Goal: Task Accomplishment & Management: Manage account settings

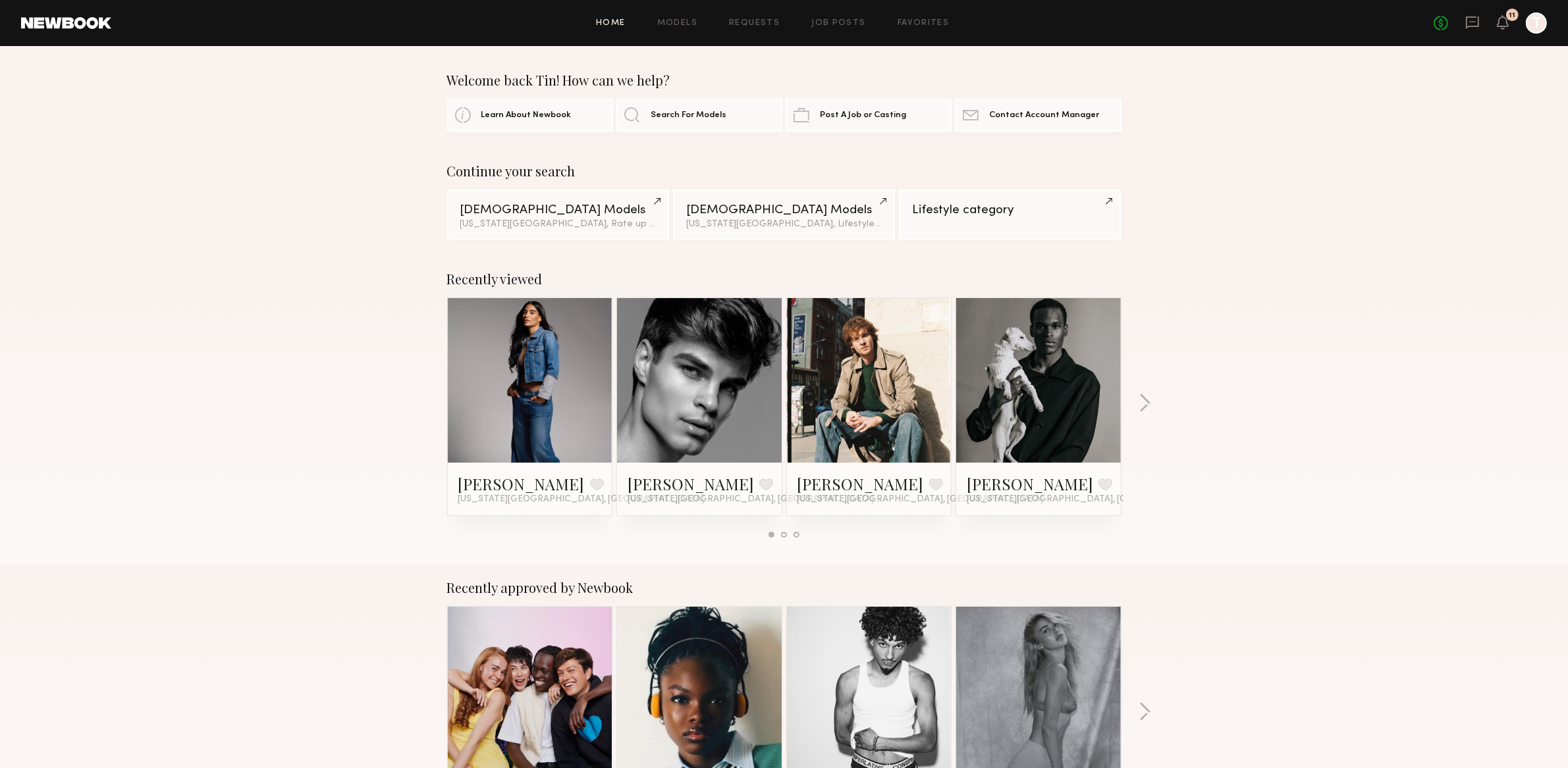
click at [1531, 25] on div at bounding box center [1536, 23] width 21 height 21
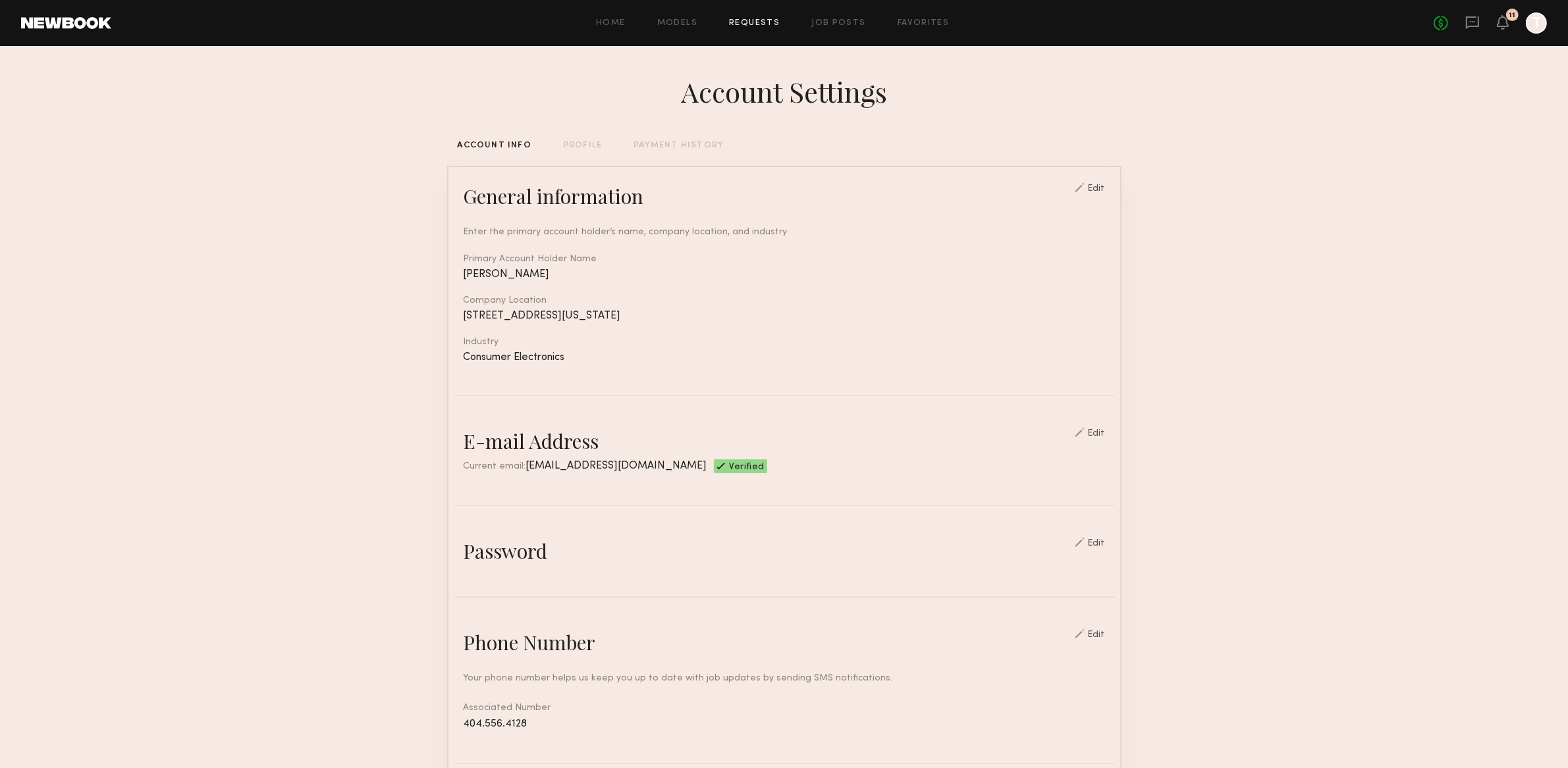
click at [759, 25] on link "Requests" at bounding box center [753, 23] width 50 height 8
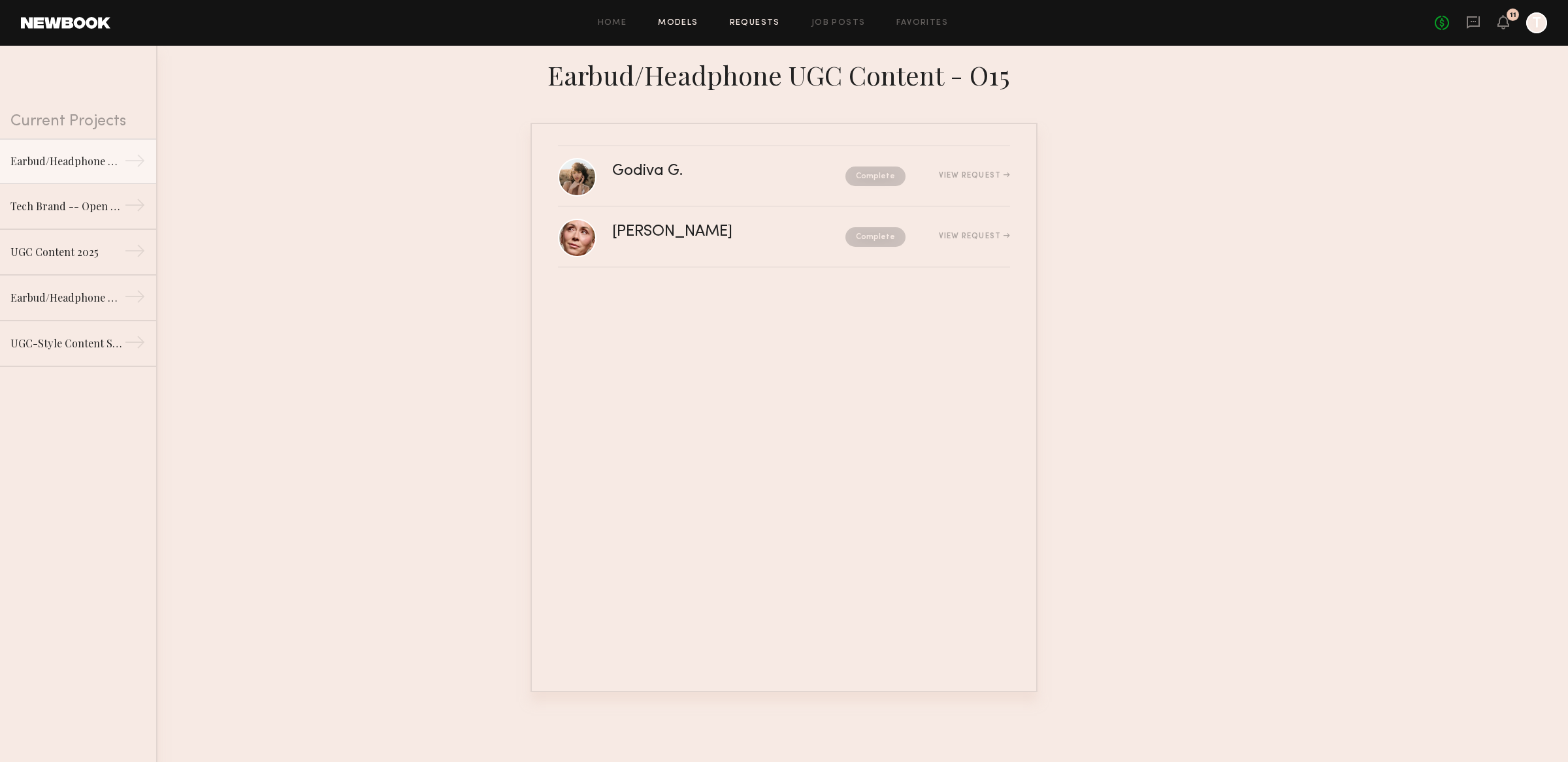
click at [673, 19] on link "Models" at bounding box center [678, 23] width 40 height 8
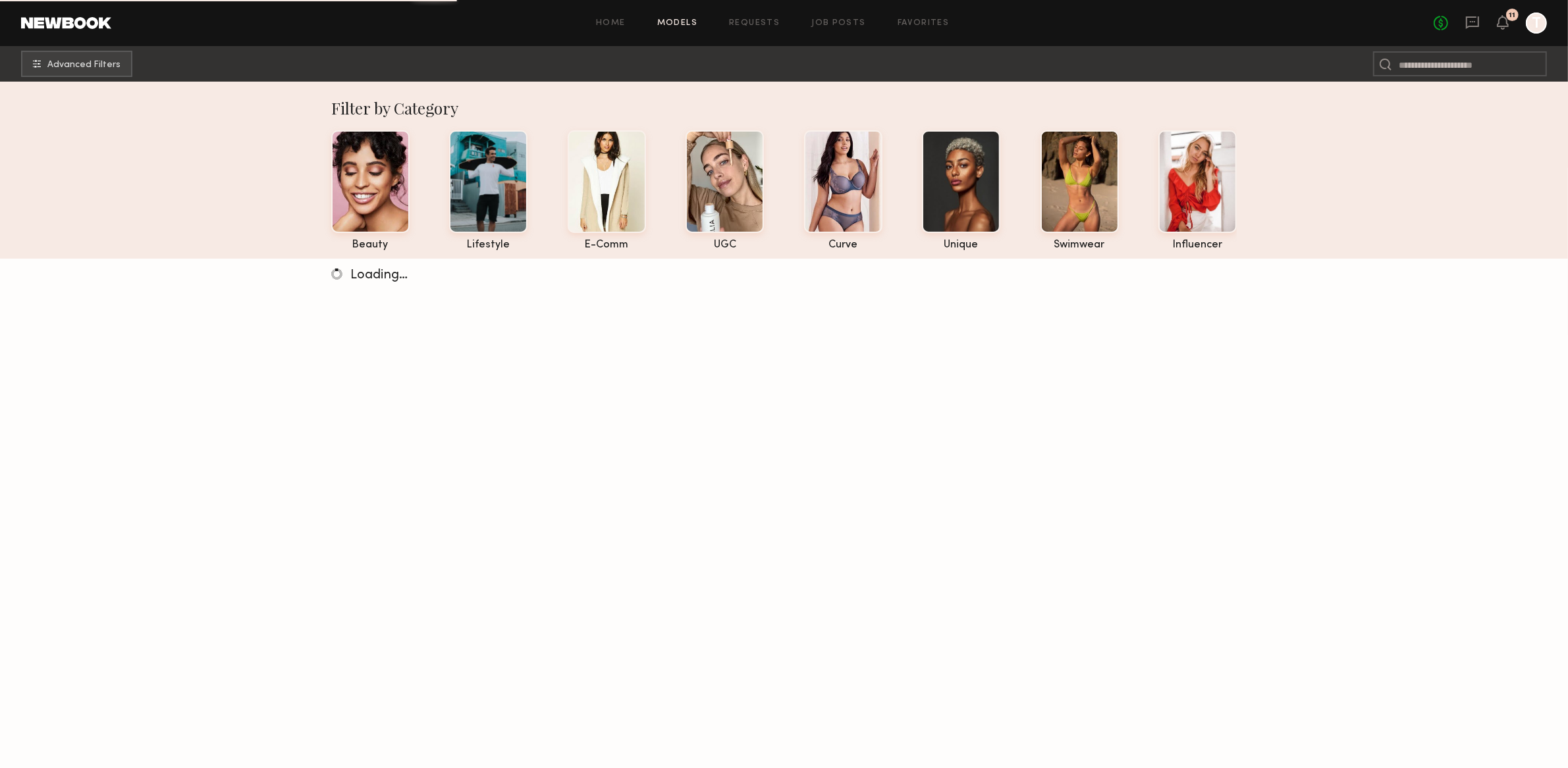
click at [1478, 29] on link at bounding box center [1472, 24] width 15 height 16
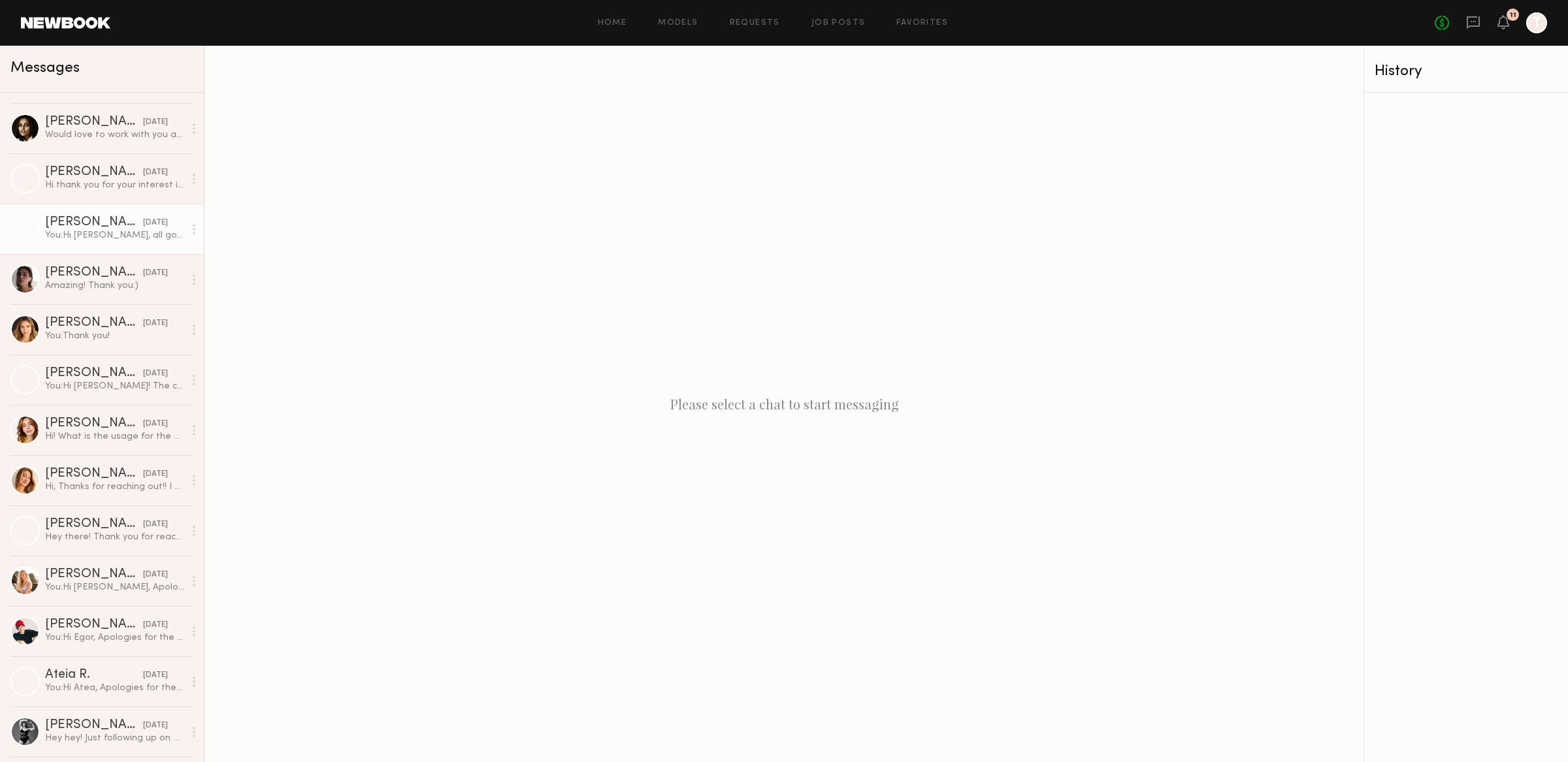
scroll to position [441, 0]
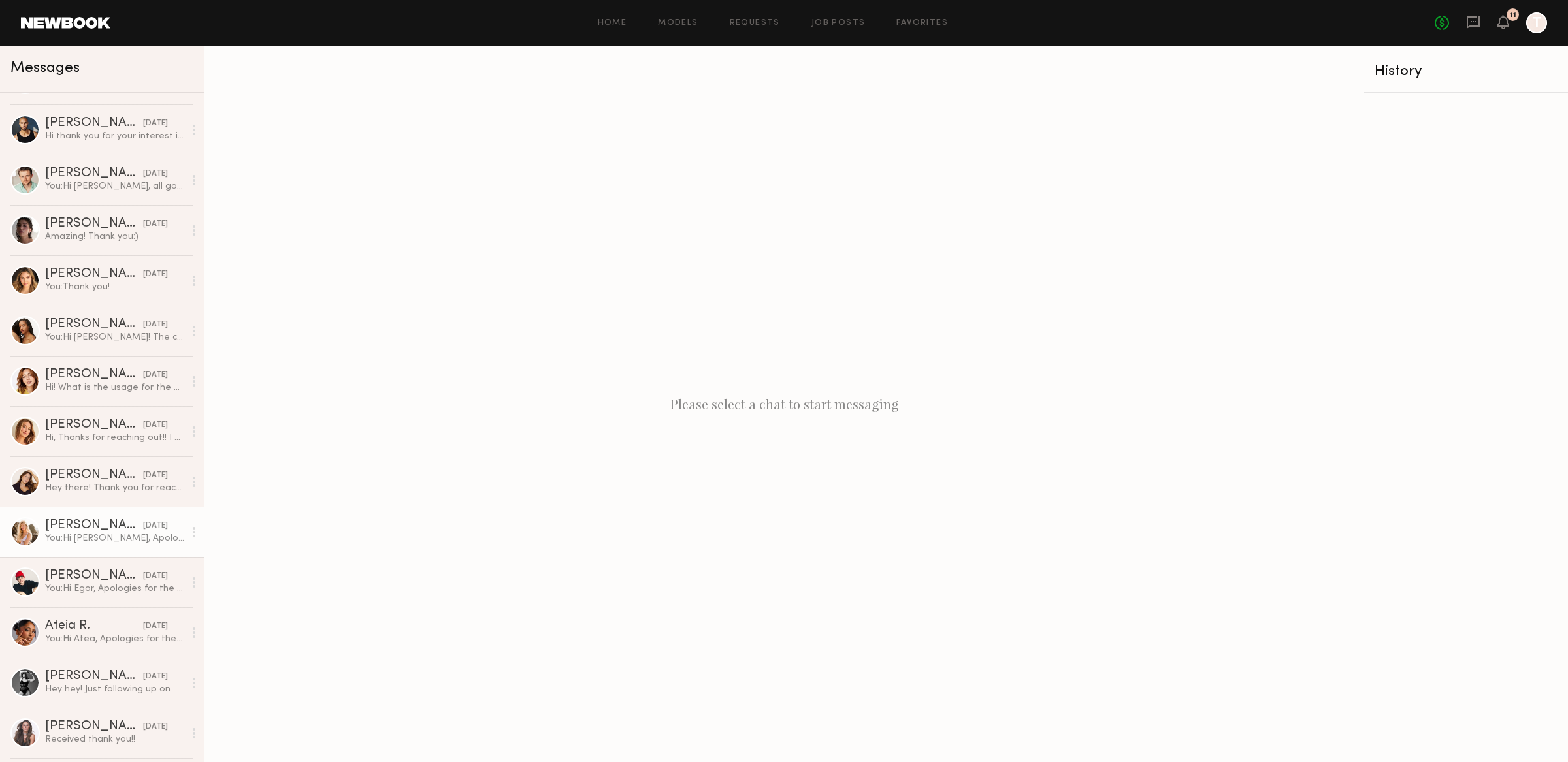
click at [95, 522] on div "Sophie Jordan C." at bounding box center [94, 525] width 98 height 13
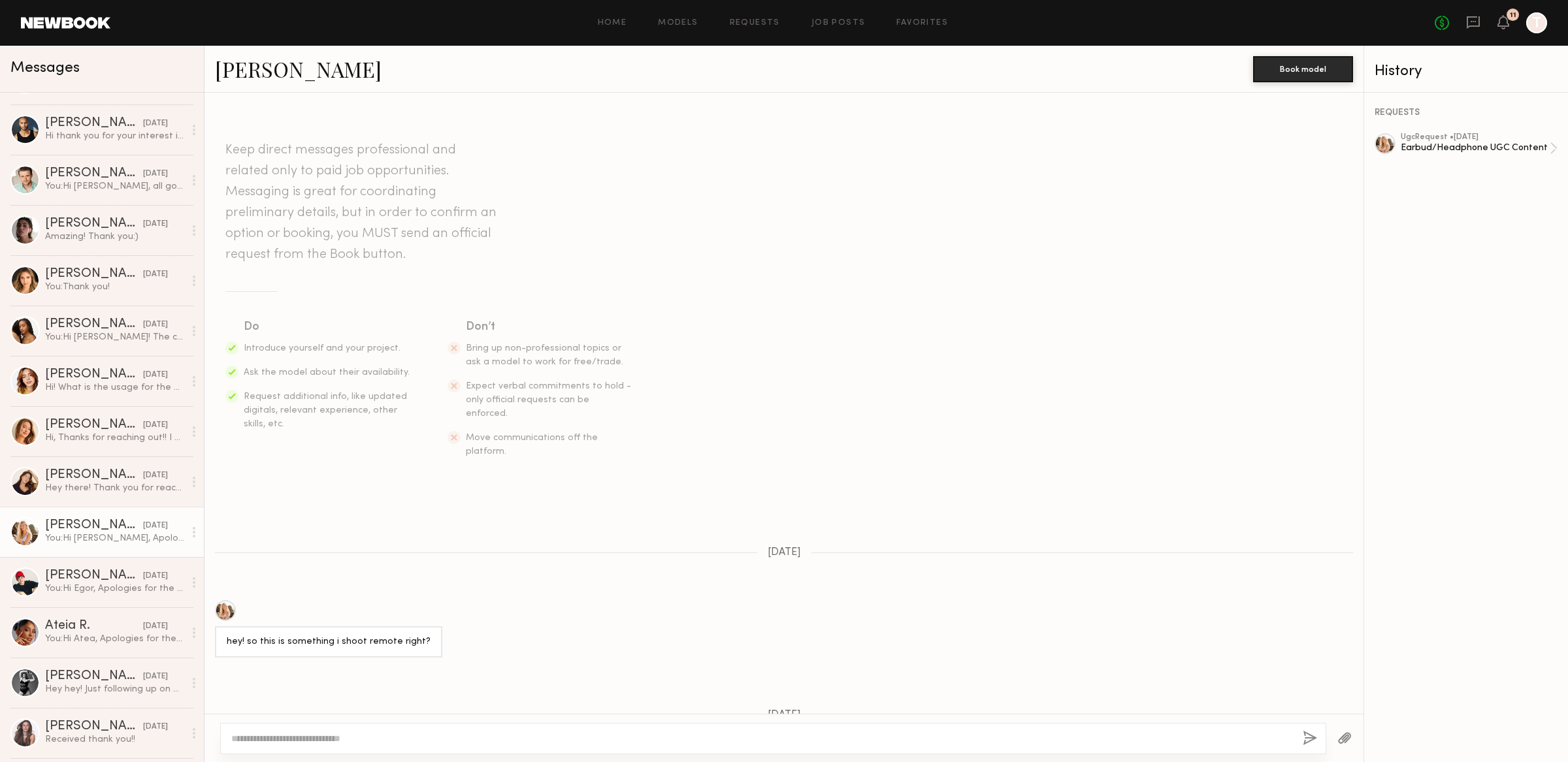
scroll to position [768, 0]
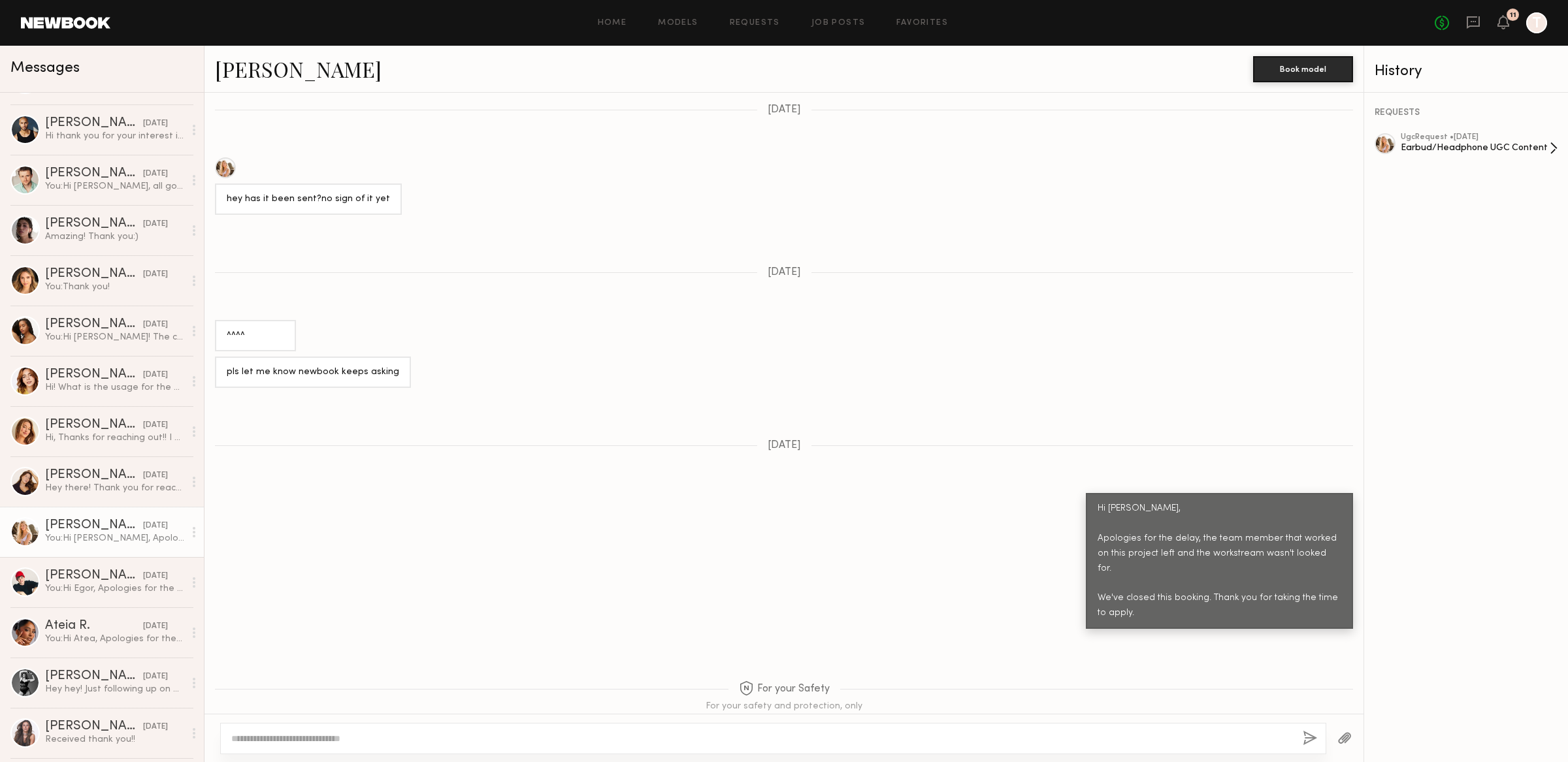
click at [1498, 150] on div "Earbud/Headphone UGC Content" at bounding box center [1475, 148] width 149 height 13
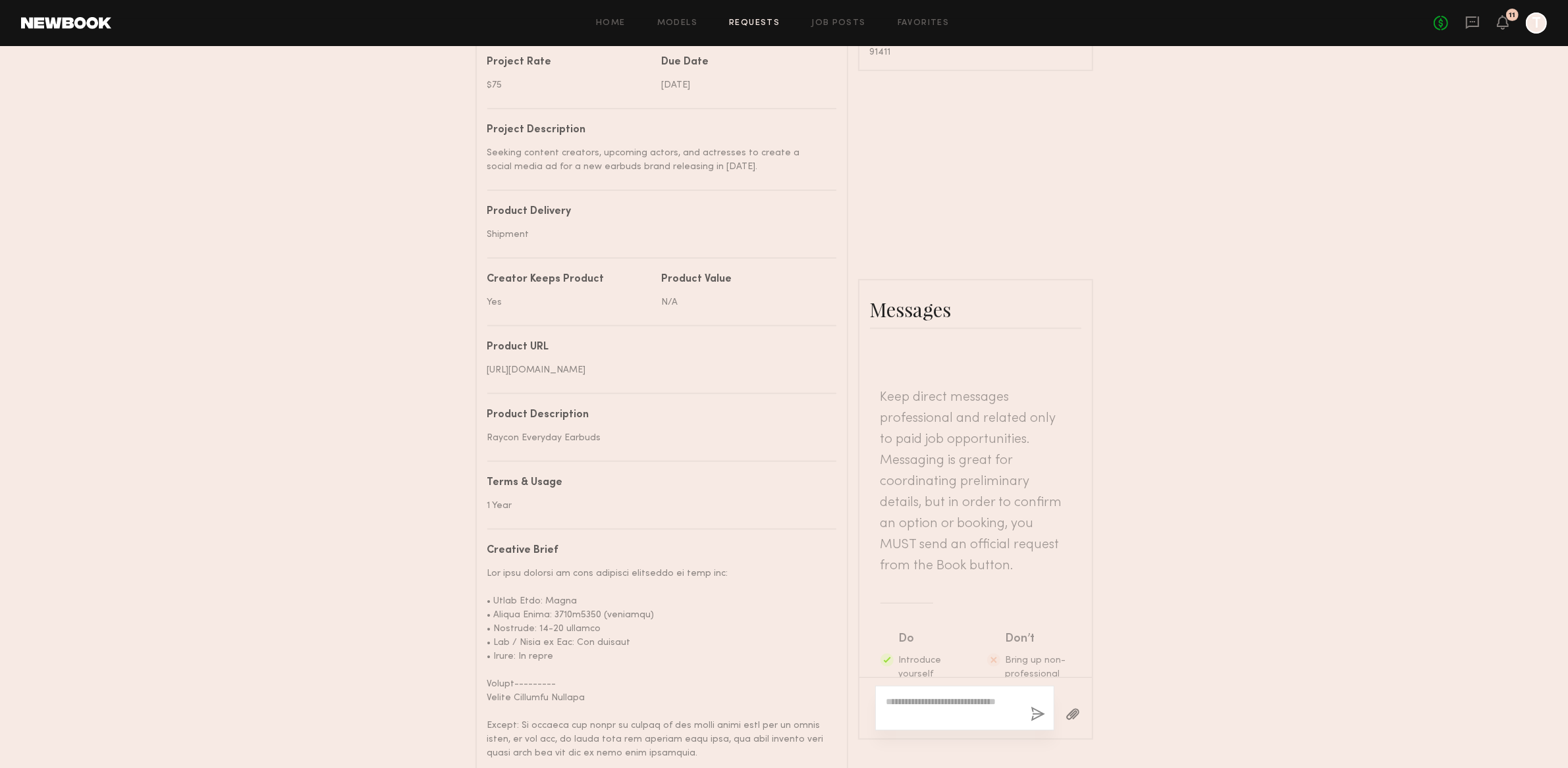
click at [1080, 154] on div "Details Project name Earbud/Headphone UGC Content Brand name Raycon Campaign Ty…" at bounding box center [784, 395] width 617 height 1088
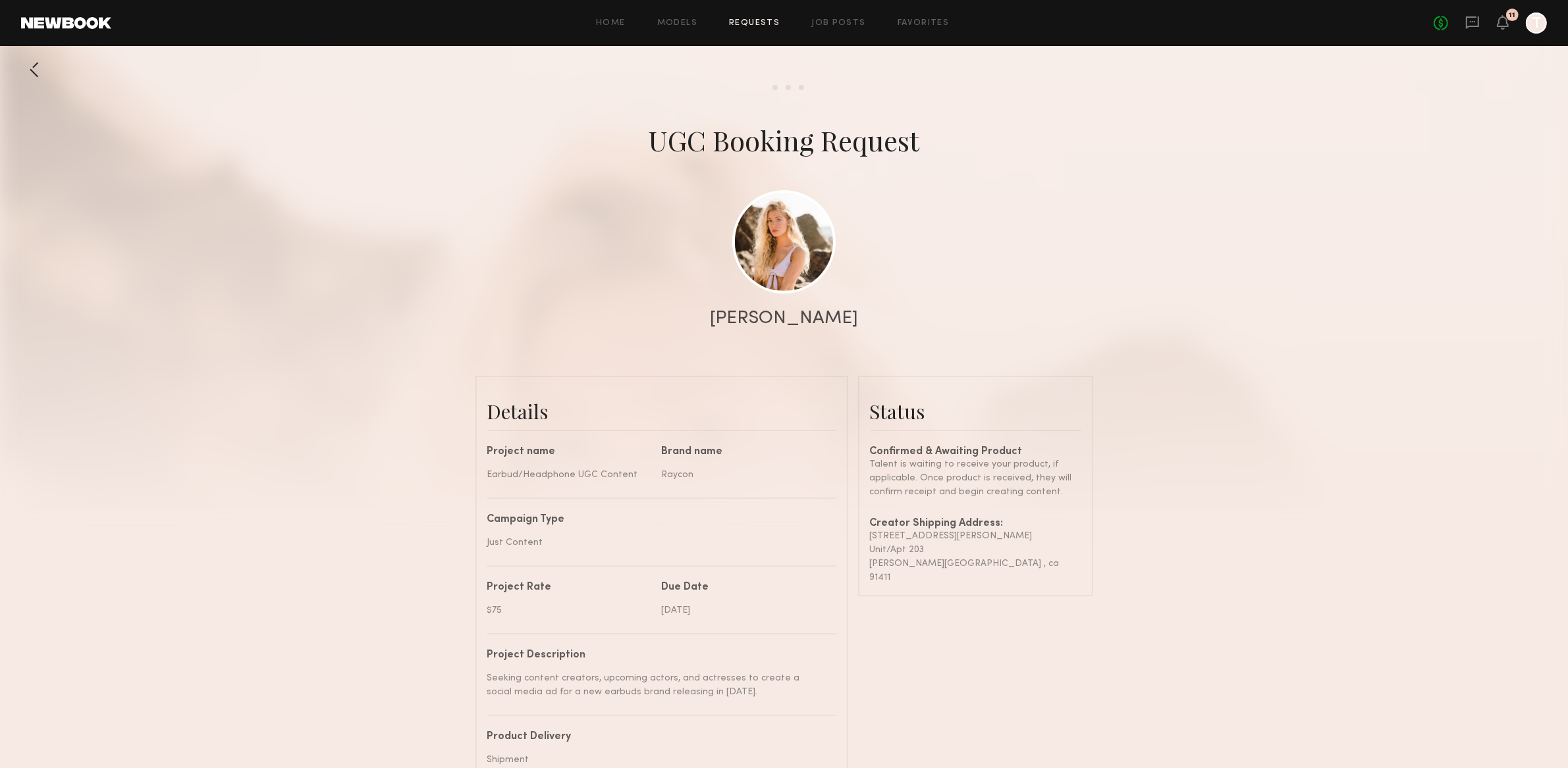
click at [891, 453] on div "Confirmed & Awaiting Product" at bounding box center [975, 453] width 211 height 11
click at [891, 510] on div "Confirmed & Awaiting Product Talent is waiting to receive your product, if appl…" at bounding box center [975, 516] width 211 height 138
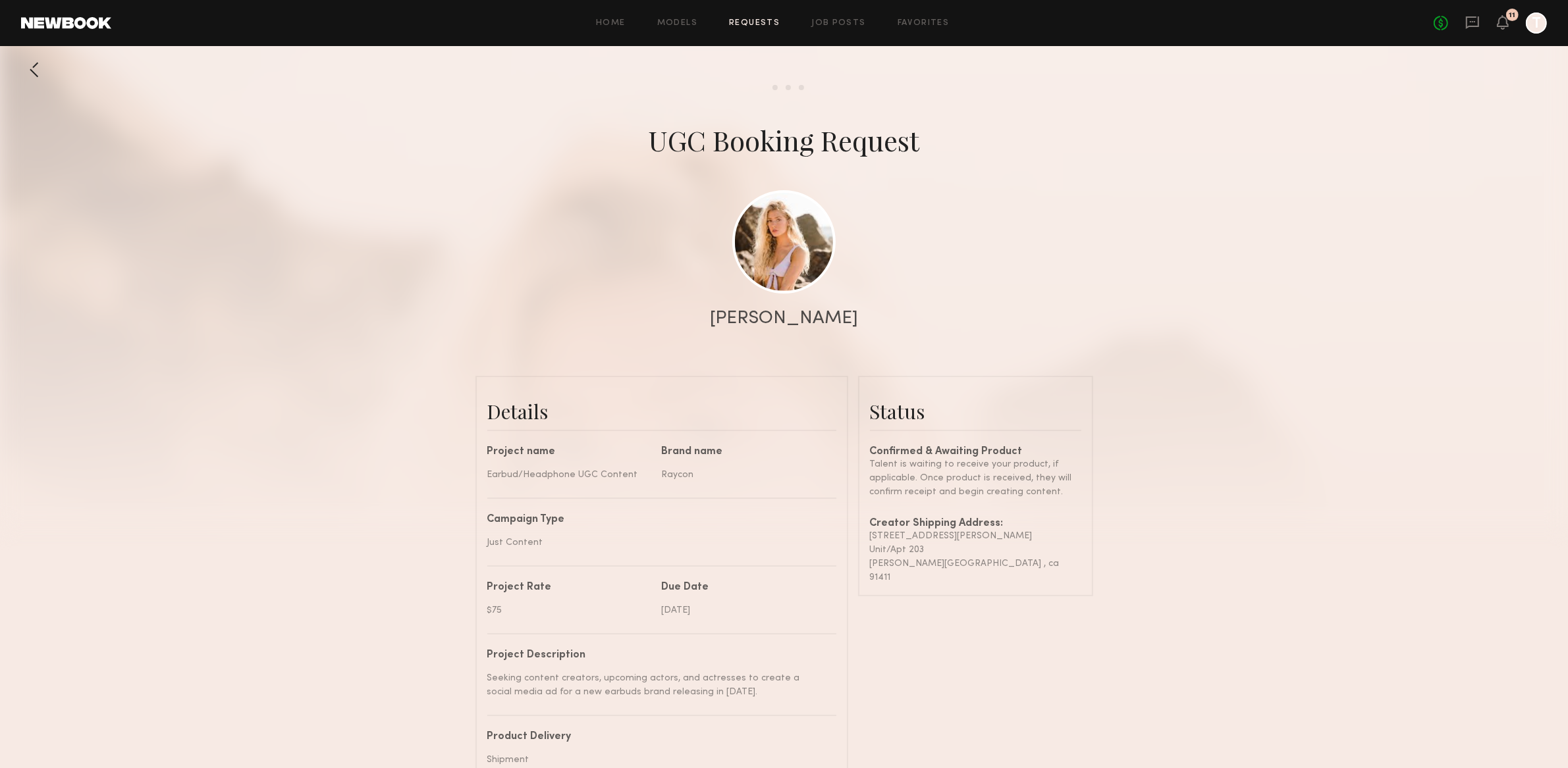
click at [891, 514] on div "Confirmed & Awaiting Product Talent is waiting to receive your product, if appl…" at bounding box center [975, 516] width 211 height 138
click at [1509, 28] on div "No fees up to $5,000 11 T" at bounding box center [1490, 23] width 113 height 21
click at [1508, 27] on icon at bounding box center [1503, 22] width 11 height 9
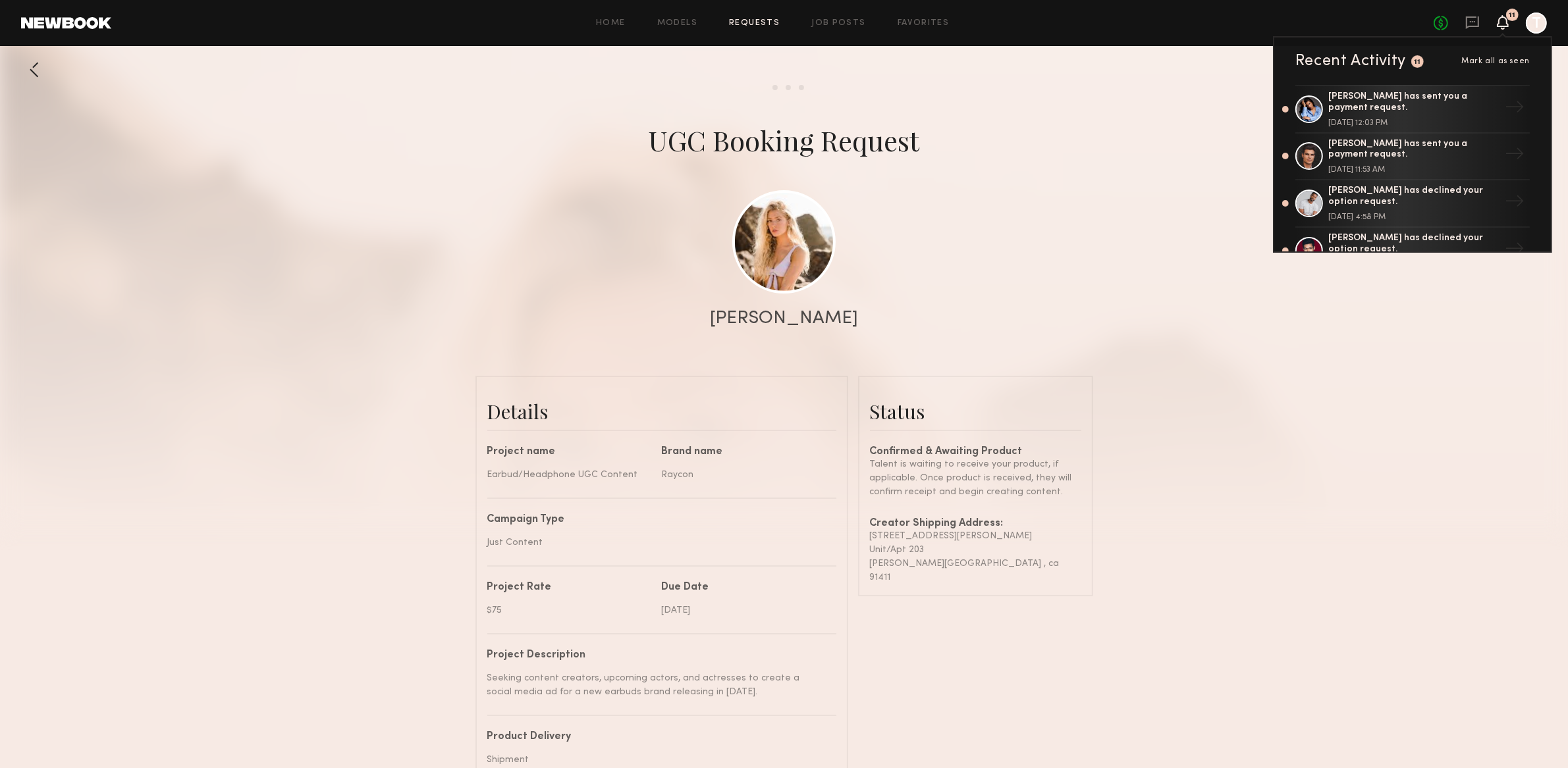
click at [1492, 63] on span "Mark all as seen" at bounding box center [1495, 61] width 69 height 8
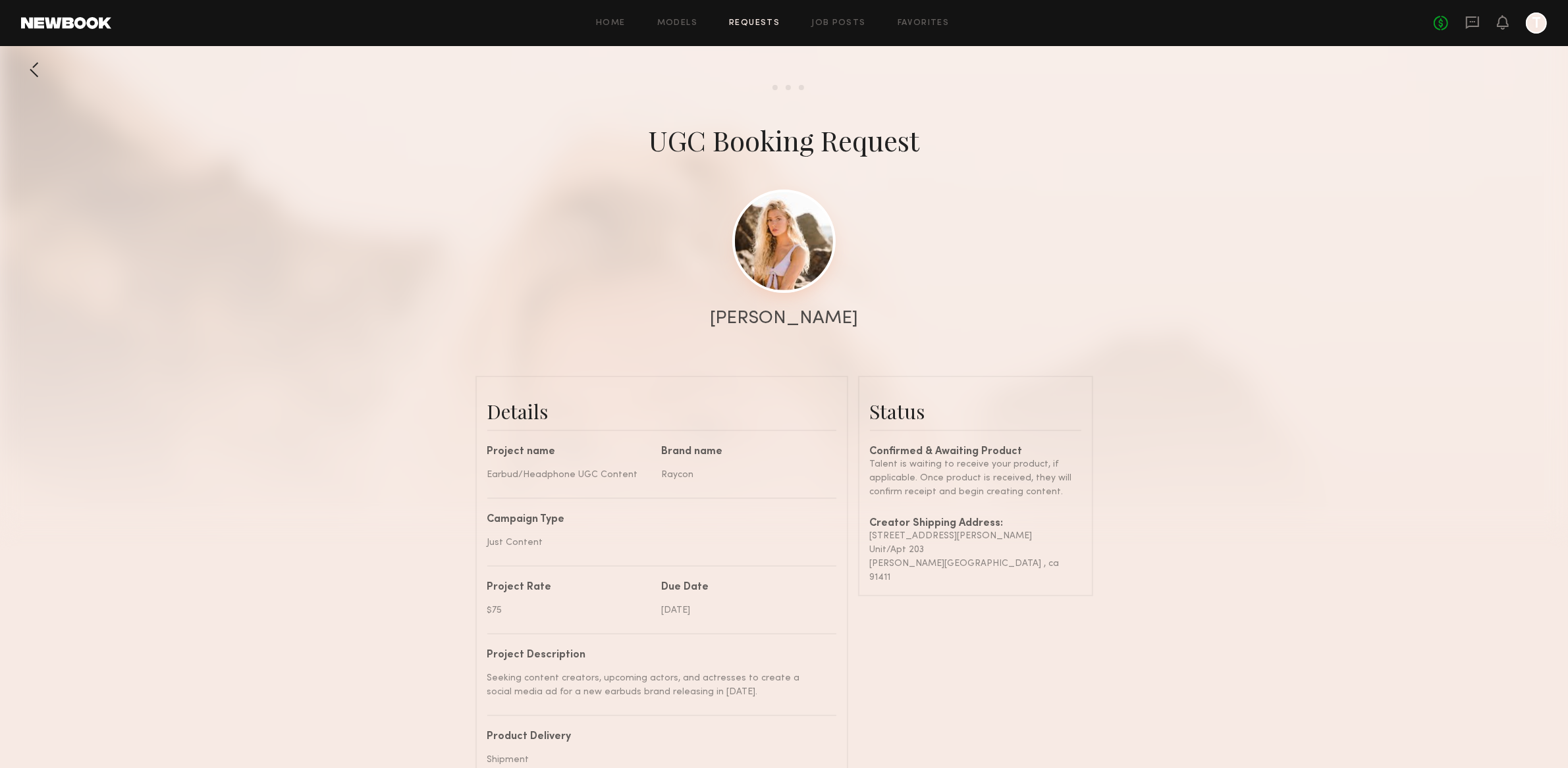
click at [771, 254] on link at bounding box center [784, 240] width 103 height 103
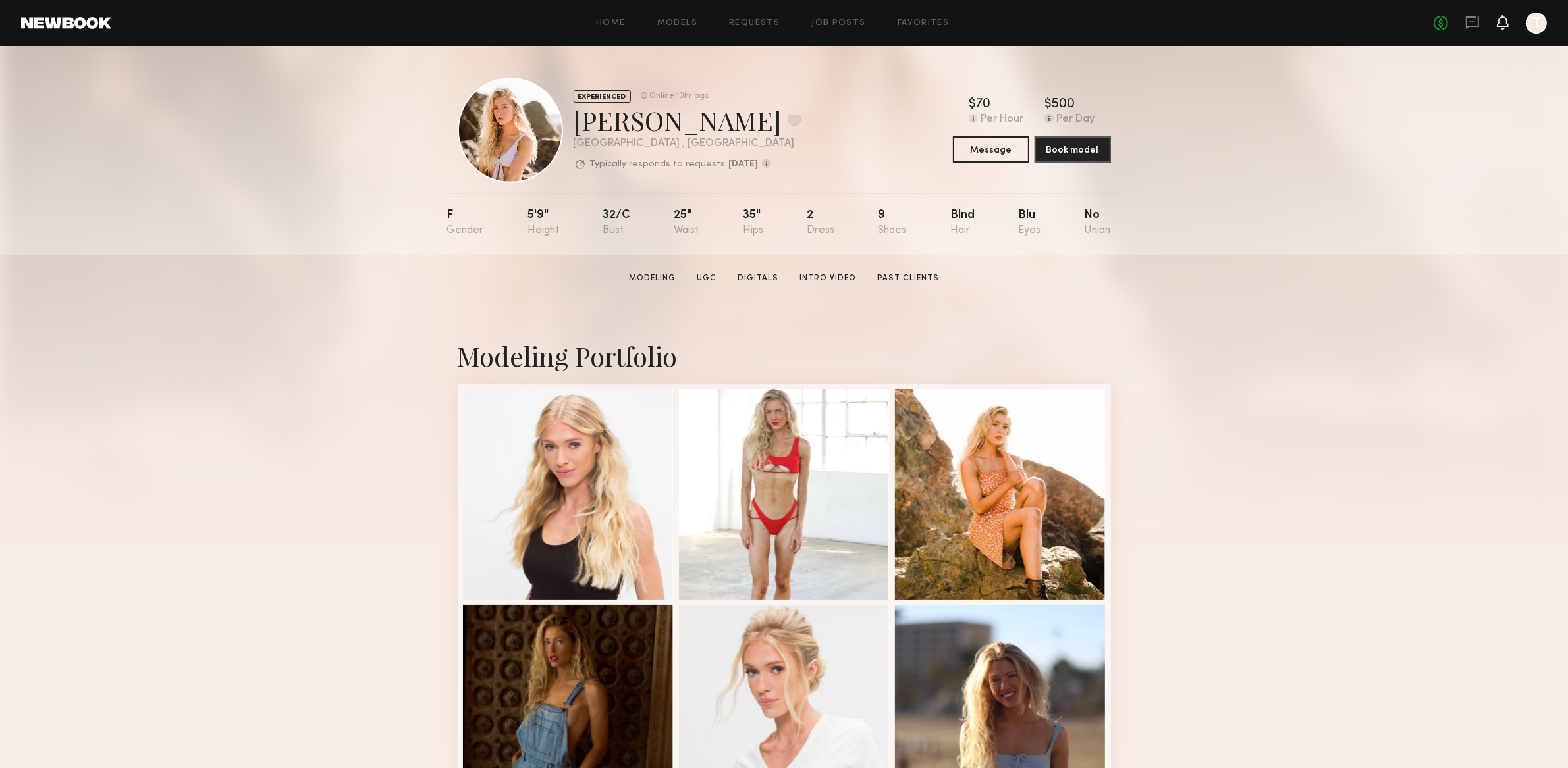
click at [1503, 16] on icon at bounding box center [1502, 16] width 1 height 1
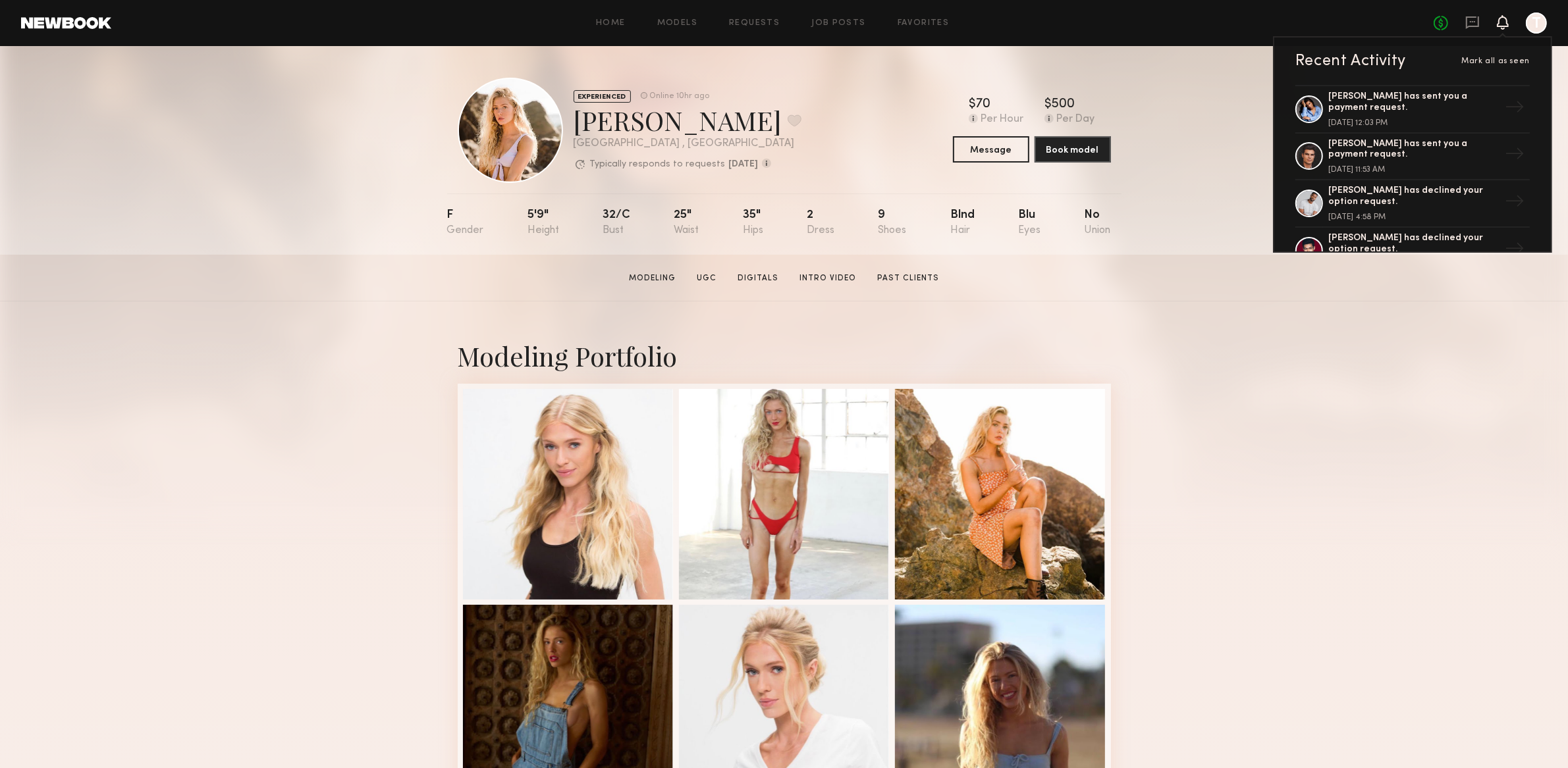
click at [1536, 22] on div at bounding box center [1536, 23] width 21 height 21
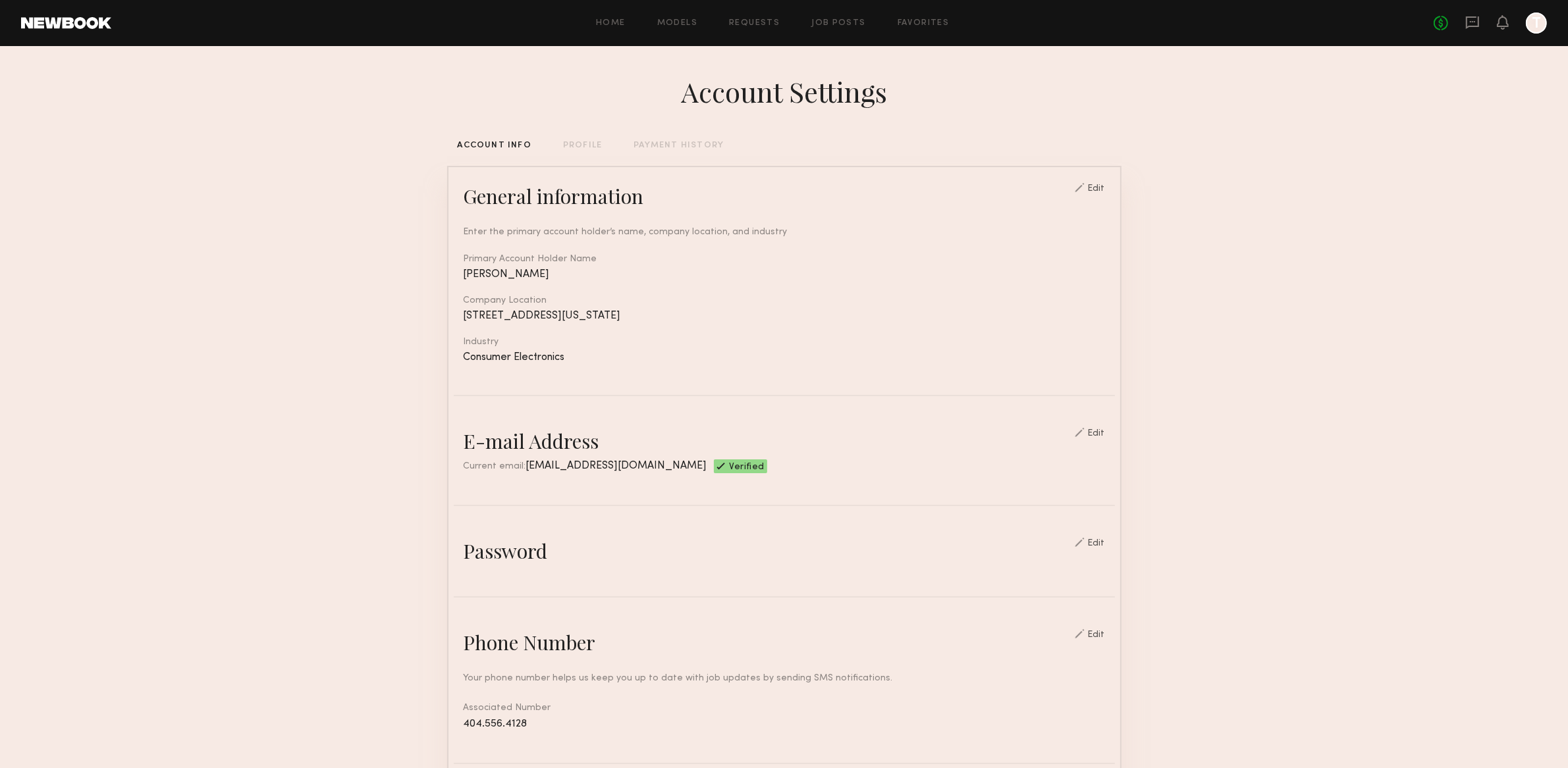
click at [677, 144] on div "PAYMENT HISTORY" at bounding box center [678, 145] width 91 height 8
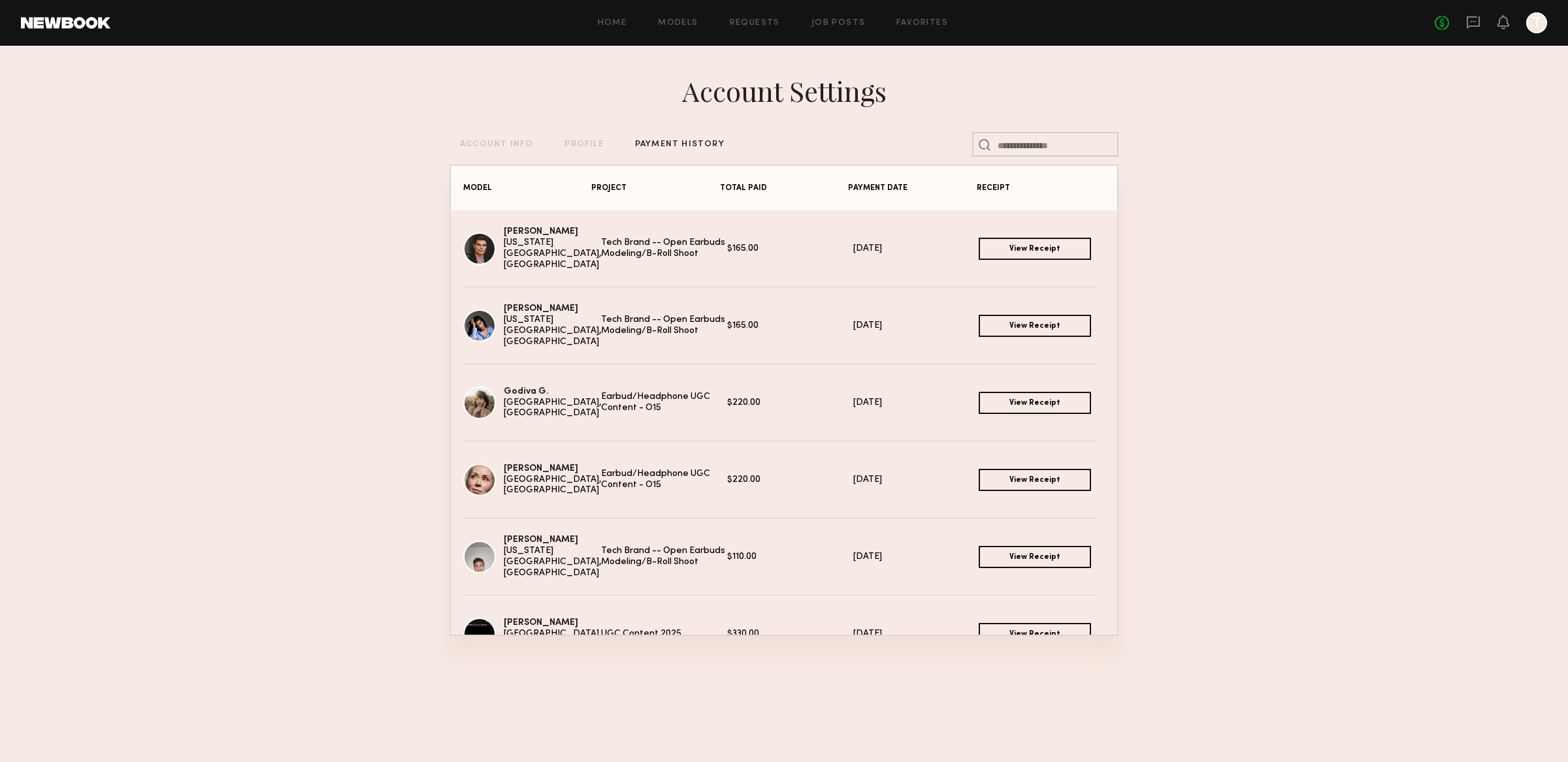
click at [491, 145] on div "ACCOUNT INFO" at bounding box center [496, 144] width 74 height 8
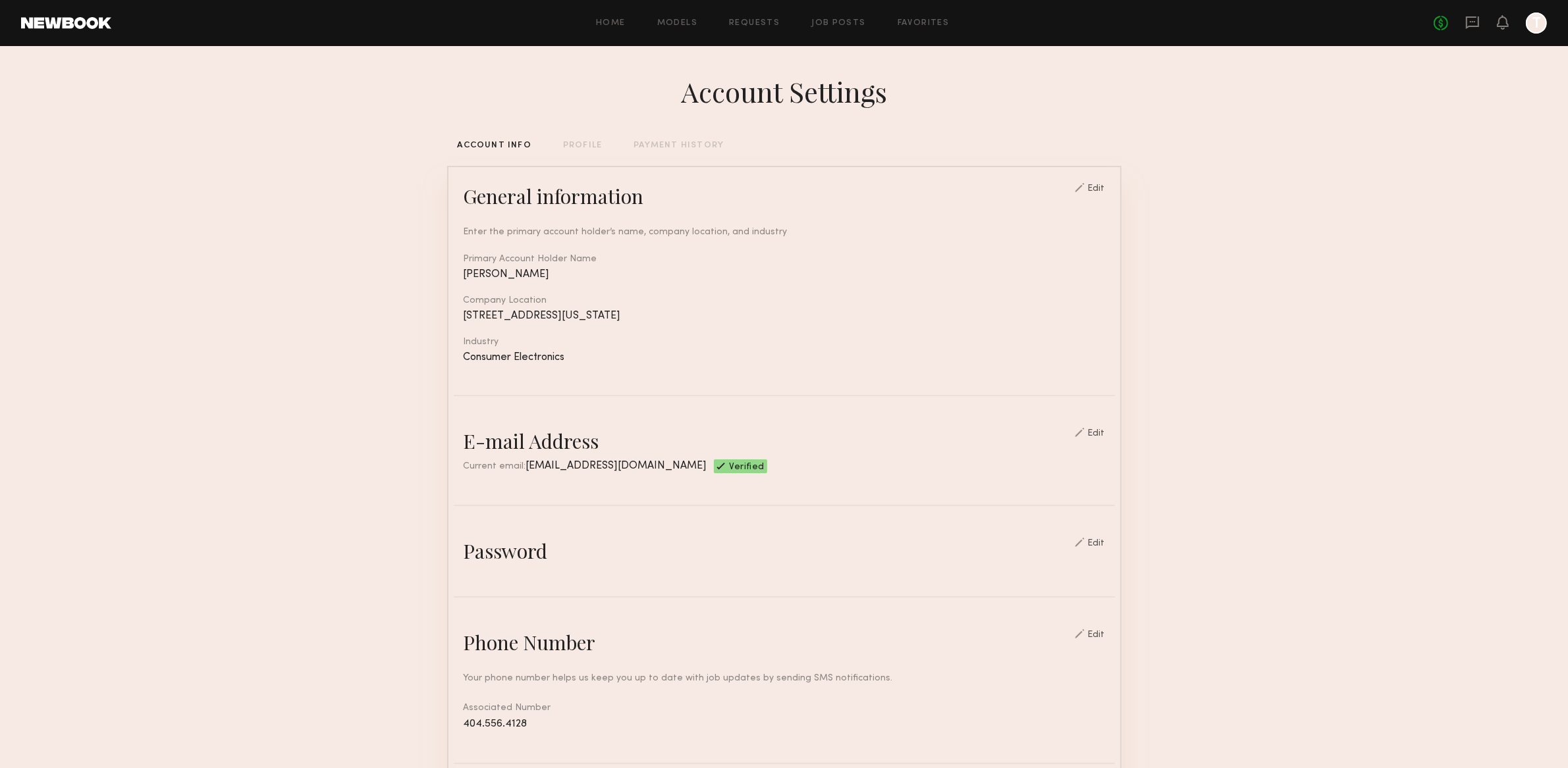
click at [584, 135] on div "Account Settings ACCOUNT INFO PROFILE PAYMENT HISTORY General information Edit …" at bounding box center [784, 639] width 674 height 1187
click at [584, 143] on div "PROFILE" at bounding box center [582, 145] width 38 height 8
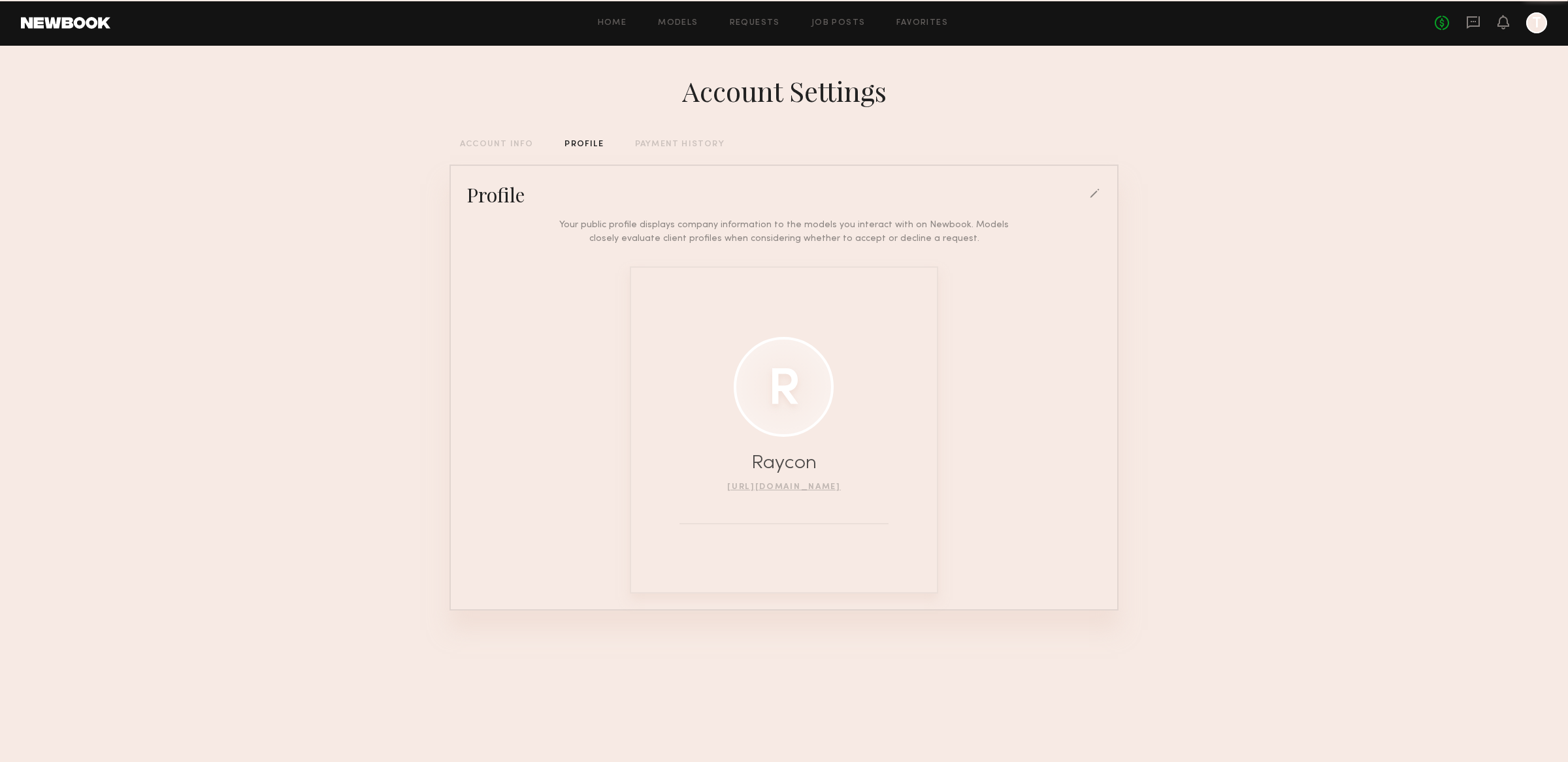
click at [503, 148] on div "ACCOUNT INFO" at bounding box center [496, 144] width 74 height 8
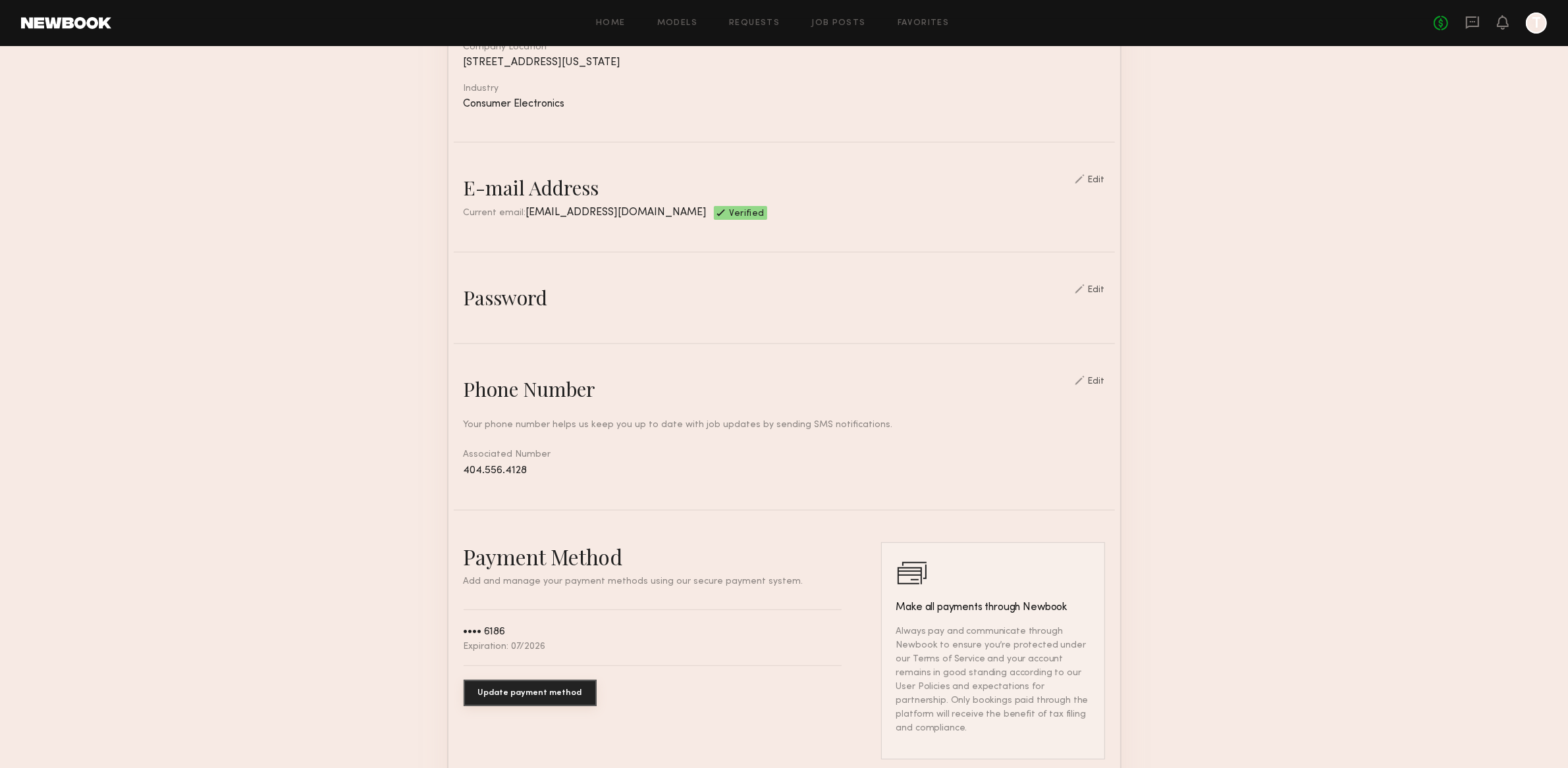
scroll to position [444, 0]
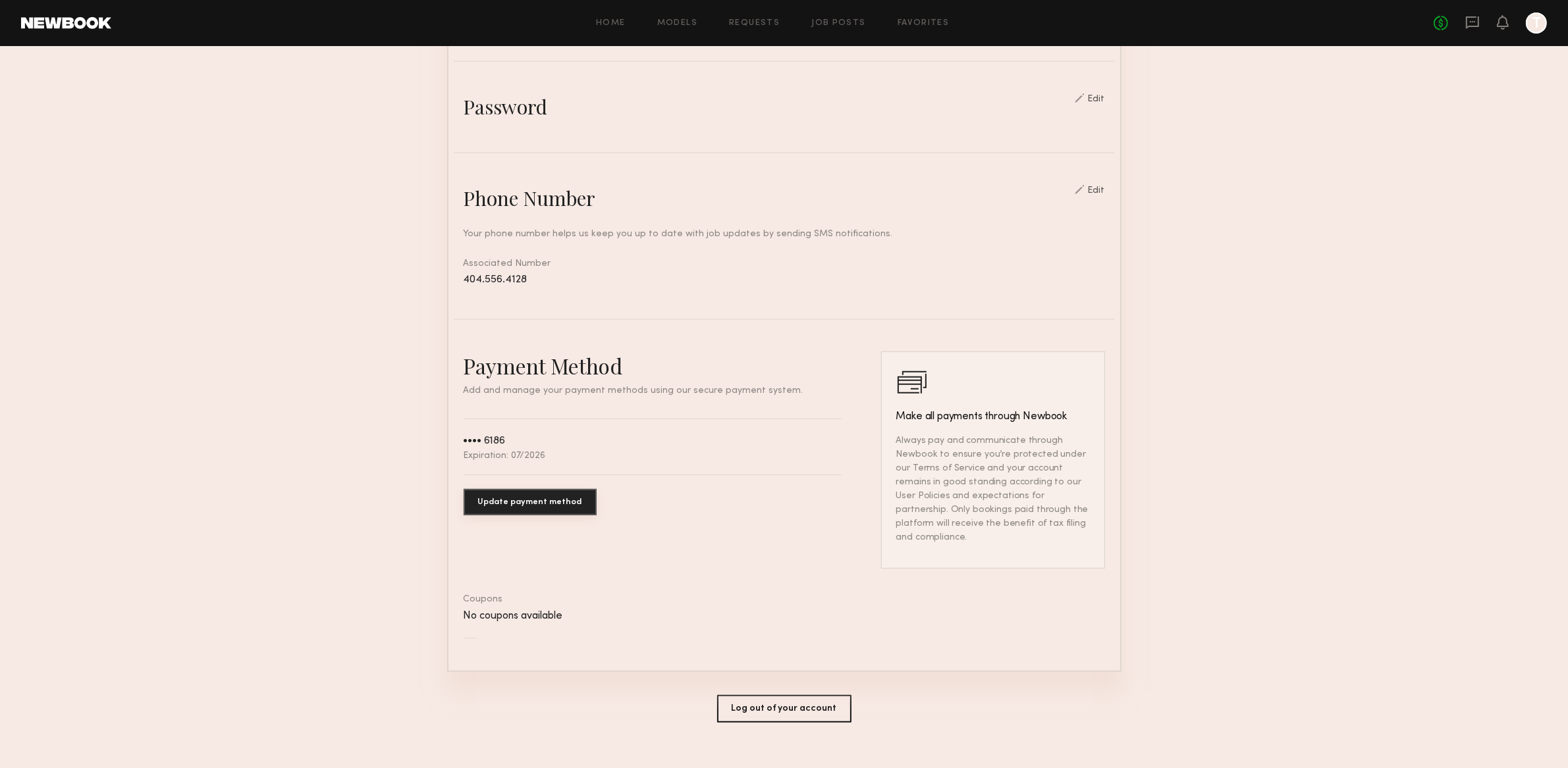
click at [1438, 142] on section "Account Settings ACCOUNT INFO PROFILE PAYMENT HISTORY General information Edit …" at bounding box center [784, 195] width 1568 height 1187
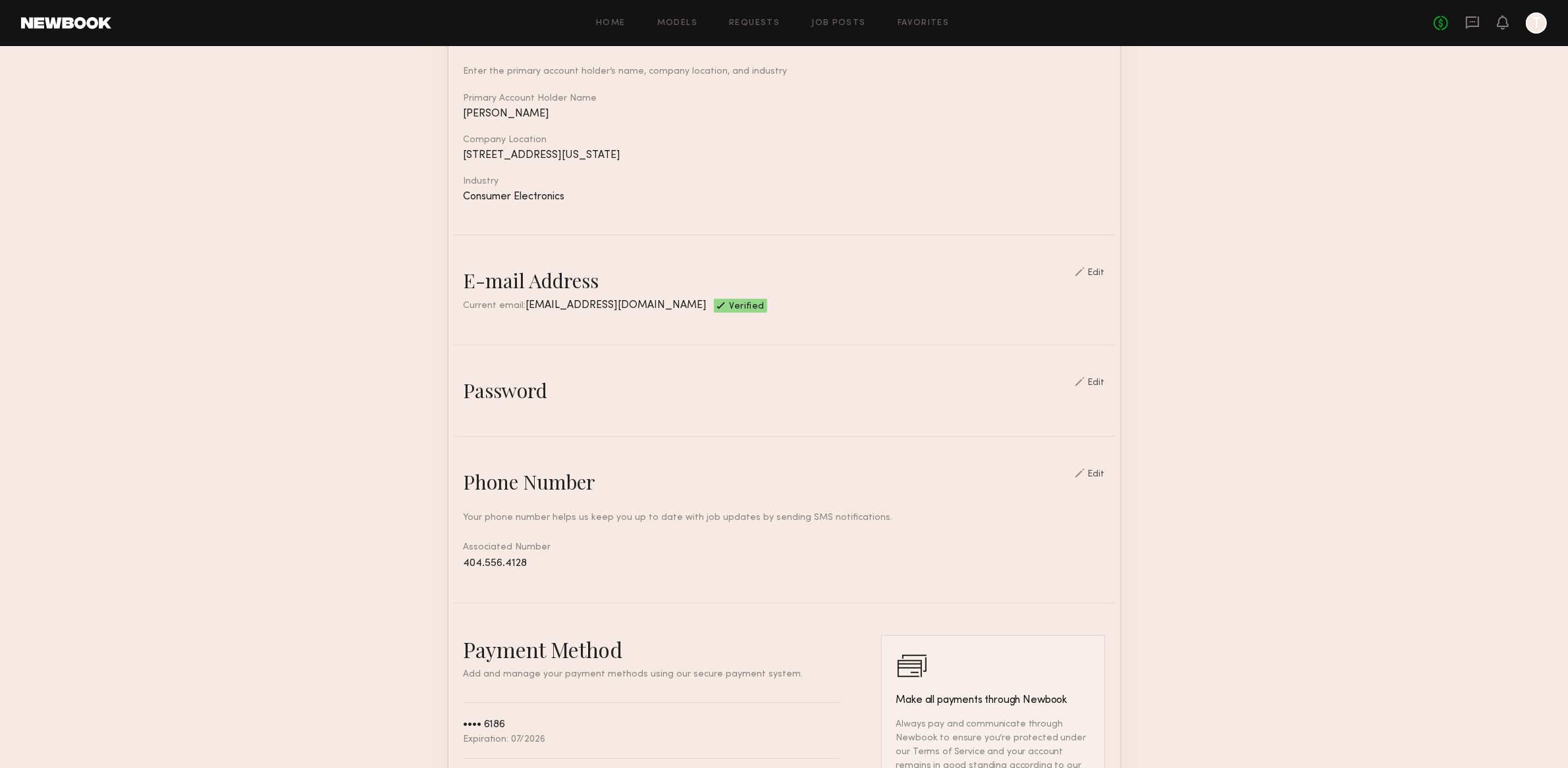
scroll to position [0, 0]
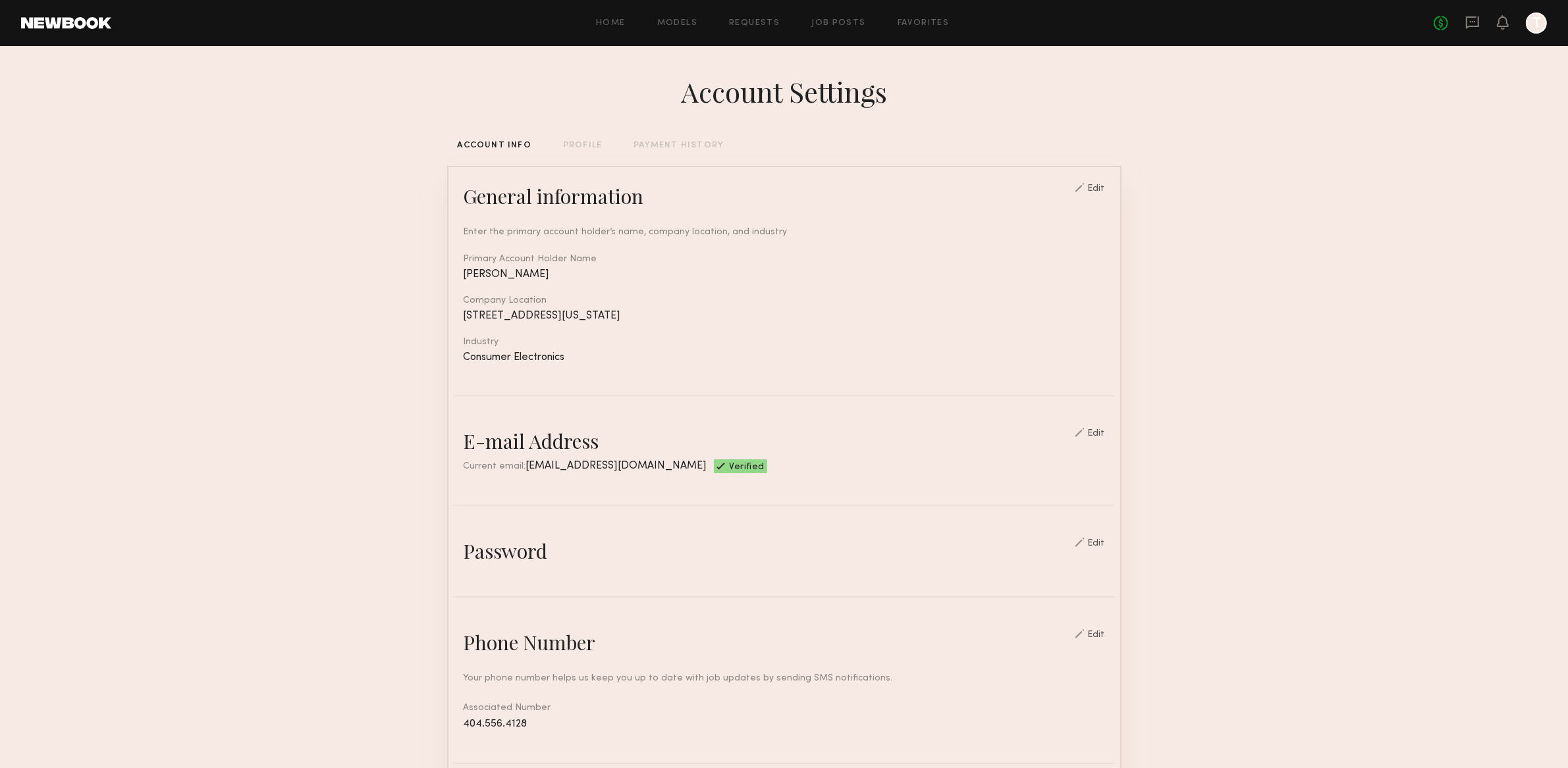
click at [1510, 19] on div "No fees up to $5,000 T" at bounding box center [1490, 23] width 113 height 21
click at [1509, 19] on div "No fees up to $5,000 T" at bounding box center [1490, 23] width 113 height 21
click at [1502, 23] on icon at bounding box center [1503, 22] width 11 height 9
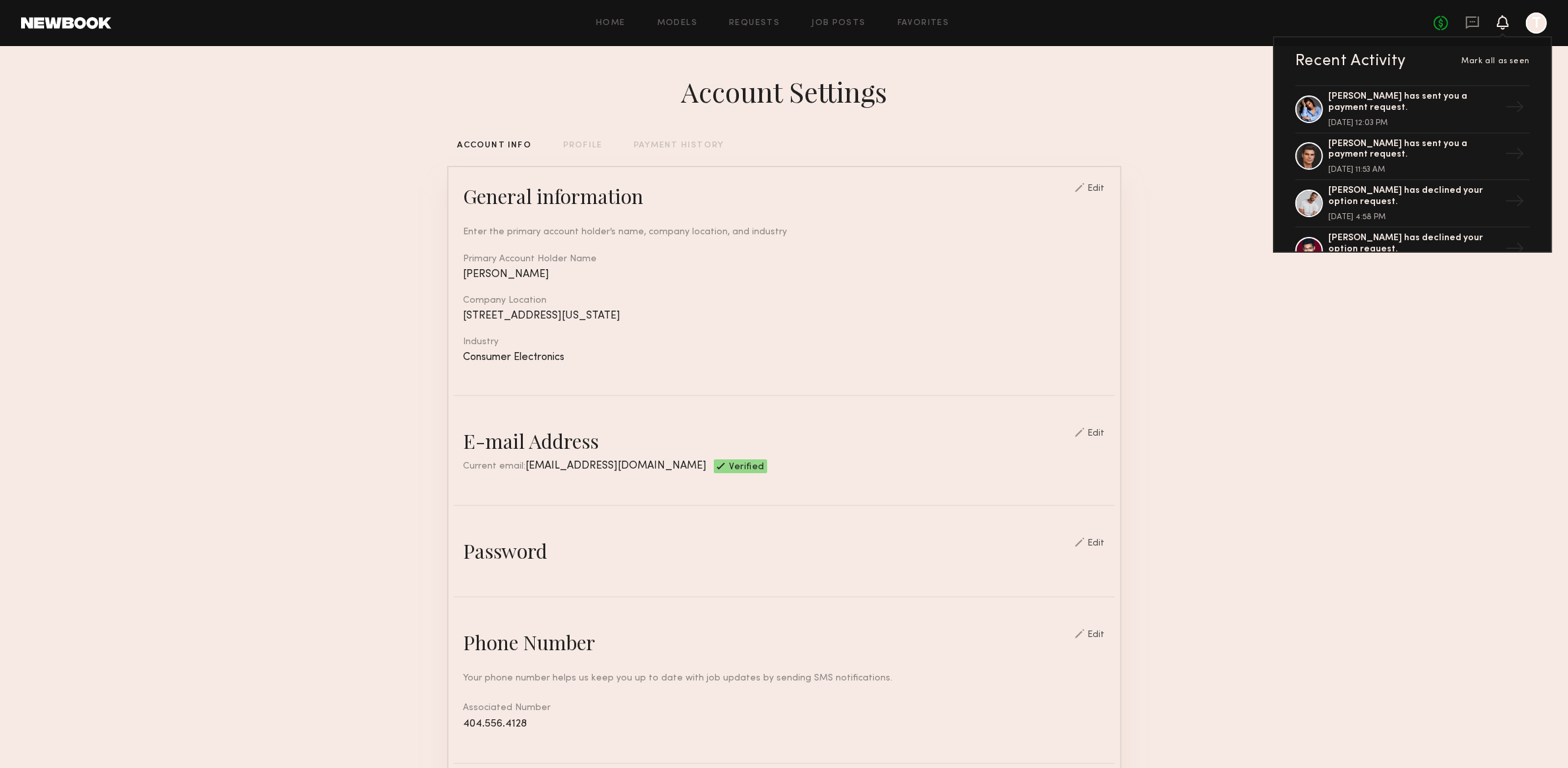
click at [1531, 18] on div at bounding box center [1536, 23] width 21 height 21
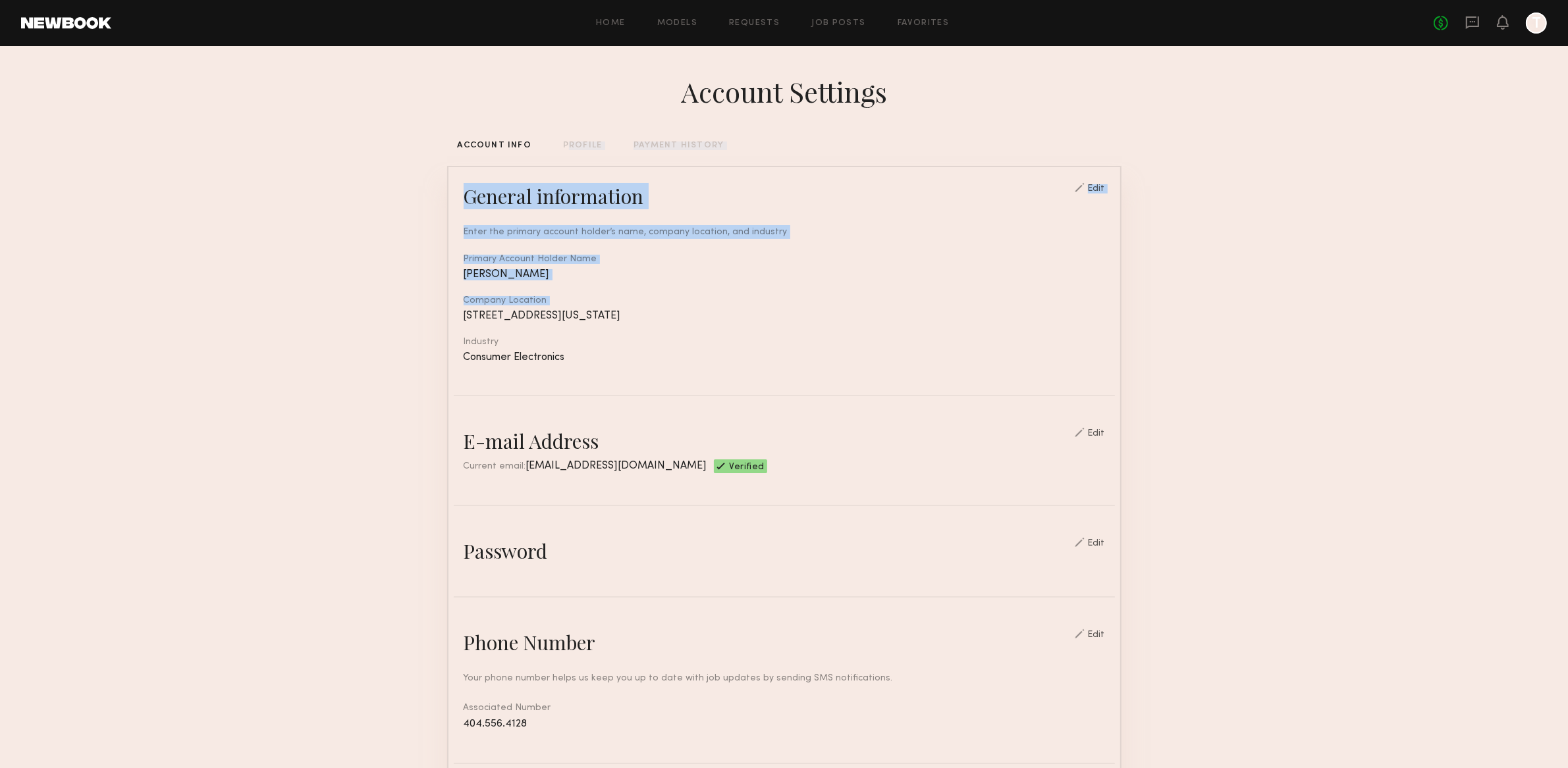
drag, startPoint x: 575, startPoint y: 138, endPoint x: 329, endPoint y: 321, distance: 306.6
click at [329, 321] on section "Account Settings ACCOUNT INFO PROFILE PAYMENT HISTORY General information Edit …" at bounding box center [784, 639] width 1568 height 1187
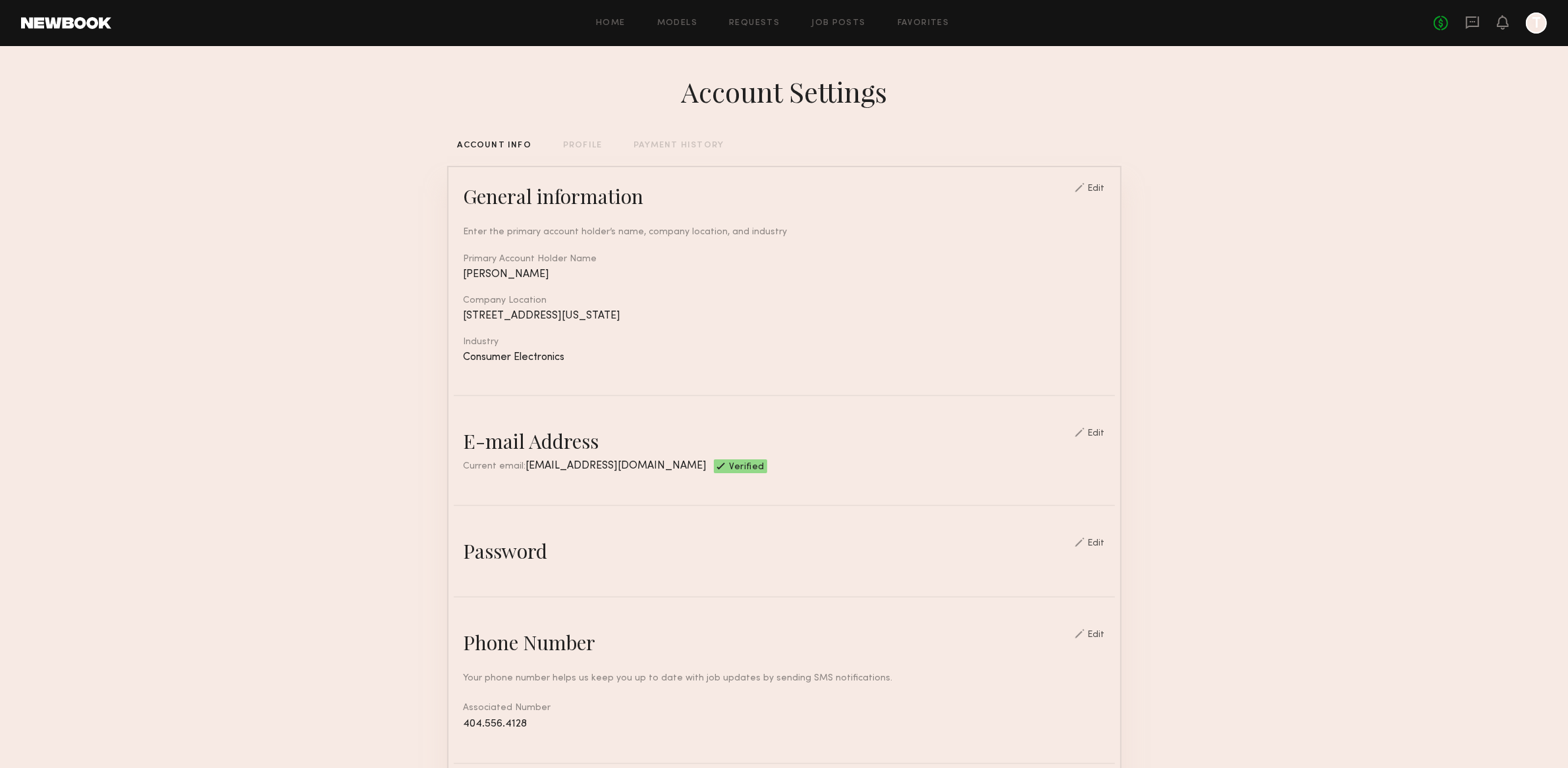
click at [573, 146] on div "PROFILE" at bounding box center [582, 145] width 38 height 8
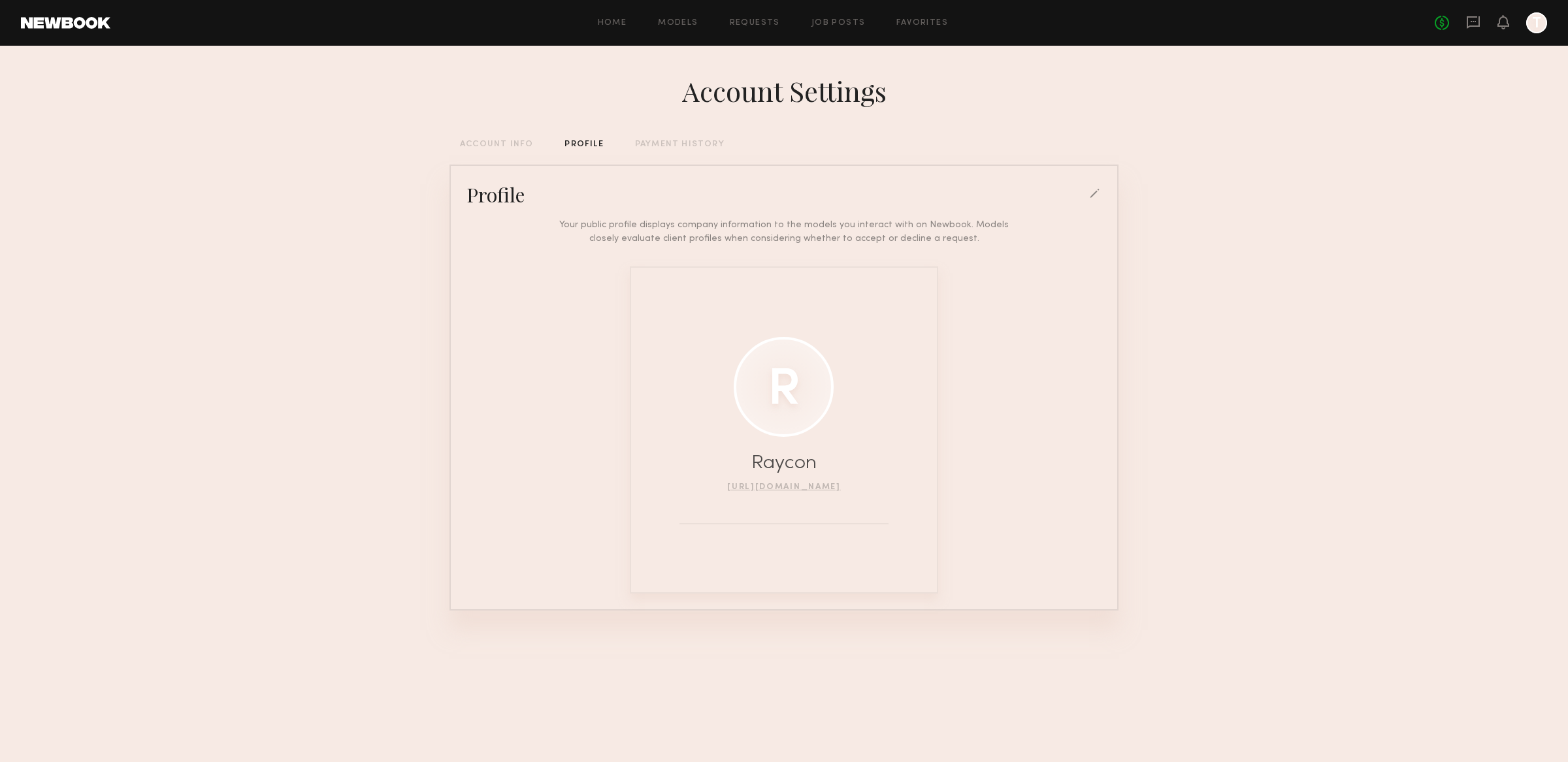
click at [662, 145] on div "PAYMENT HISTORY" at bounding box center [680, 144] width 90 height 8
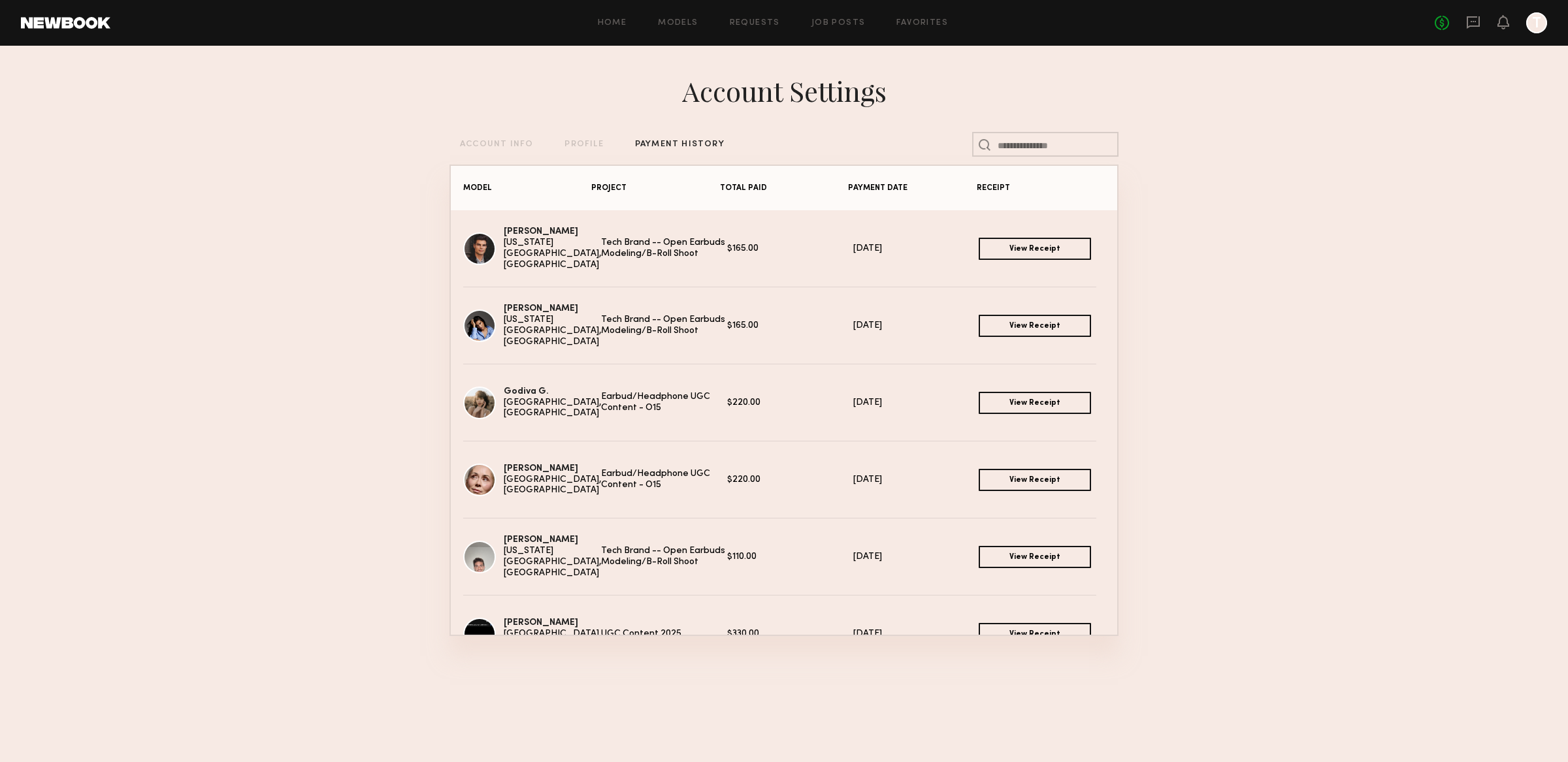
click at [486, 152] on div "Account Settings ACCOUNT INFO PROFILE PAYMENT HISTORY MODEL PROJECT TOTAL PAID …" at bounding box center [783, 373] width 669 height 656
click at [482, 146] on div "ACCOUNT INFO" at bounding box center [496, 144] width 74 height 8
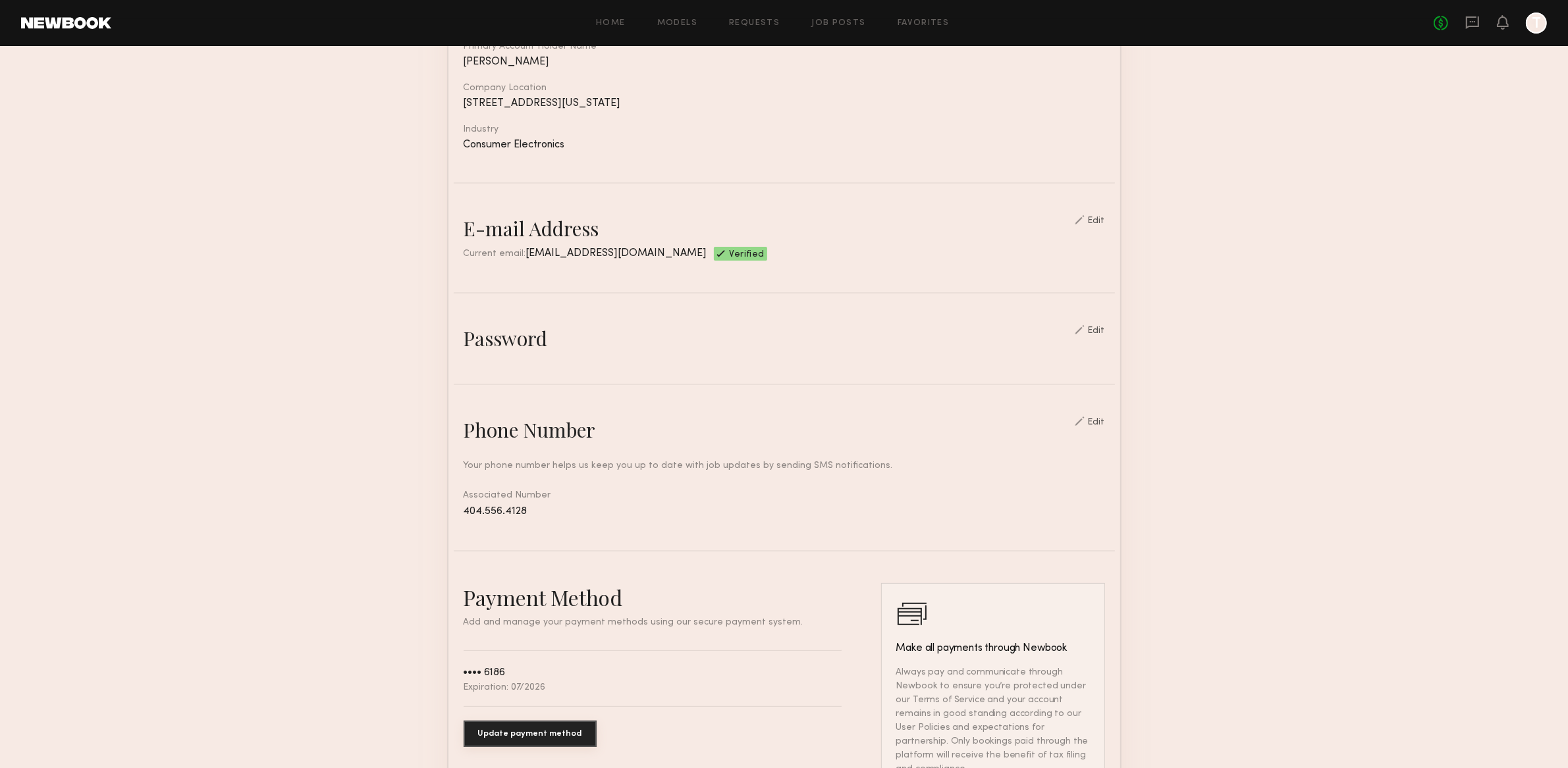
scroll to position [209, 0]
click at [1100, 222] on div "Edit" at bounding box center [1096, 225] width 17 height 9
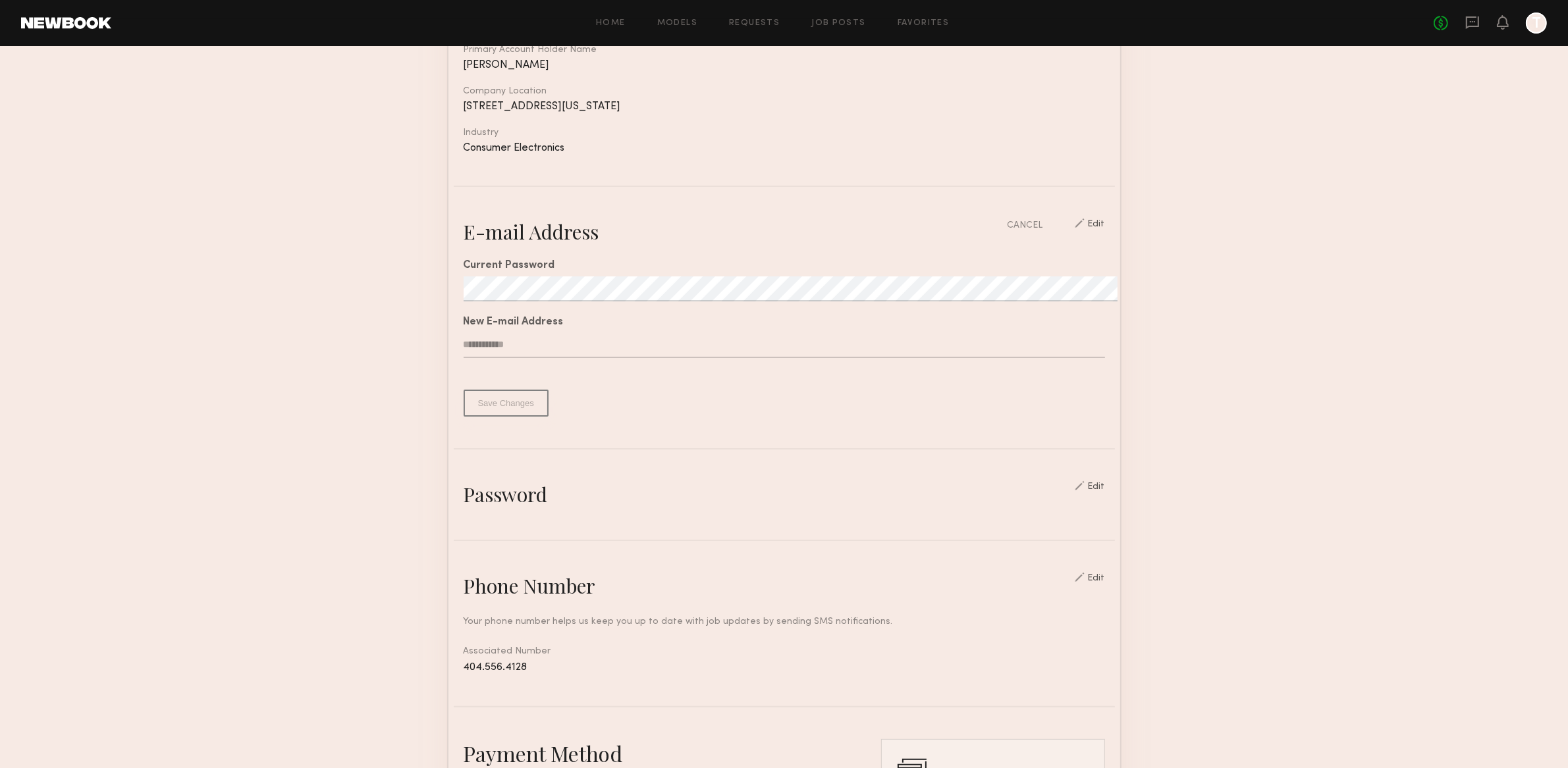
type input "**********"
click at [1224, 272] on section "**********" at bounding box center [784, 506] width 1568 height 1339
click at [1020, 219] on div "CANCEL" at bounding box center [1025, 225] width 36 height 14
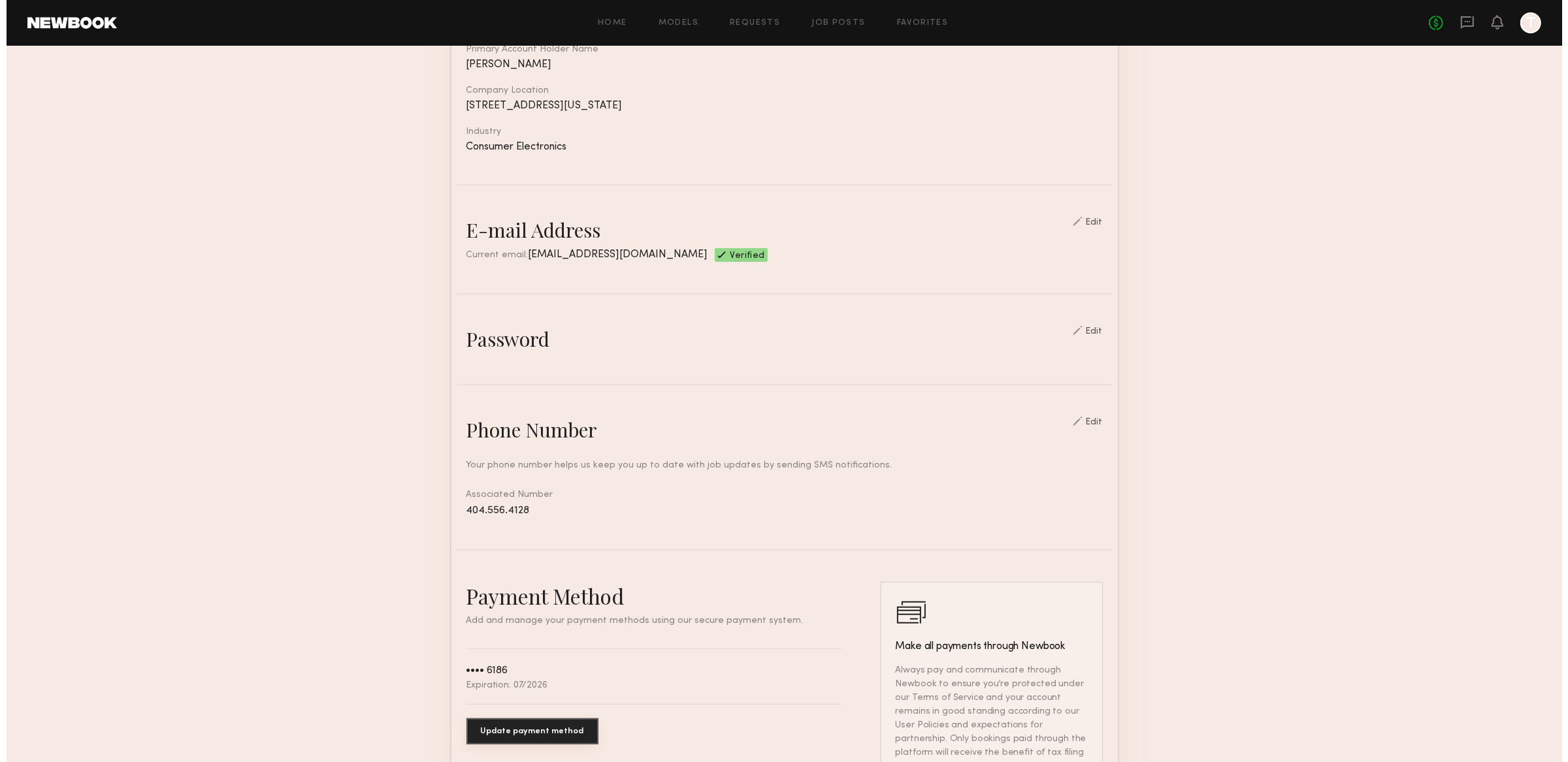
scroll to position [0, 0]
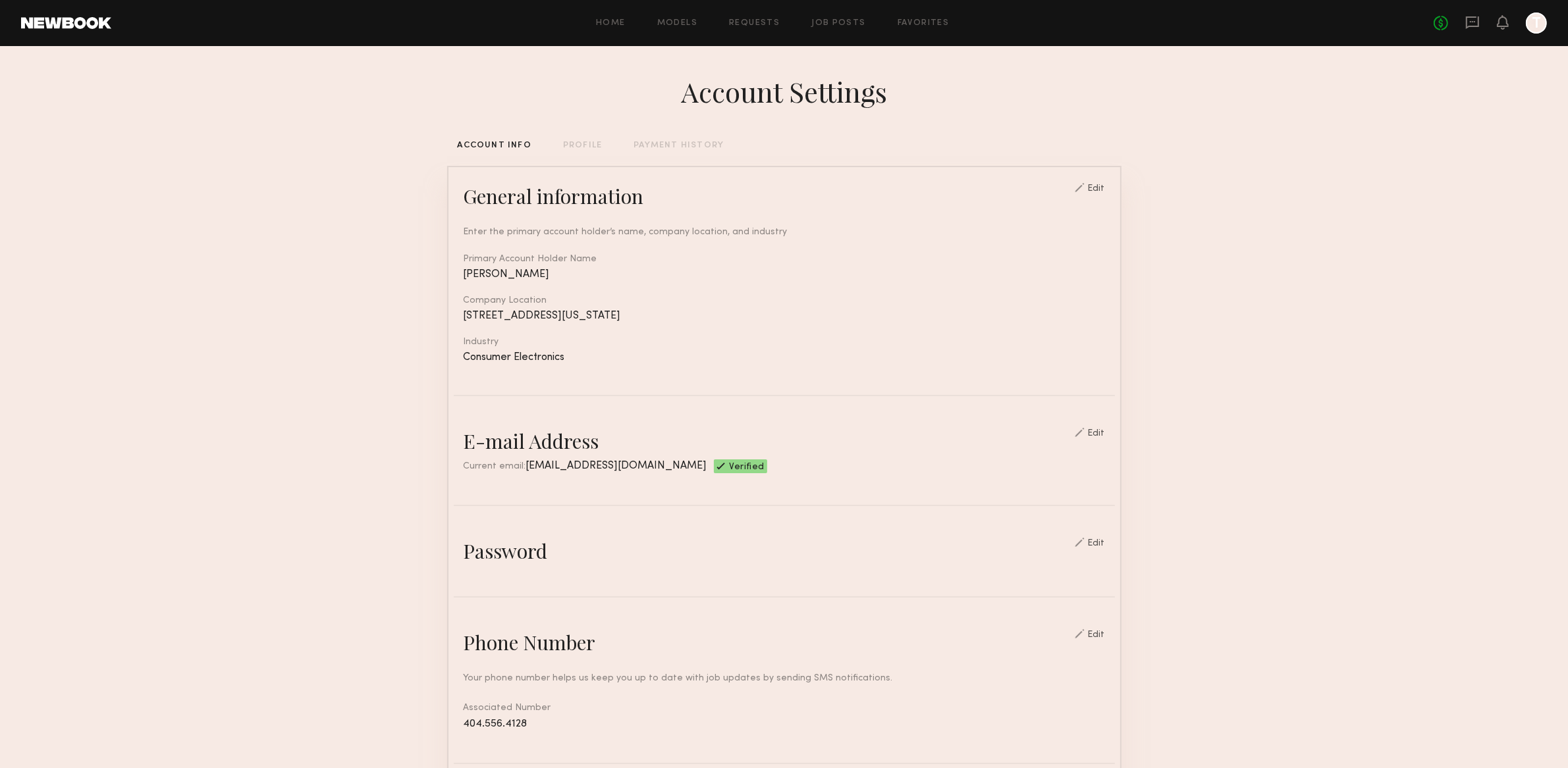
click at [692, 13] on div "Home Models Requests Job Posts Favorites Sign Out No fees up to $5,000 T" at bounding box center [829, 23] width 1435 height 21
click at [751, 19] on link "Requests" at bounding box center [753, 23] width 50 height 8
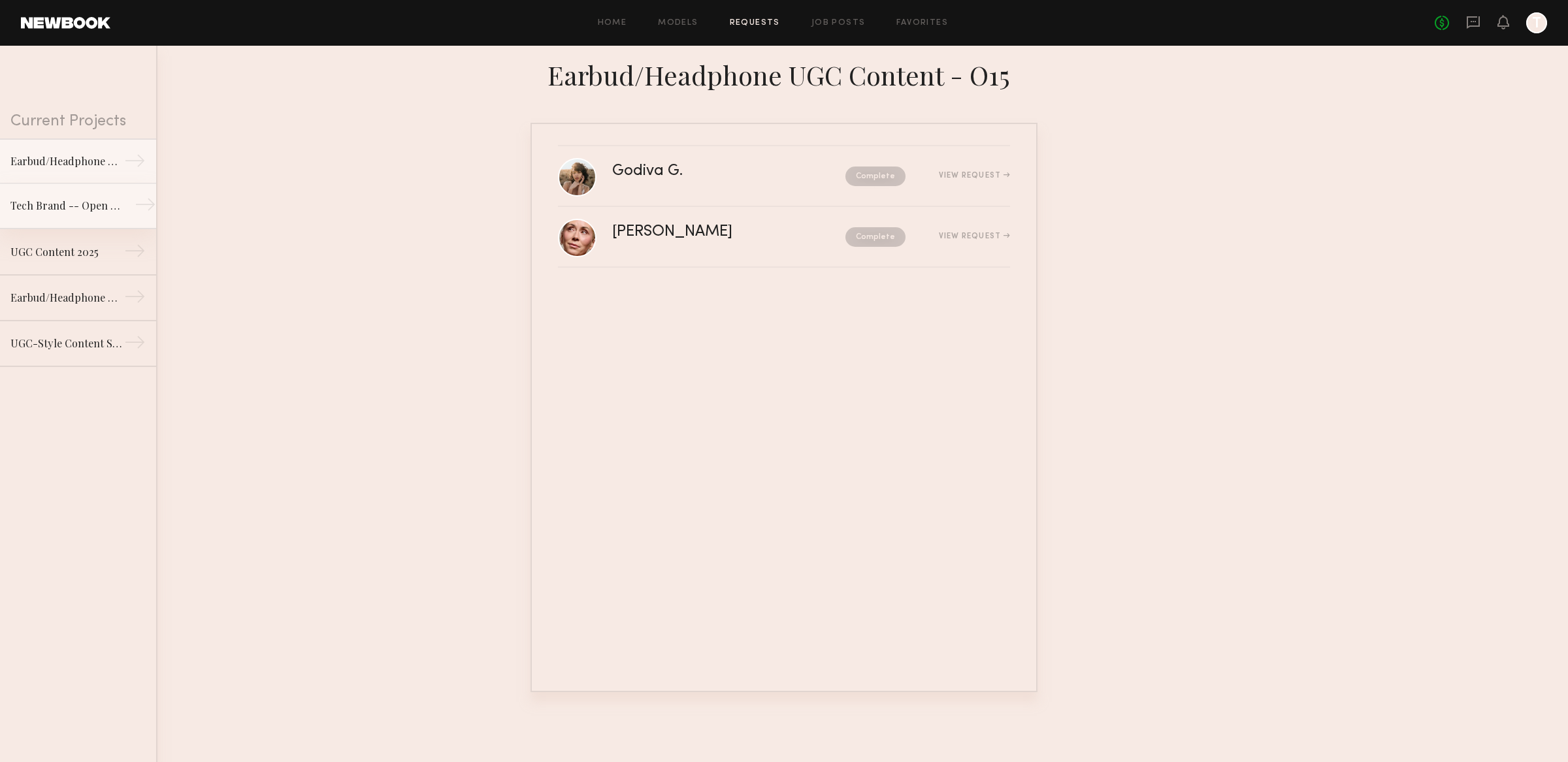
click at [62, 203] on div "Tech Brand -- Open Earbuds Modeling/B-Roll Shoot" at bounding box center [67, 205] width 113 height 15
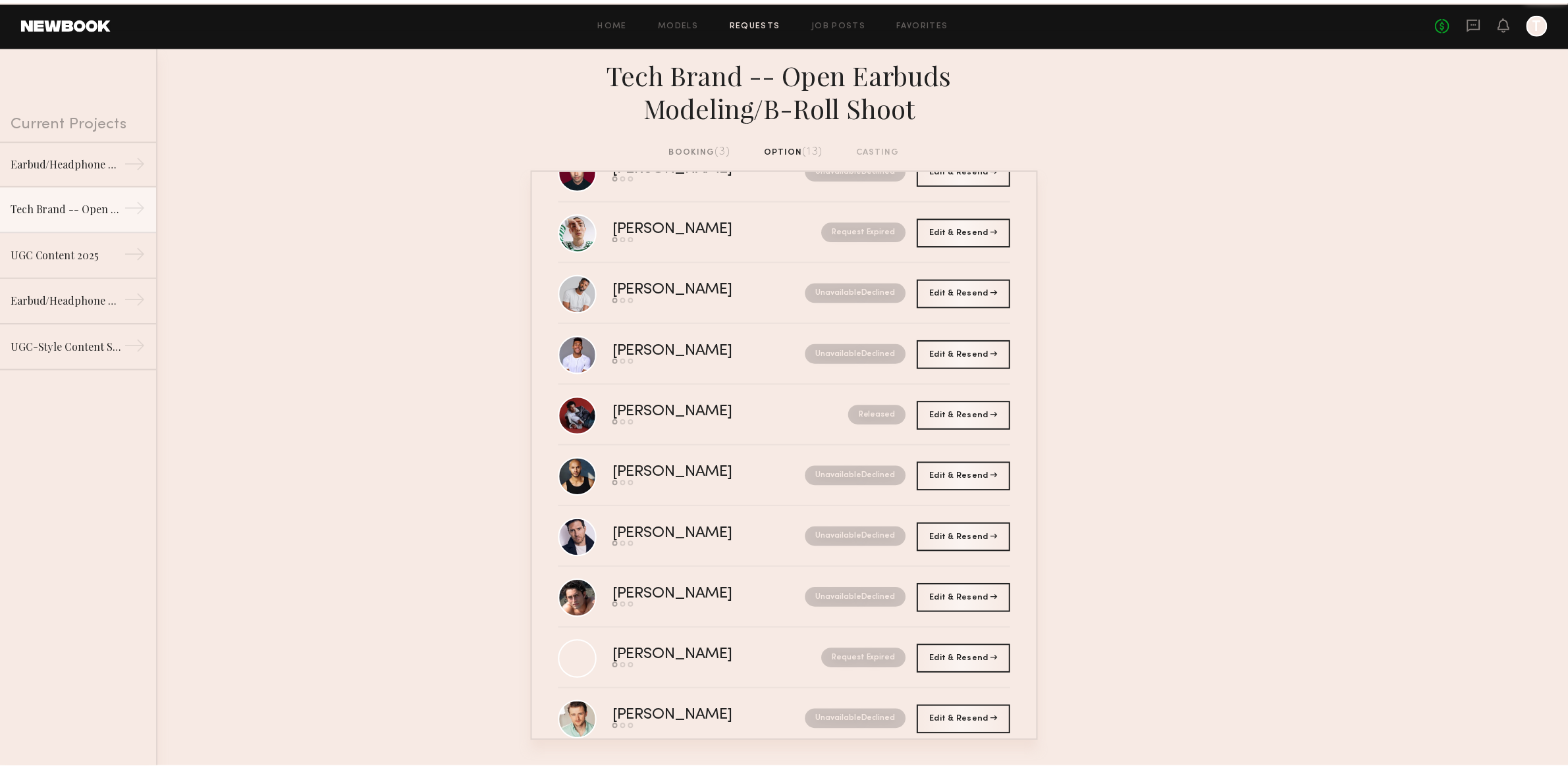
scroll to position [266, 0]
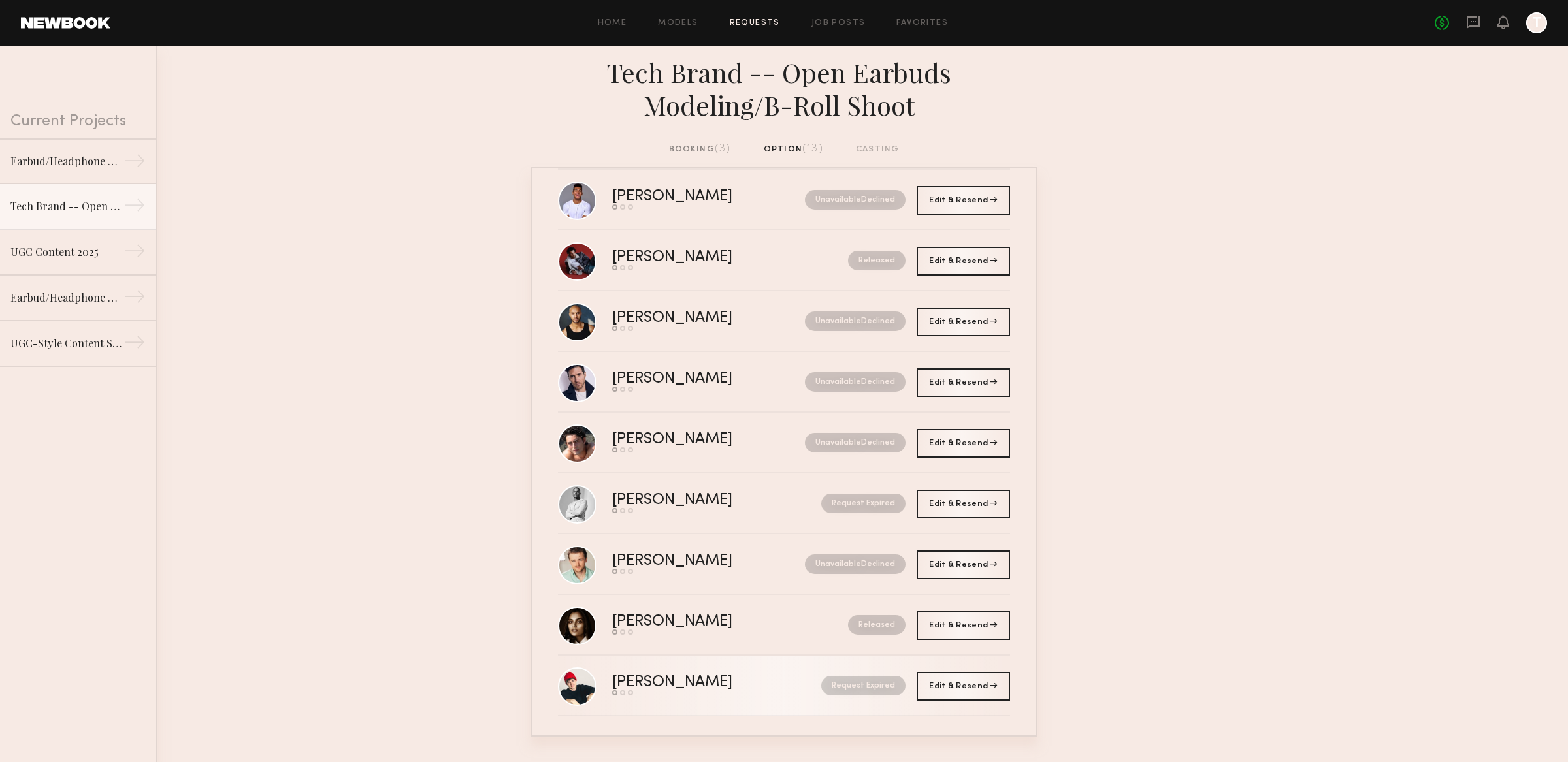
click at [777, 688] on div "Request Expired" at bounding box center [841, 686] width 129 height 20
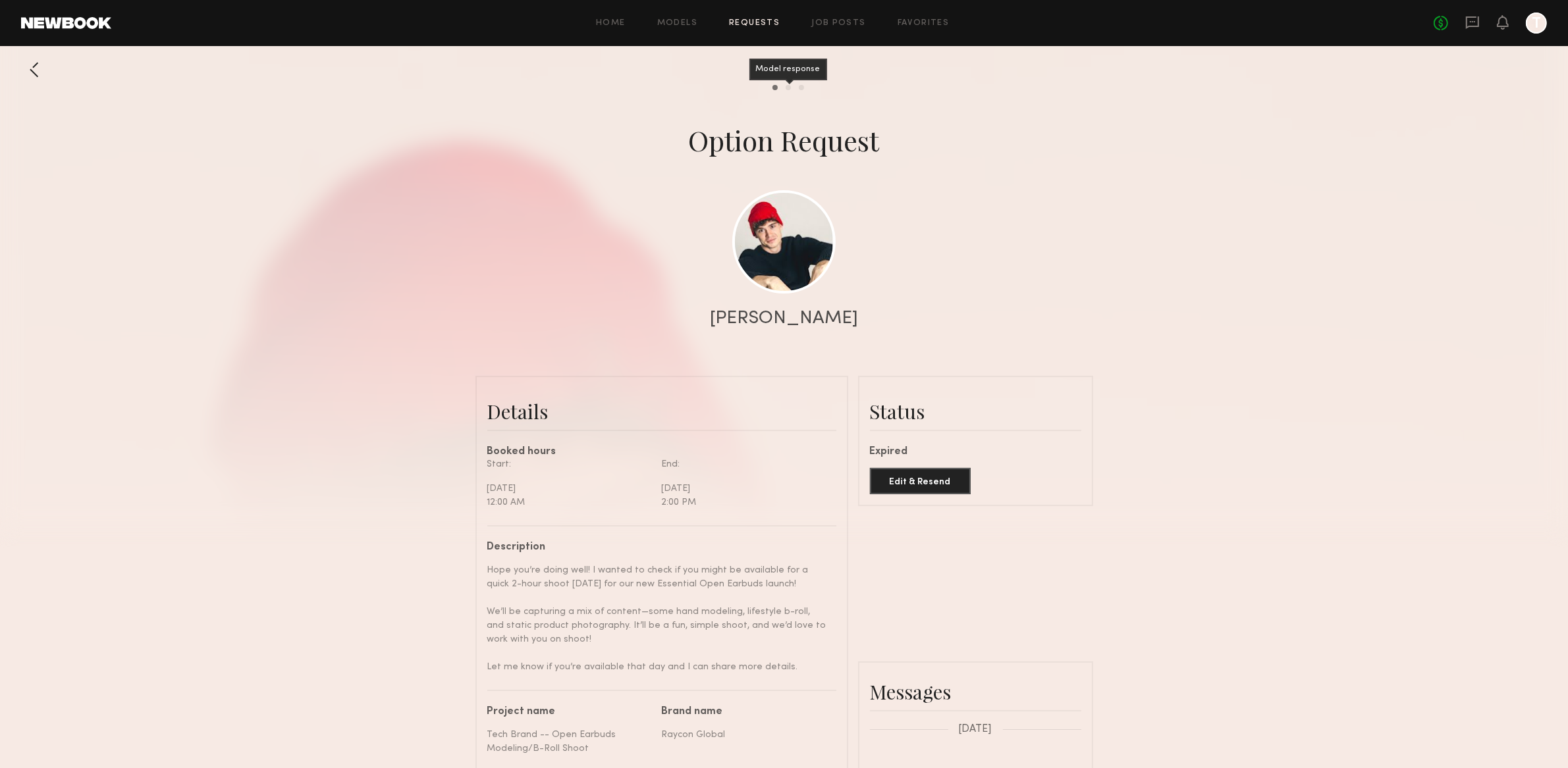
click at [788, 86] on div "Model response" at bounding box center [788, 88] width 5 height 5
click at [799, 88] on div "Book model" at bounding box center [801, 88] width 5 height 5
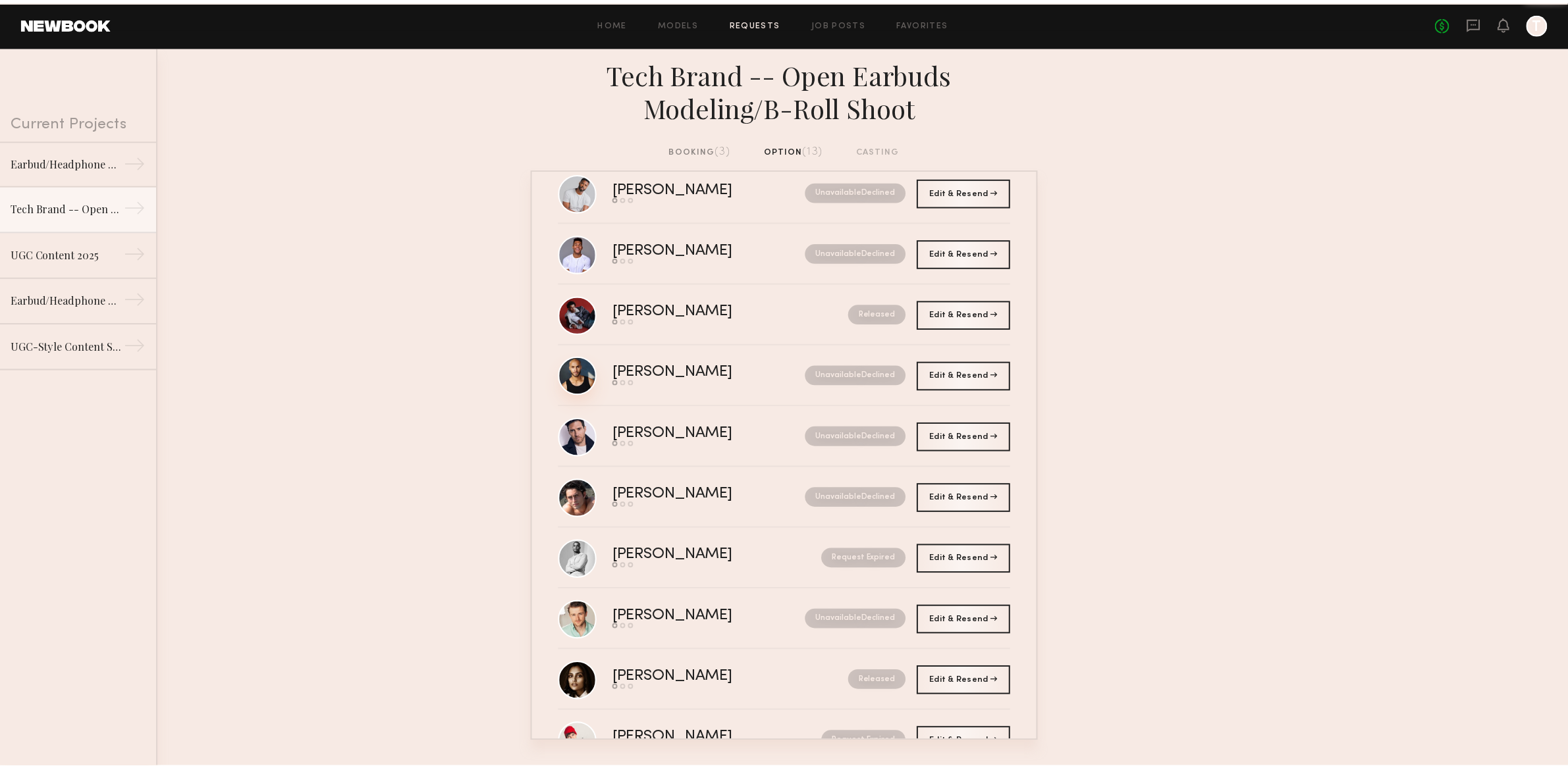
scroll to position [266, 0]
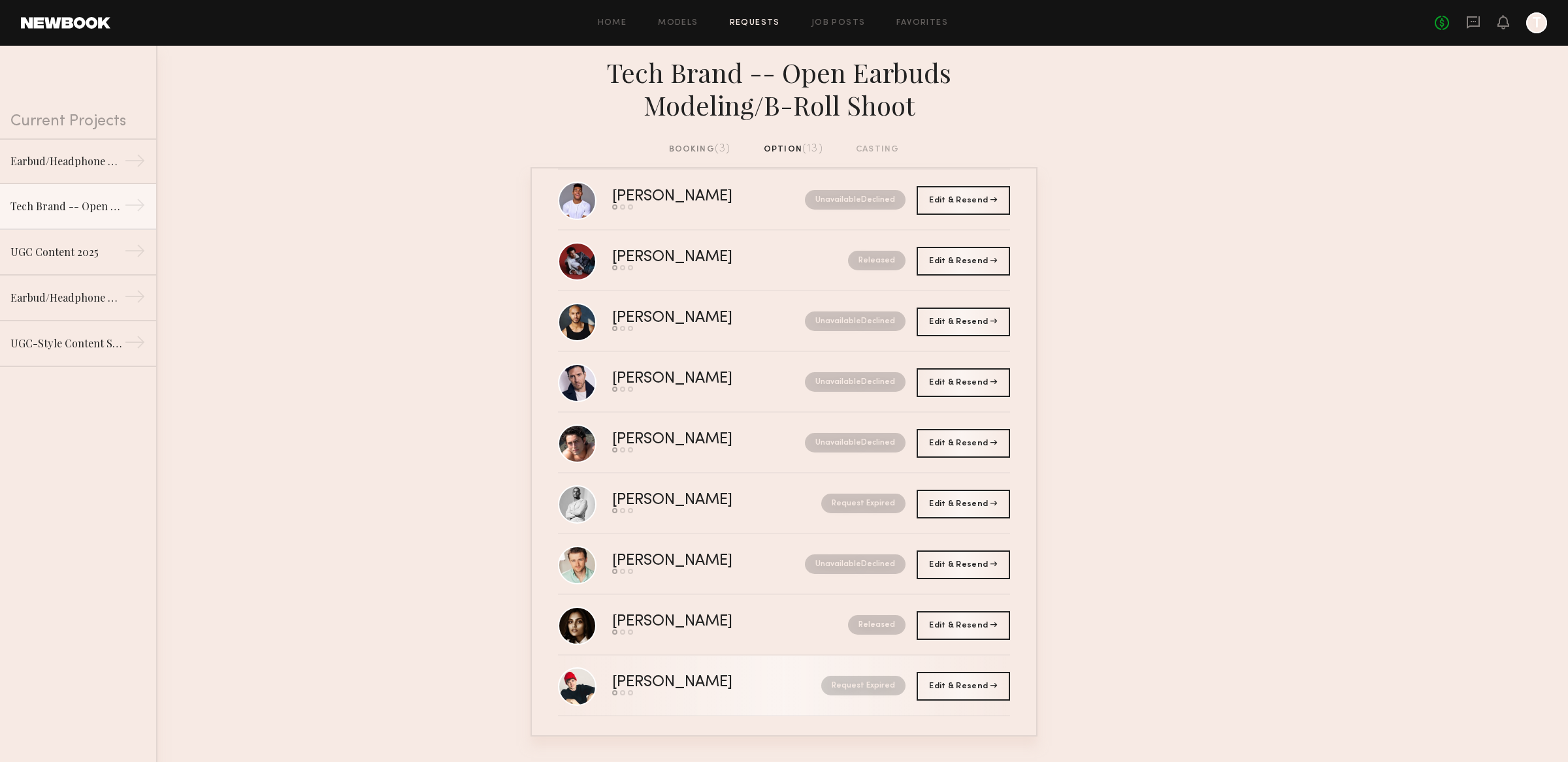
click at [863, 676] on nb-request-status "Request Expired" at bounding box center [863, 686] width 84 height 20
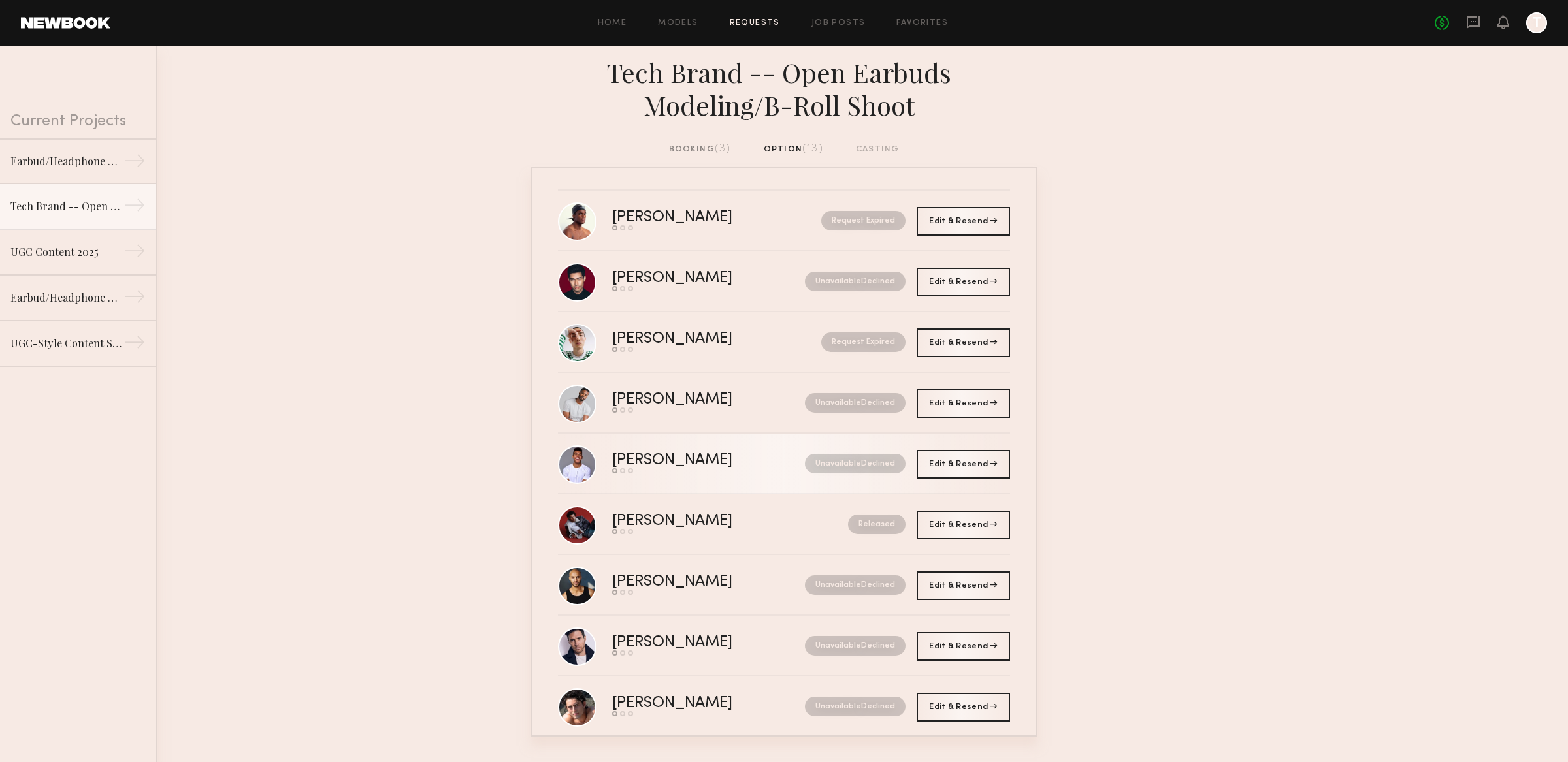
scroll to position [213, 0]
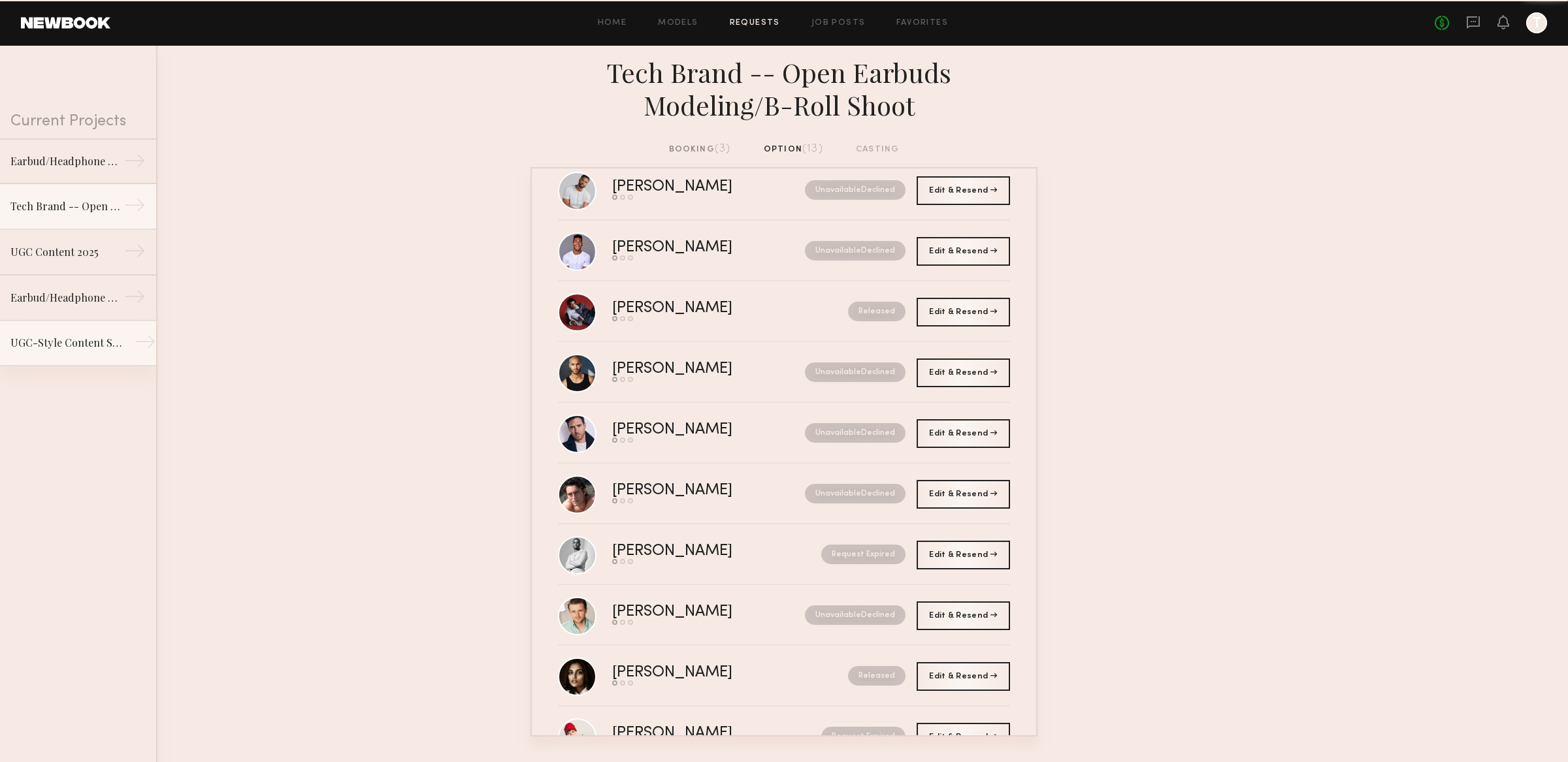
click at [62, 357] on link "UGC-Style Content Shoot →" at bounding box center [78, 344] width 156 height 45
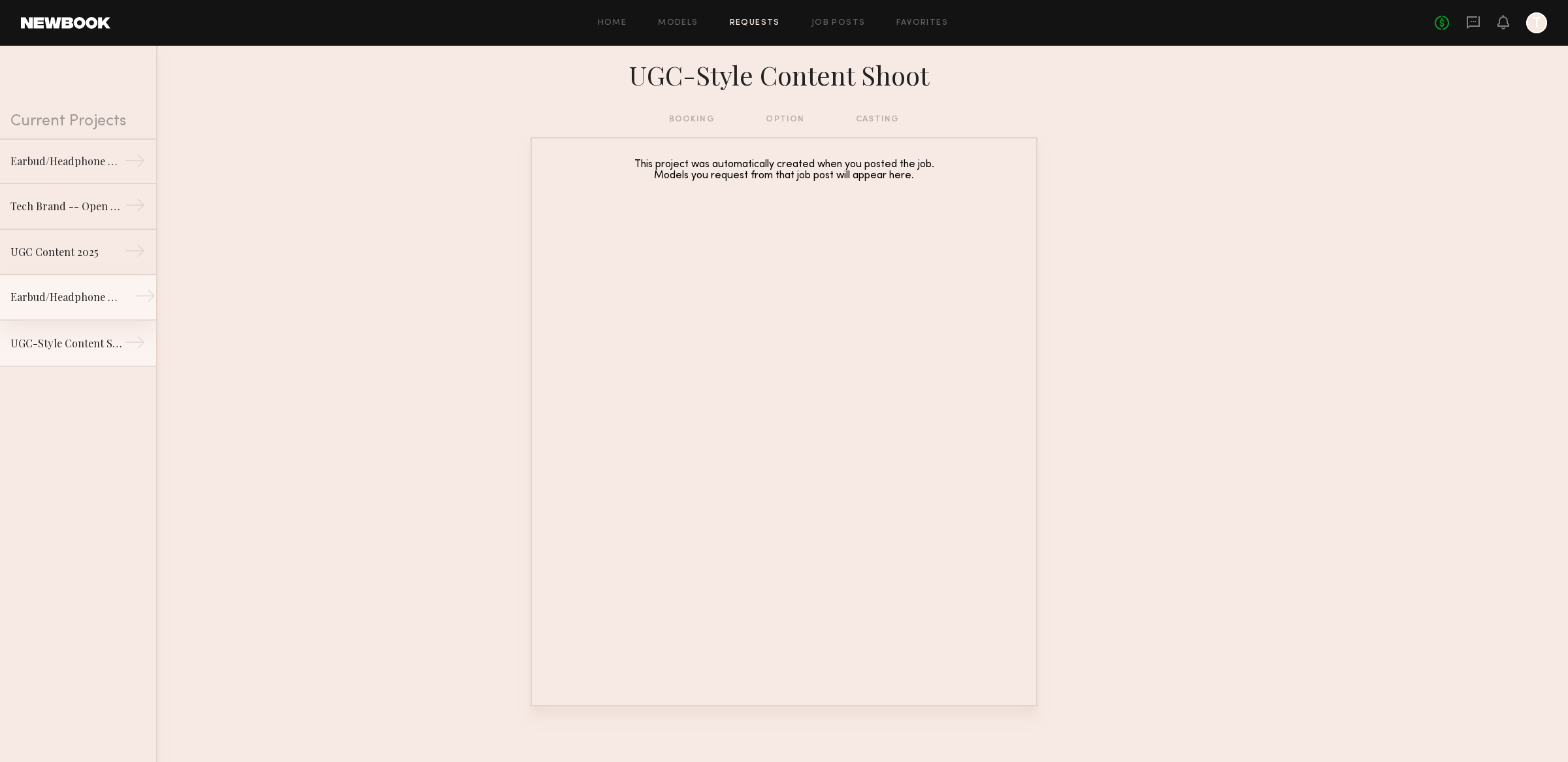
click at [53, 299] on div "Earbud/Headphone UGC Content" at bounding box center [67, 297] width 113 height 15
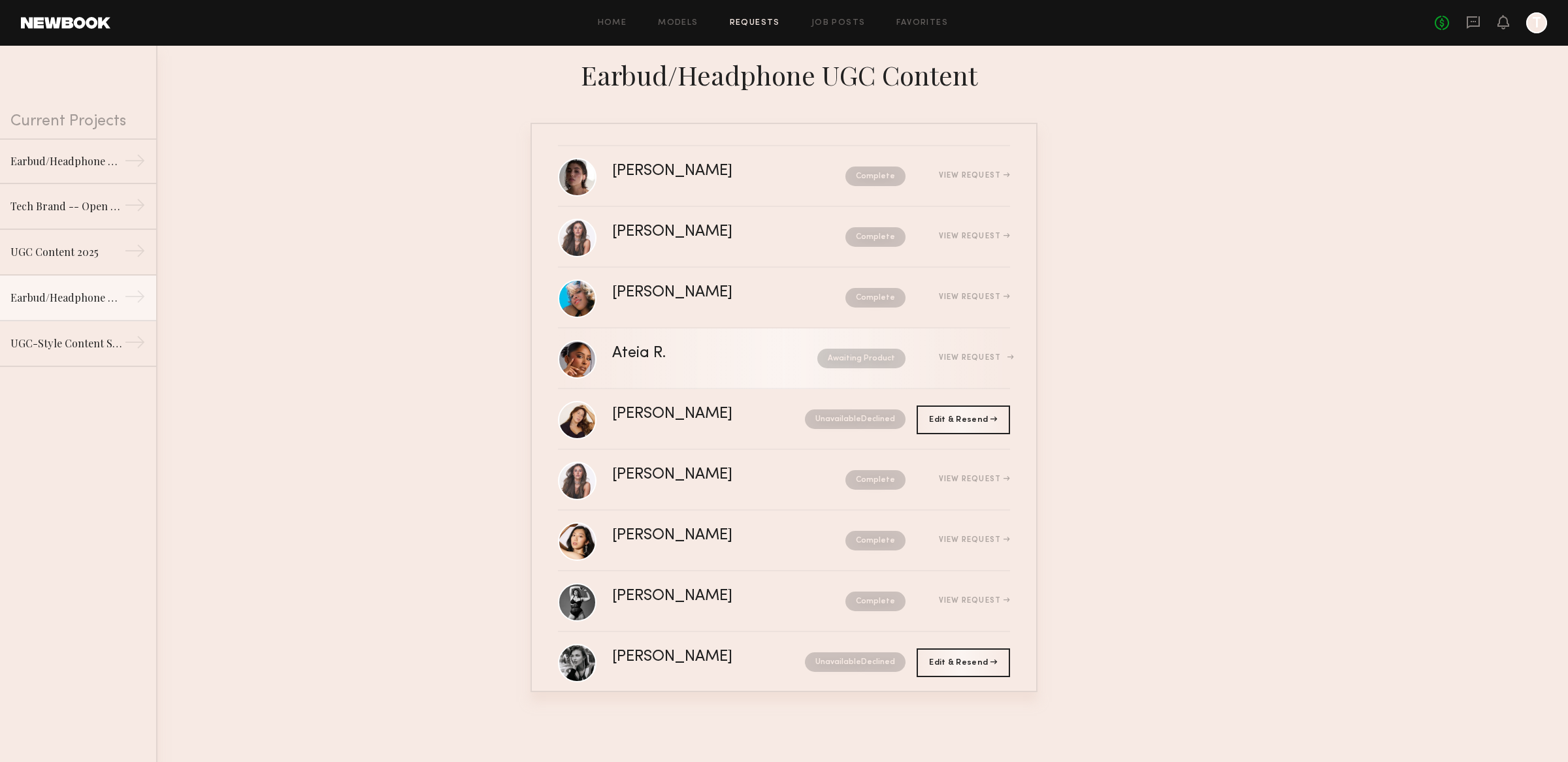
click at [953, 361] on div "View Request" at bounding box center [975, 357] width 71 height 8
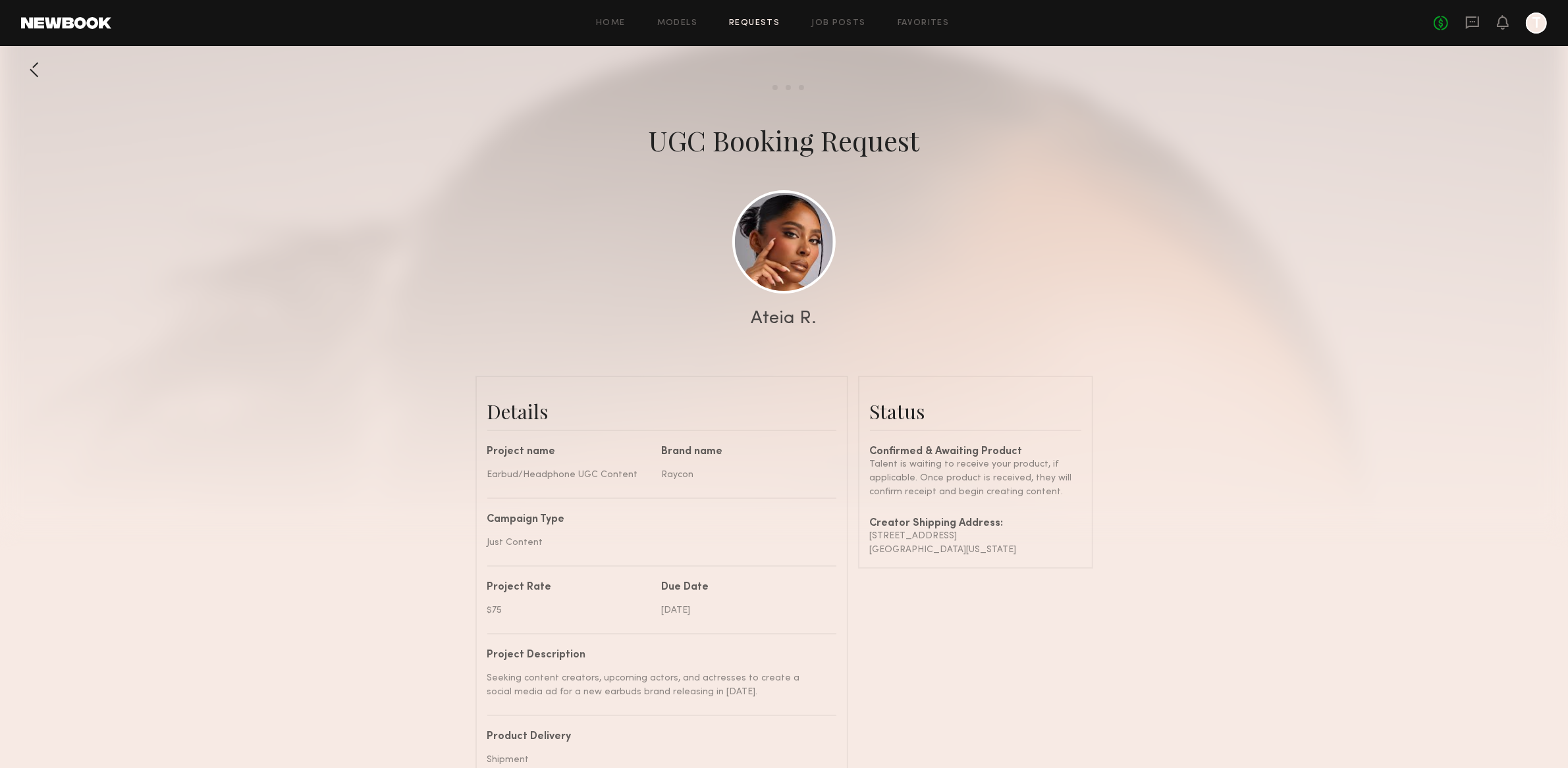
click at [912, 449] on div "Confirmed & Awaiting Product" at bounding box center [975, 453] width 211 height 11
click at [956, 498] on div "Confirmed & Awaiting Product Talent is waiting to receive your product, if appl…" at bounding box center [975, 502] width 211 height 110
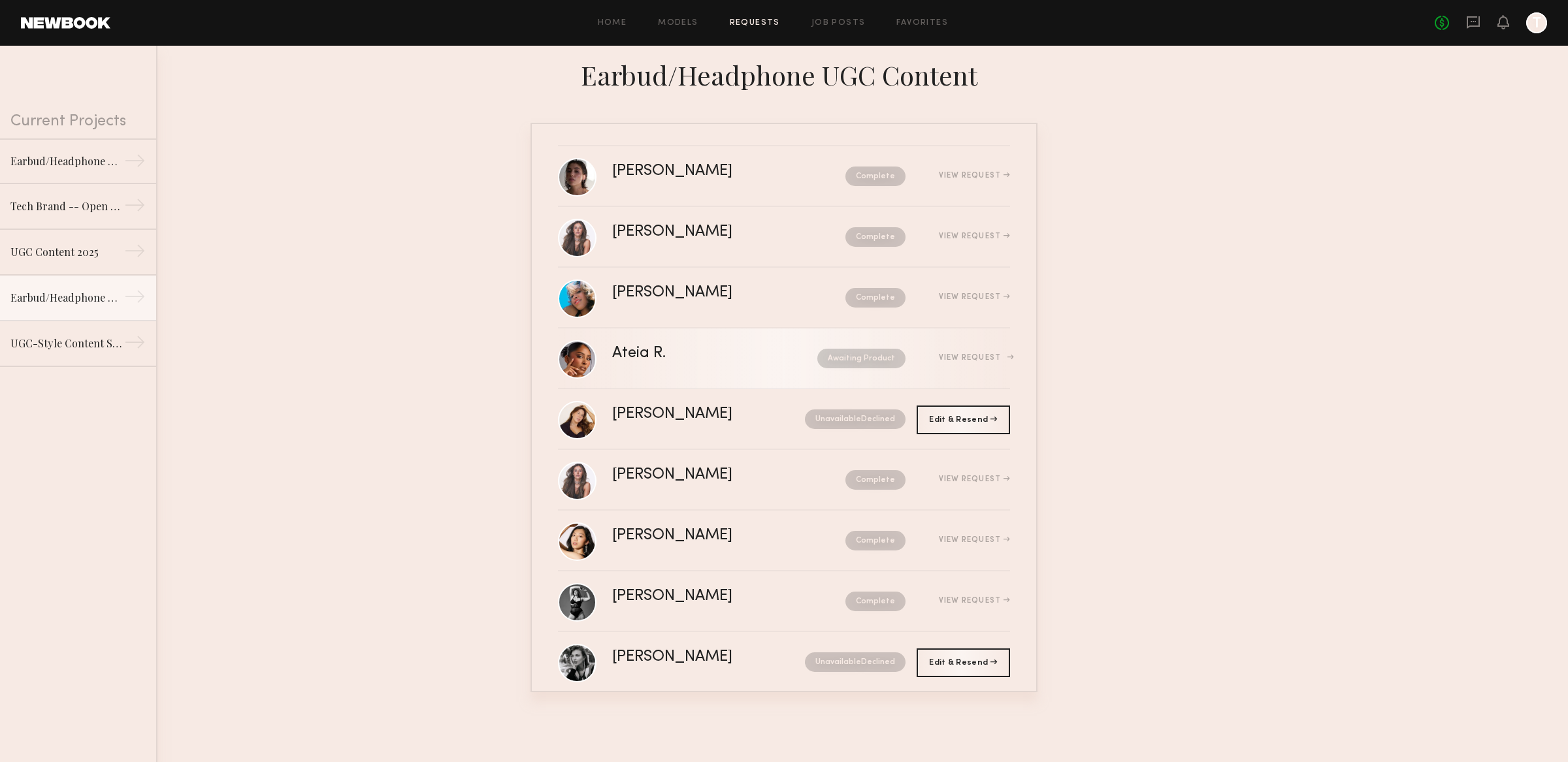
click at [989, 357] on div "View Request" at bounding box center [975, 357] width 71 height 8
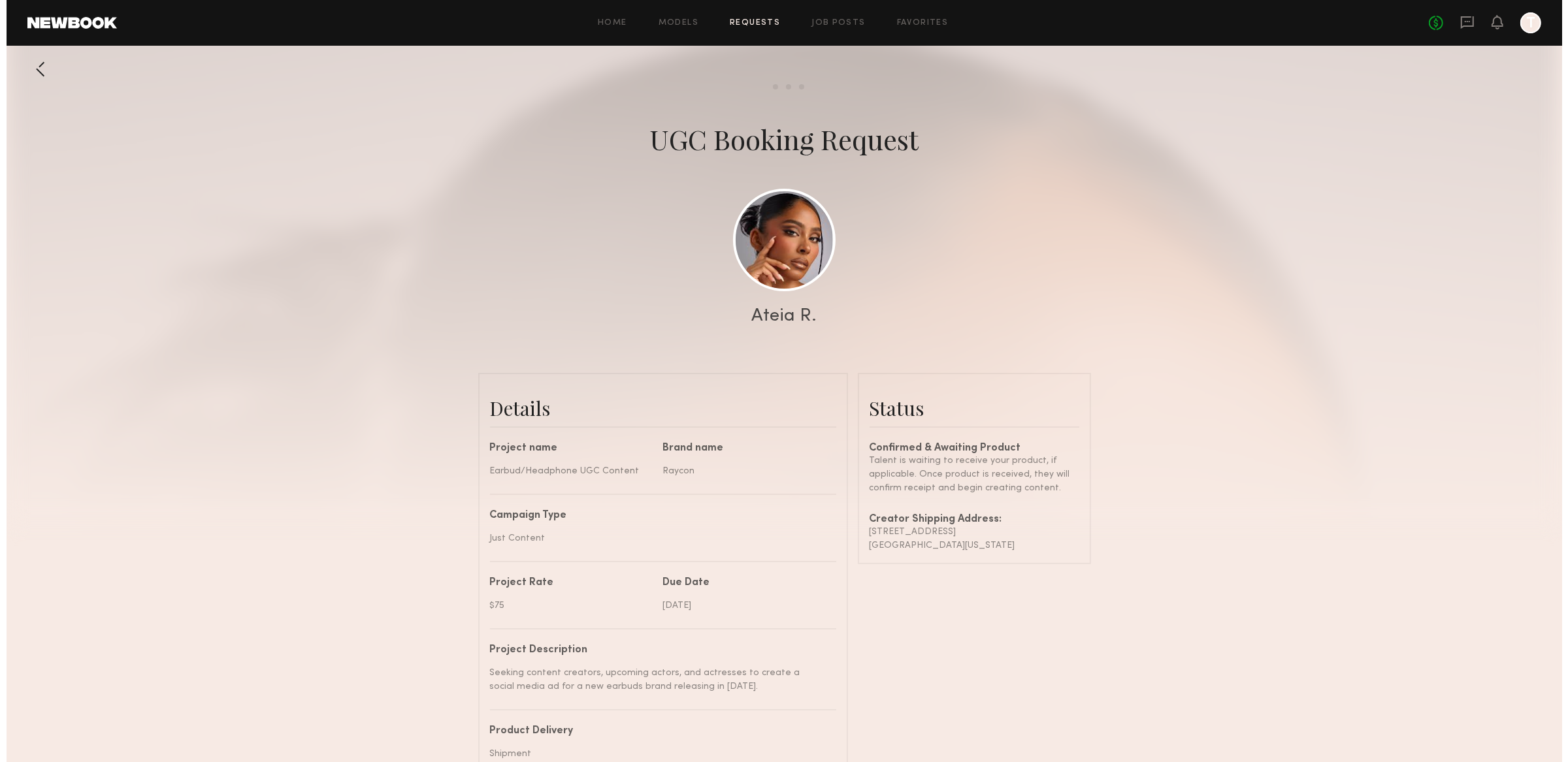
scroll to position [1142, 0]
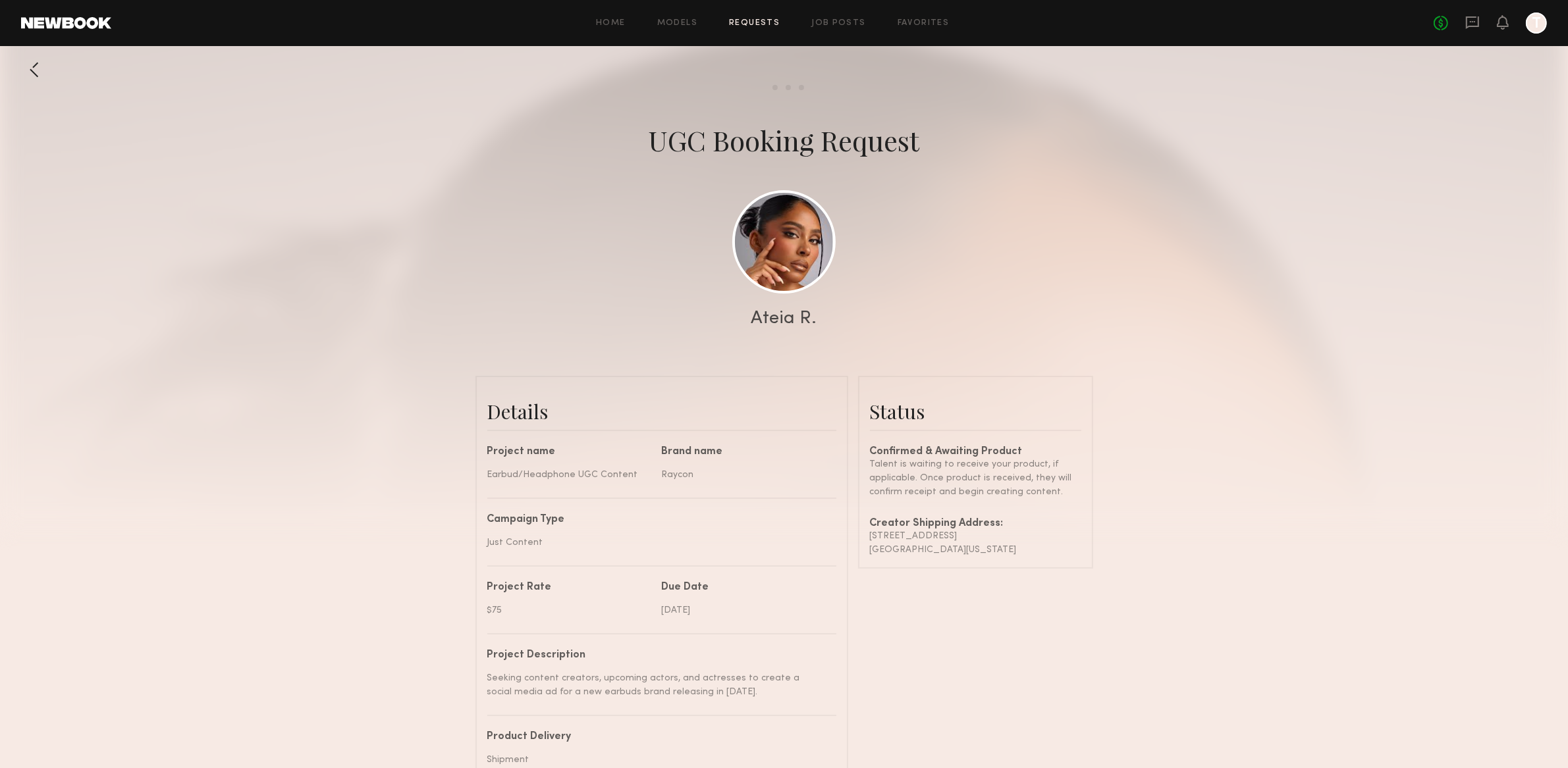
click at [761, 19] on link "Requests" at bounding box center [753, 23] width 50 height 8
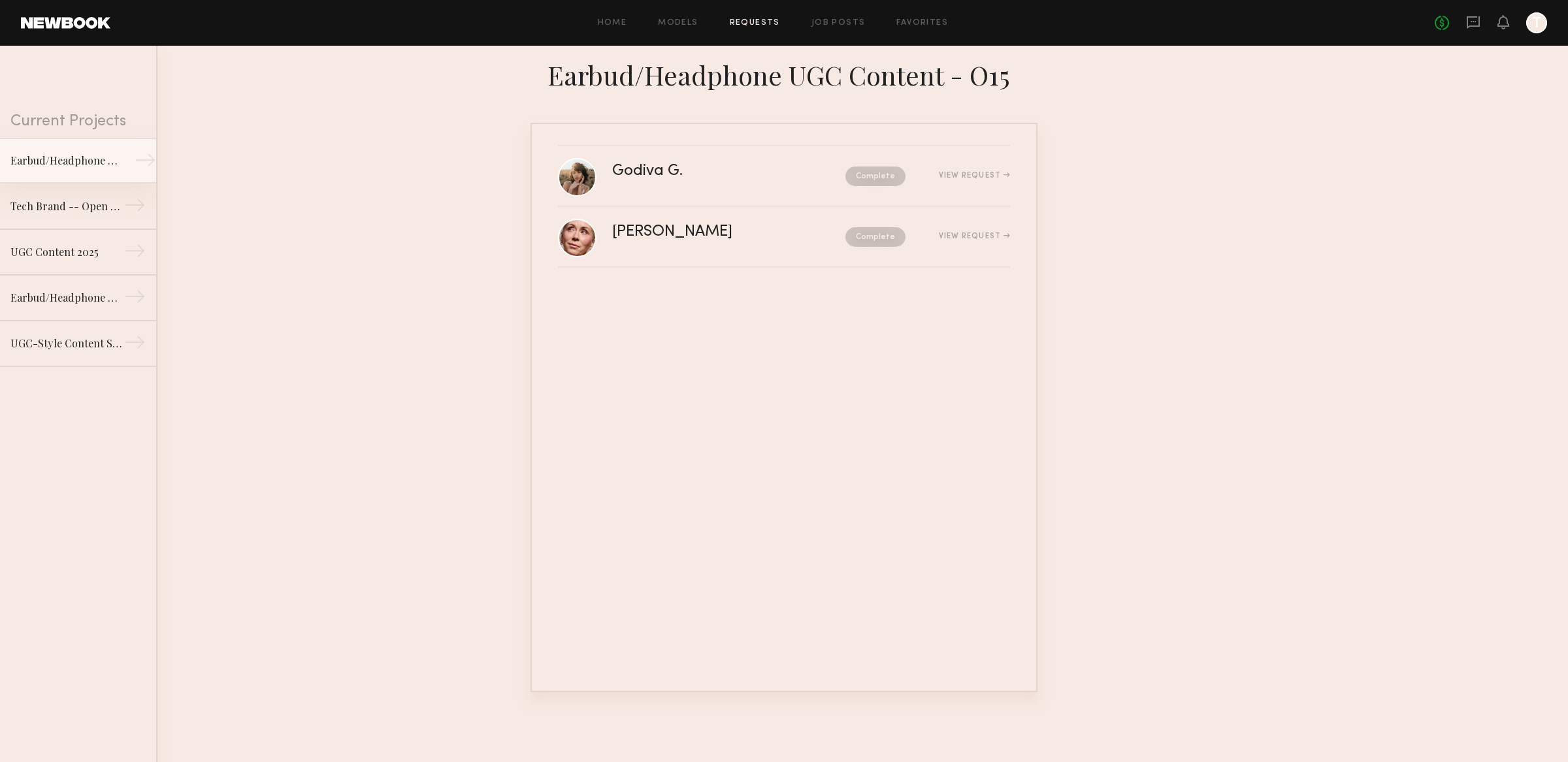
click at [109, 169] on link "Earbud/Headphone UGC Content - O15 →" at bounding box center [78, 161] width 156 height 45
click at [94, 195] on link "Tech Brand -- Open Earbuds Modeling/B-Roll Shoot →" at bounding box center [78, 206] width 156 height 45
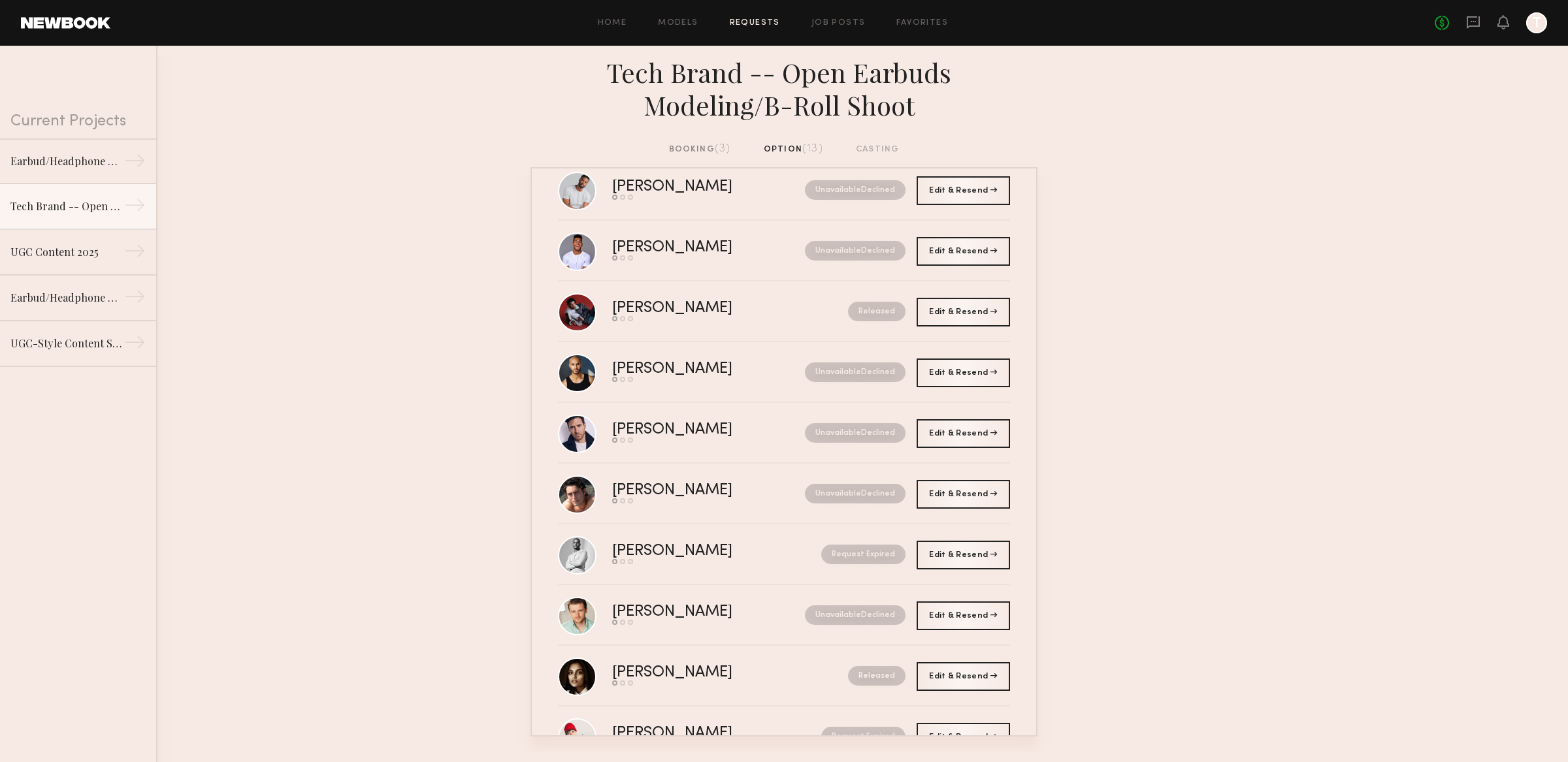
scroll to position [264, 0]
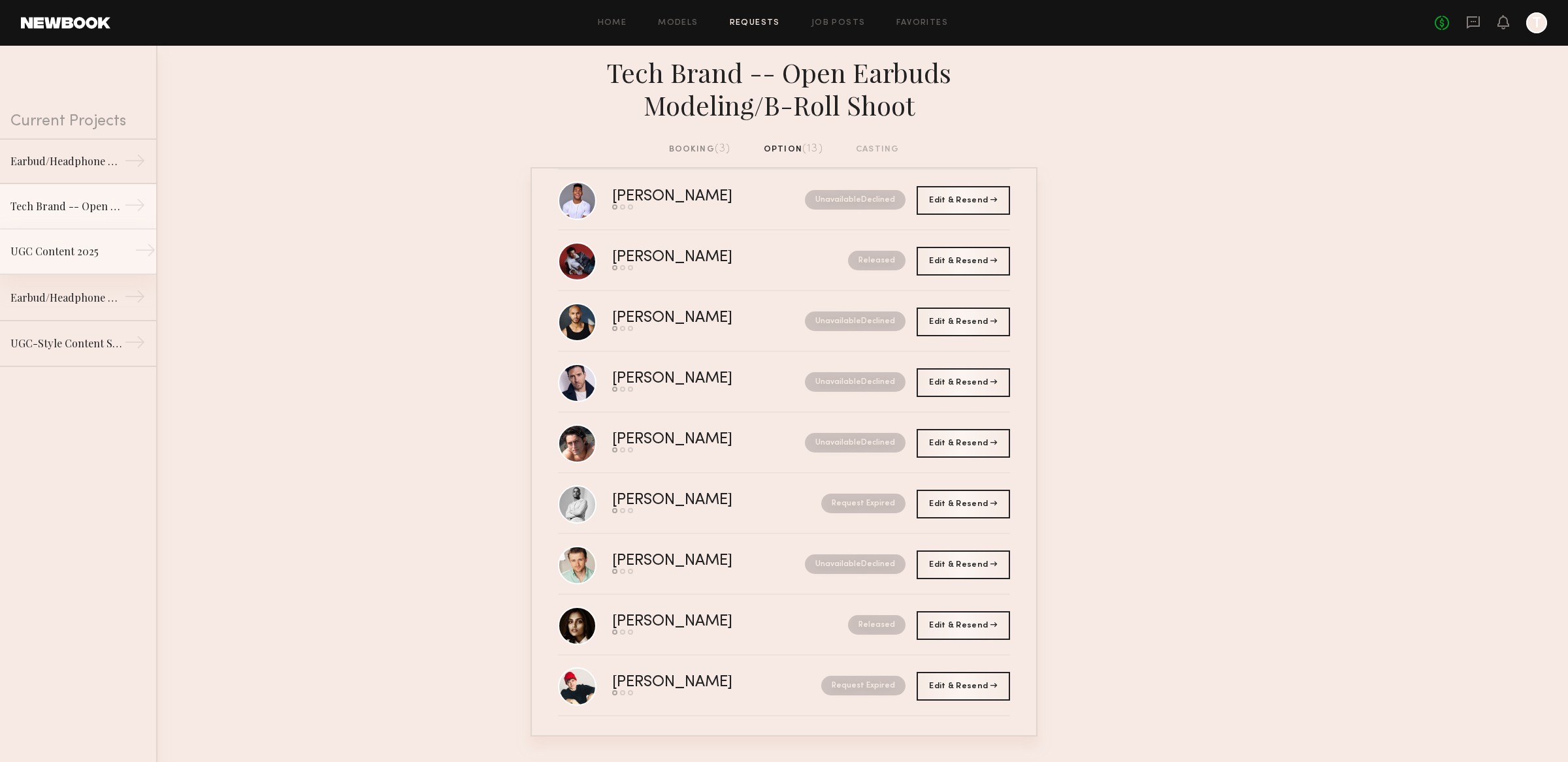
click at [90, 260] on link "UGC Content 2025 →" at bounding box center [78, 252] width 156 height 45
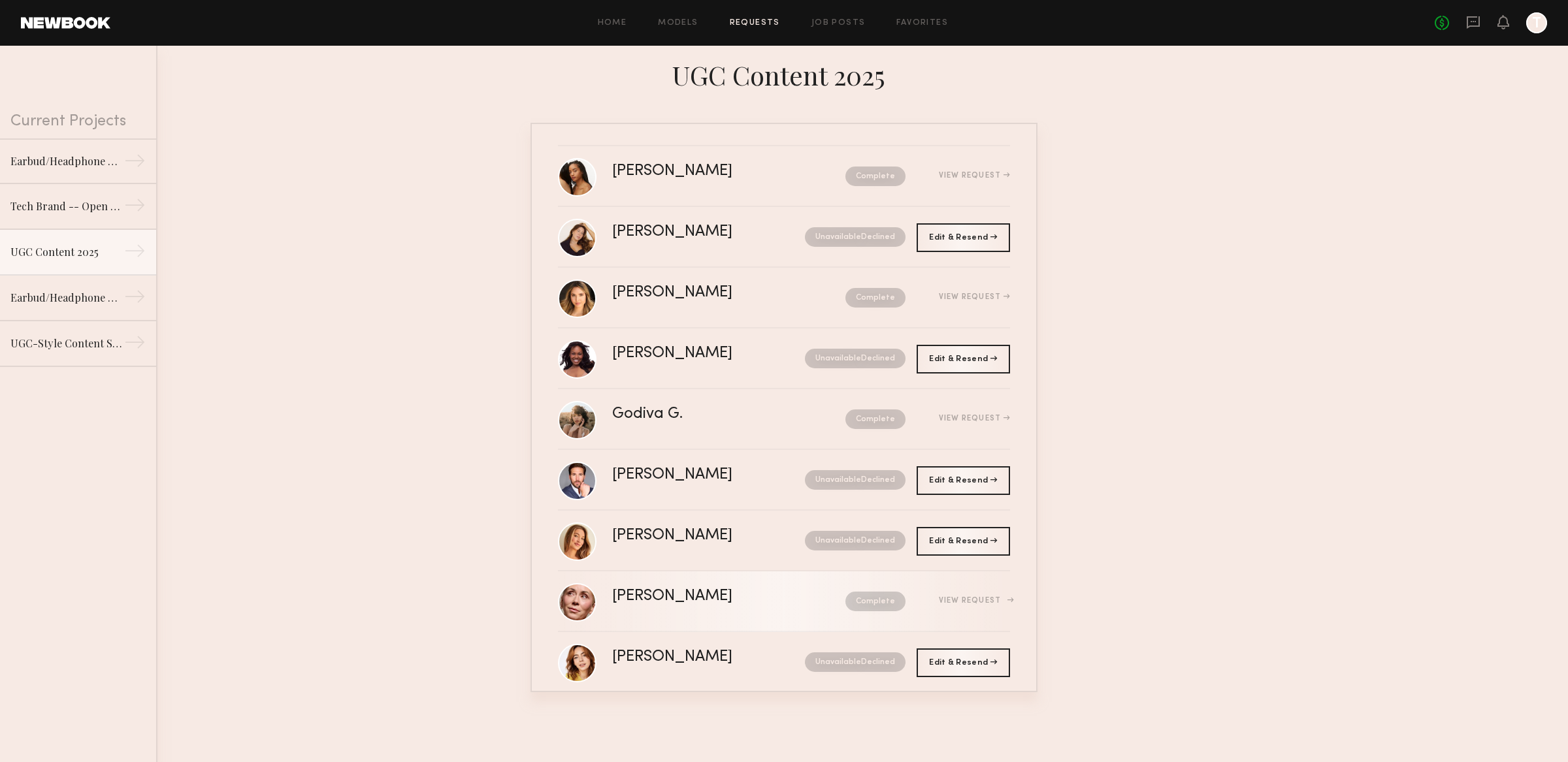
scroll to position [21, 0]
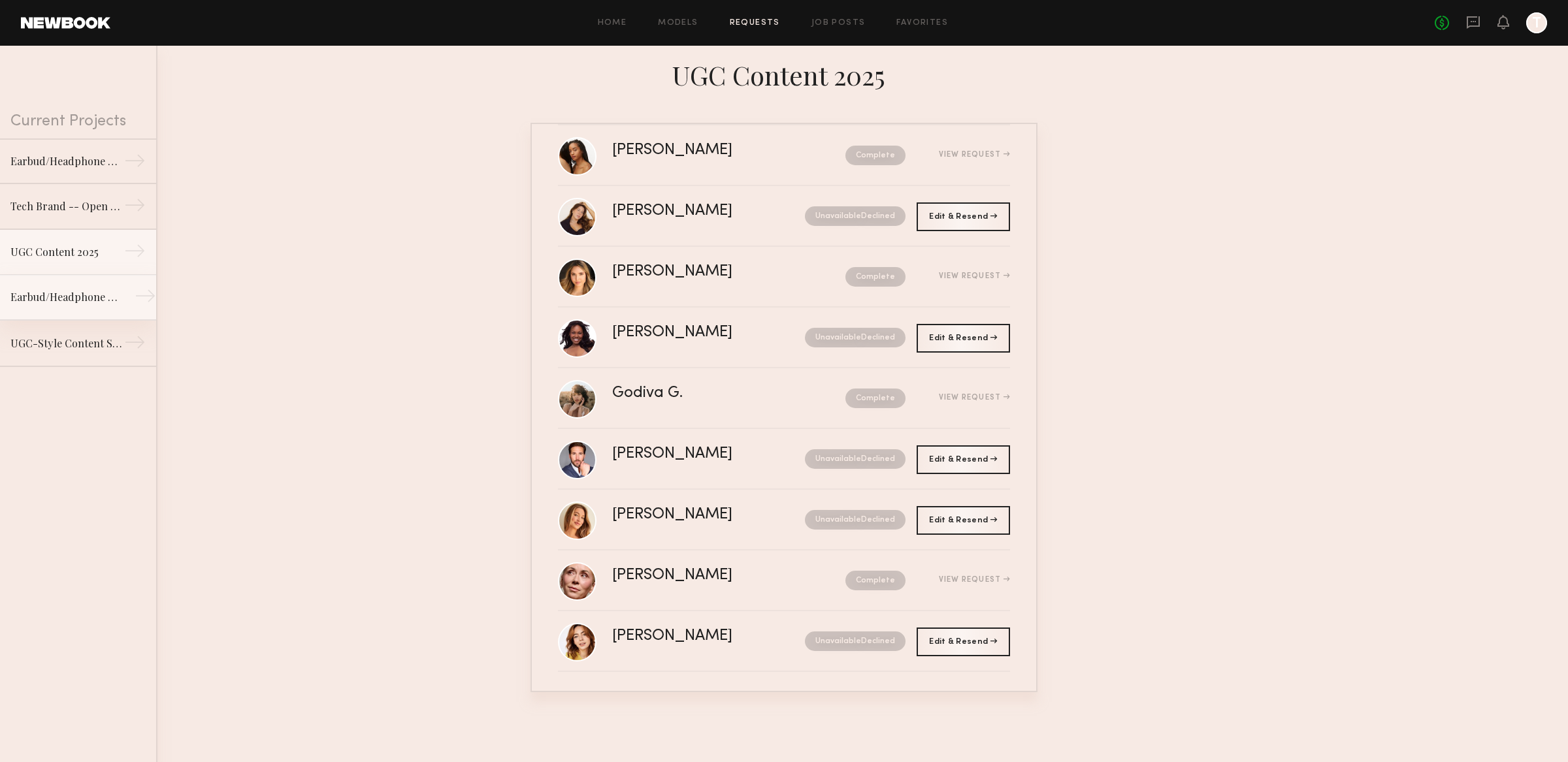
click at [64, 304] on div "Earbud/Headphone UGC Content" at bounding box center [67, 297] width 113 height 15
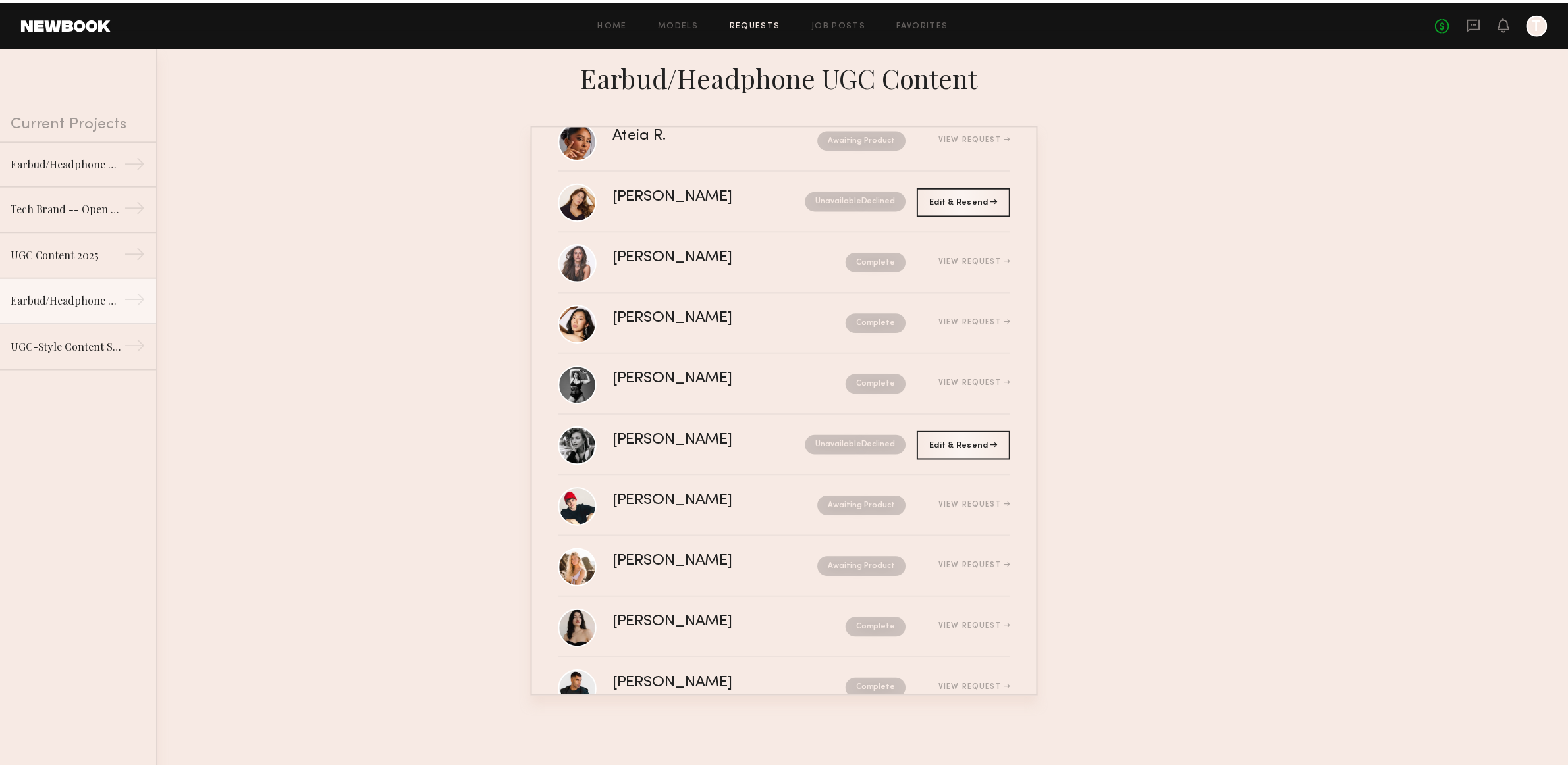
scroll to position [234, 0]
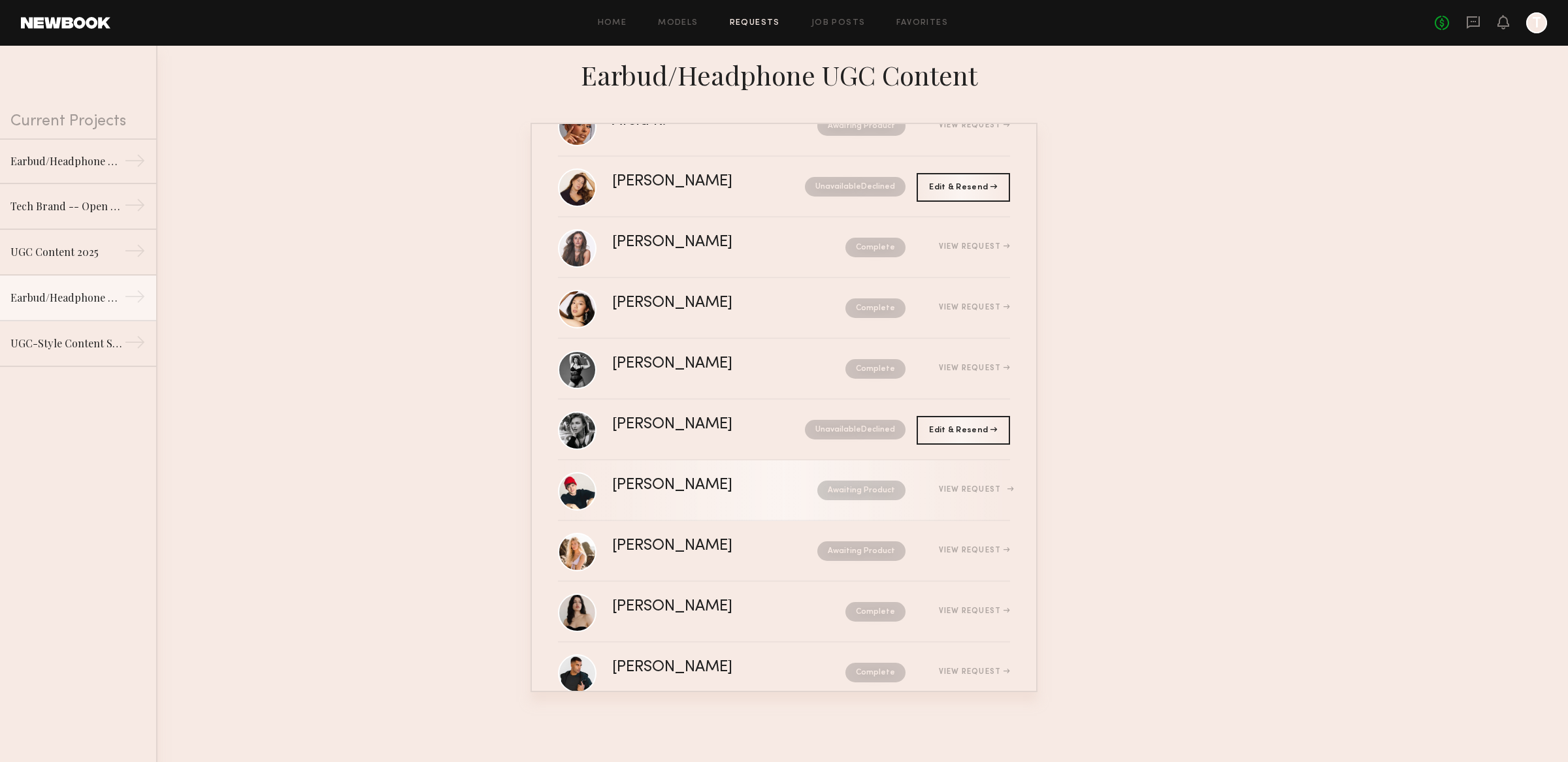
click at [962, 485] on div "View Request" at bounding box center [957, 490] width 104 height 10
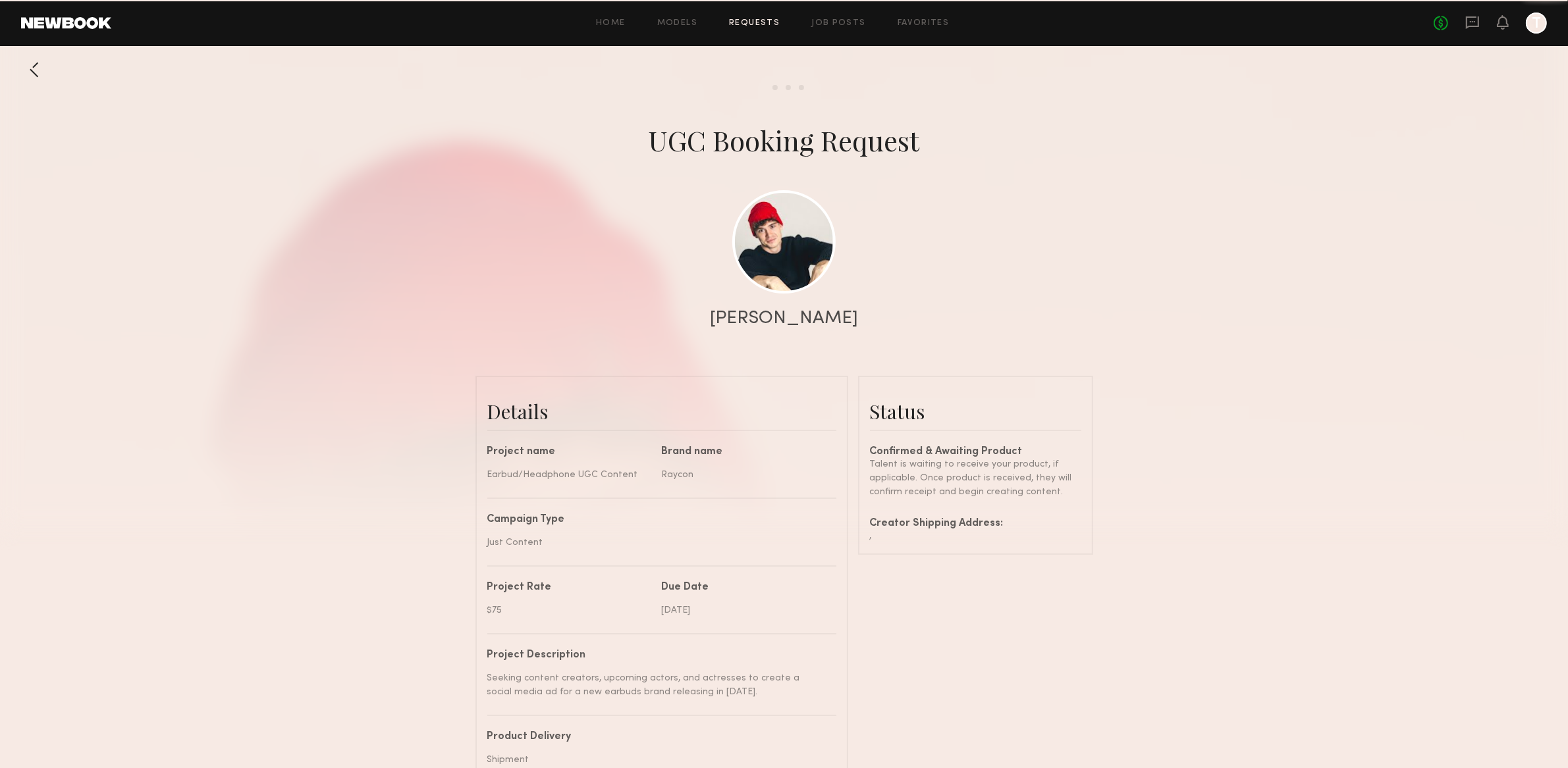
scroll to position [666, 0]
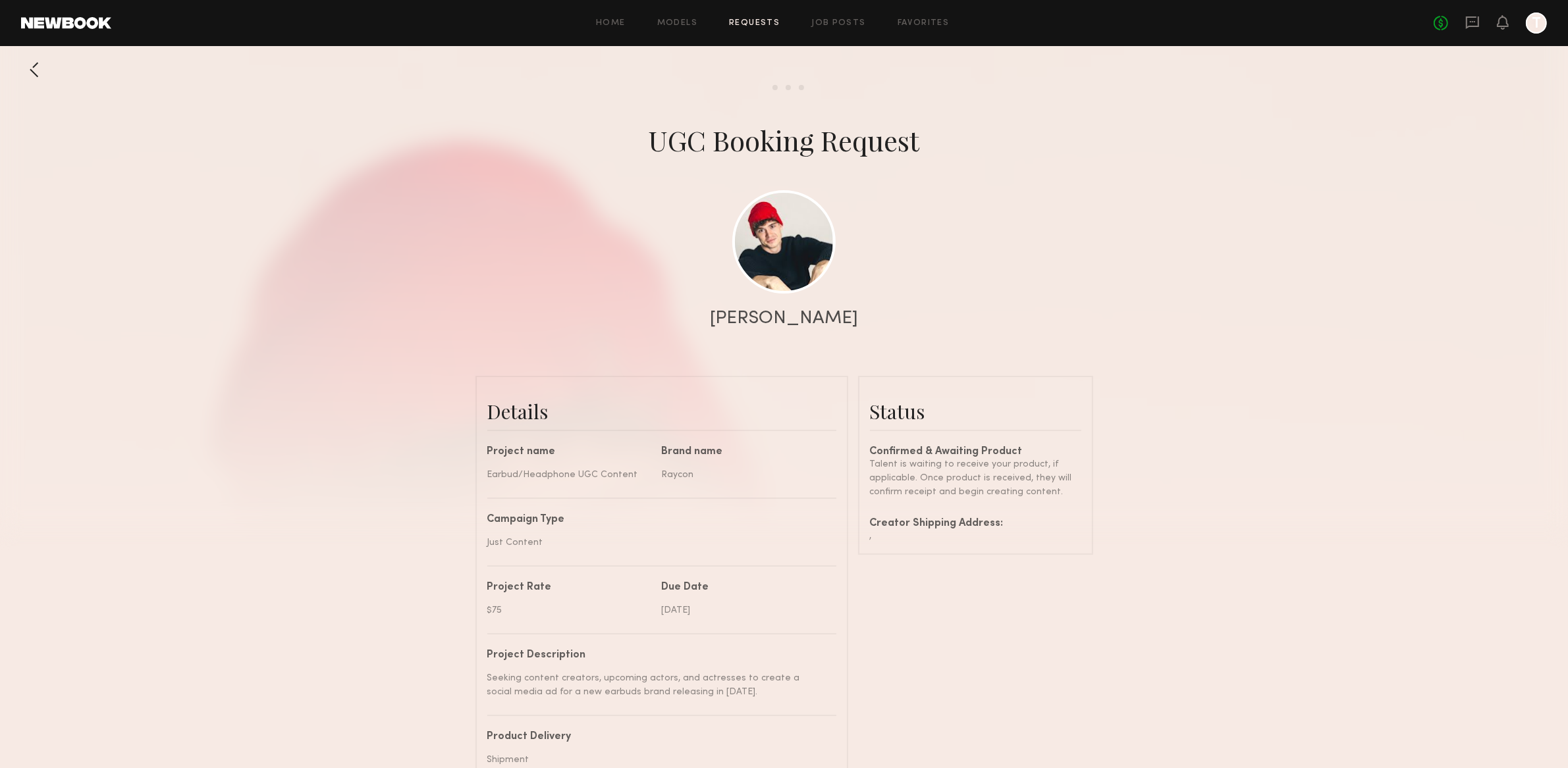
click at [867, 539] on common-border "Status Confirmed & Awaiting Product Talent is waiting to receive your product, …" at bounding box center [975, 465] width 235 height 179
click at [881, 539] on div "," at bounding box center [975, 536] width 211 height 14
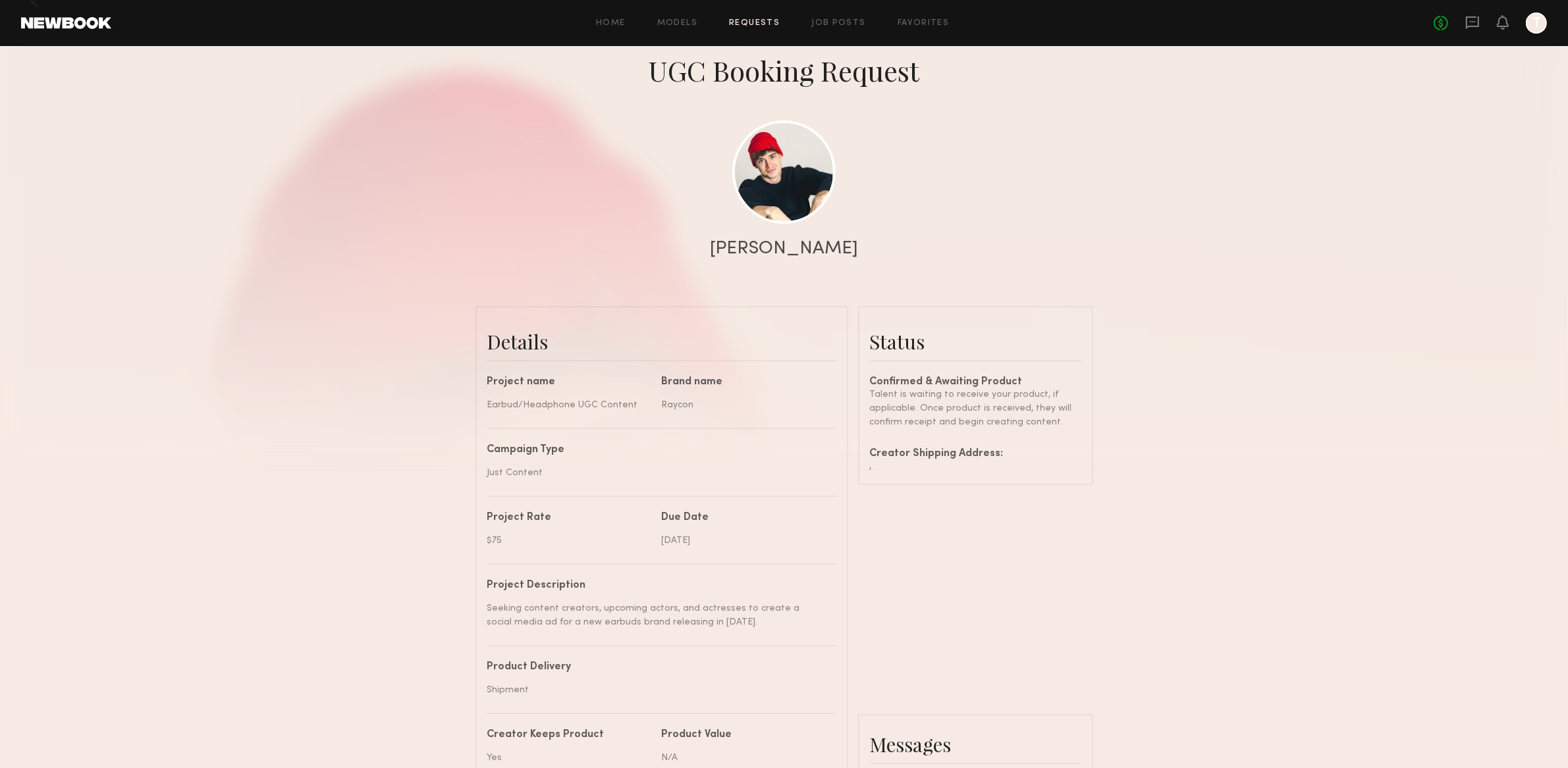
scroll to position [69, 0]
click at [789, 212] on link at bounding box center [784, 173] width 103 height 103
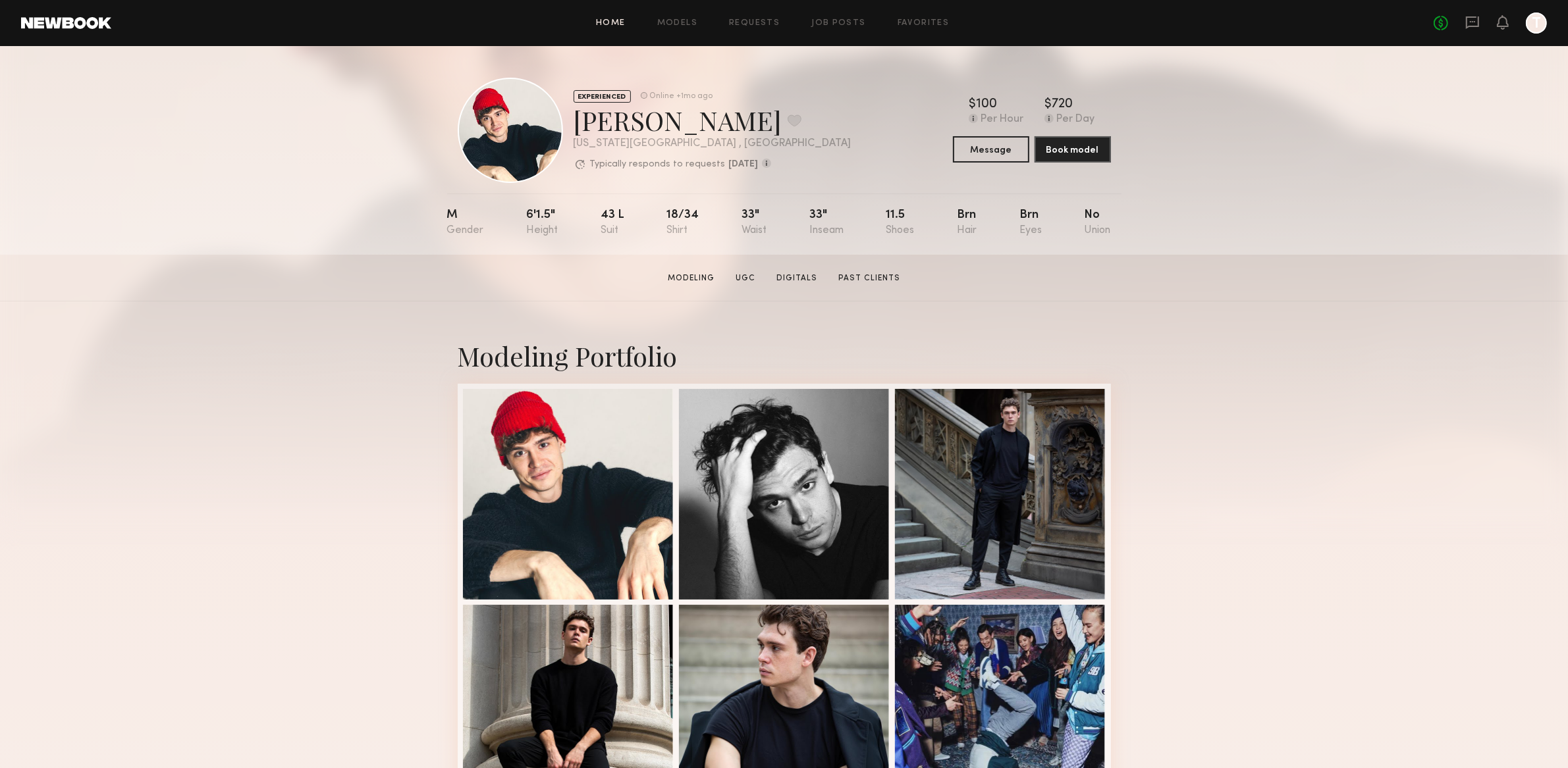
click at [608, 24] on link "Home" at bounding box center [611, 23] width 29 height 8
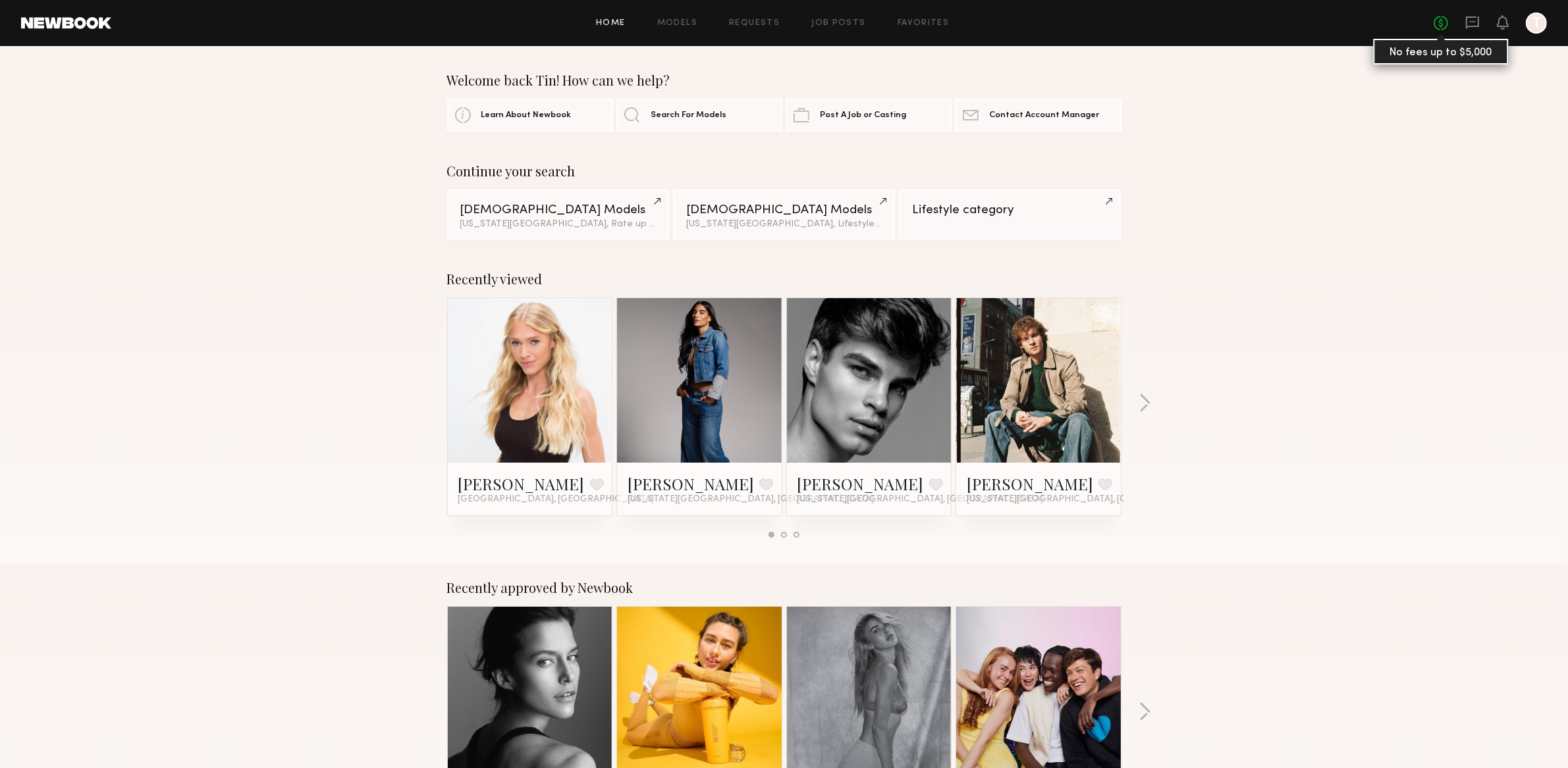
click at [1439, 21] on link "No fees up to $5,000" at bounding box center [1441, 23] width 15 height 15
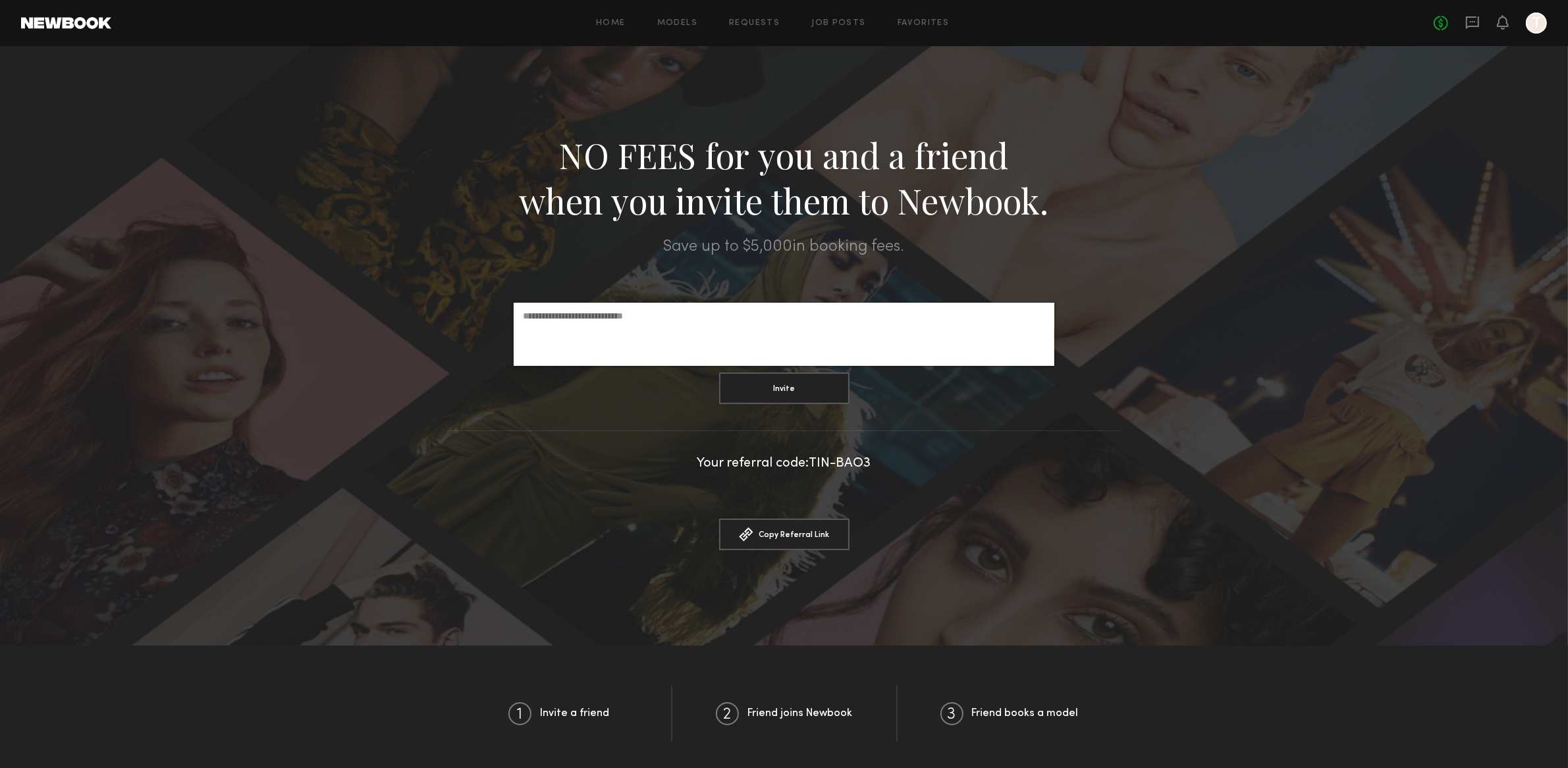
click at [1514, 32] on div "No fees up to $5,000 T" at bounding box center [1490, 23] width 113 height 21
click at [1532, 27] on div at bounding box center [1536, 23] width 21 height 21
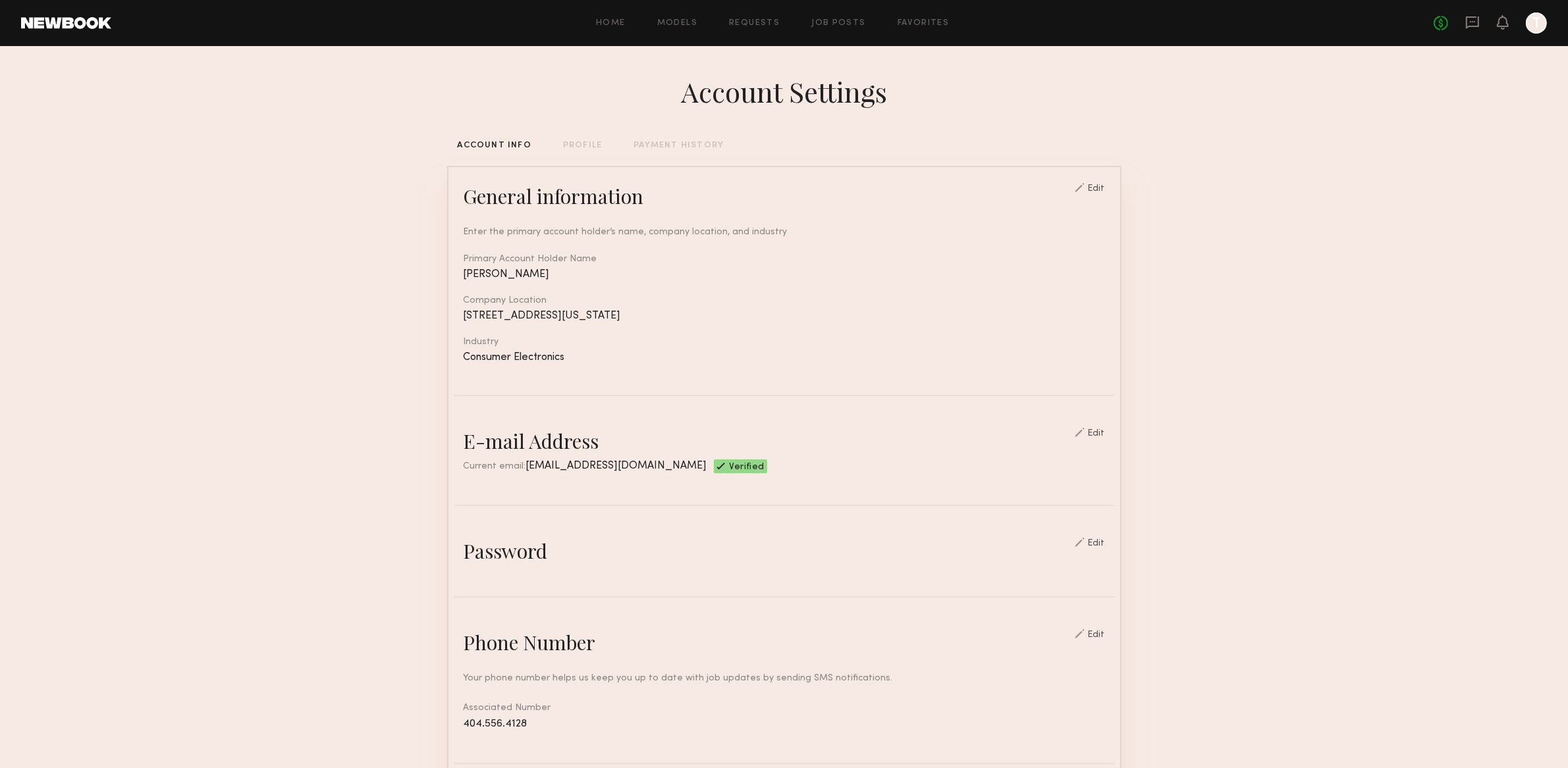
click at [768, 28] on div "Home Models Requests Job Posts Favorites Sign Out No fees up to $5,000 T" at bounding box center [829, 23] width 1435 height 21
click at [763, 22] on link "Requests" at bounding box center [753, 23] width 50 height 8
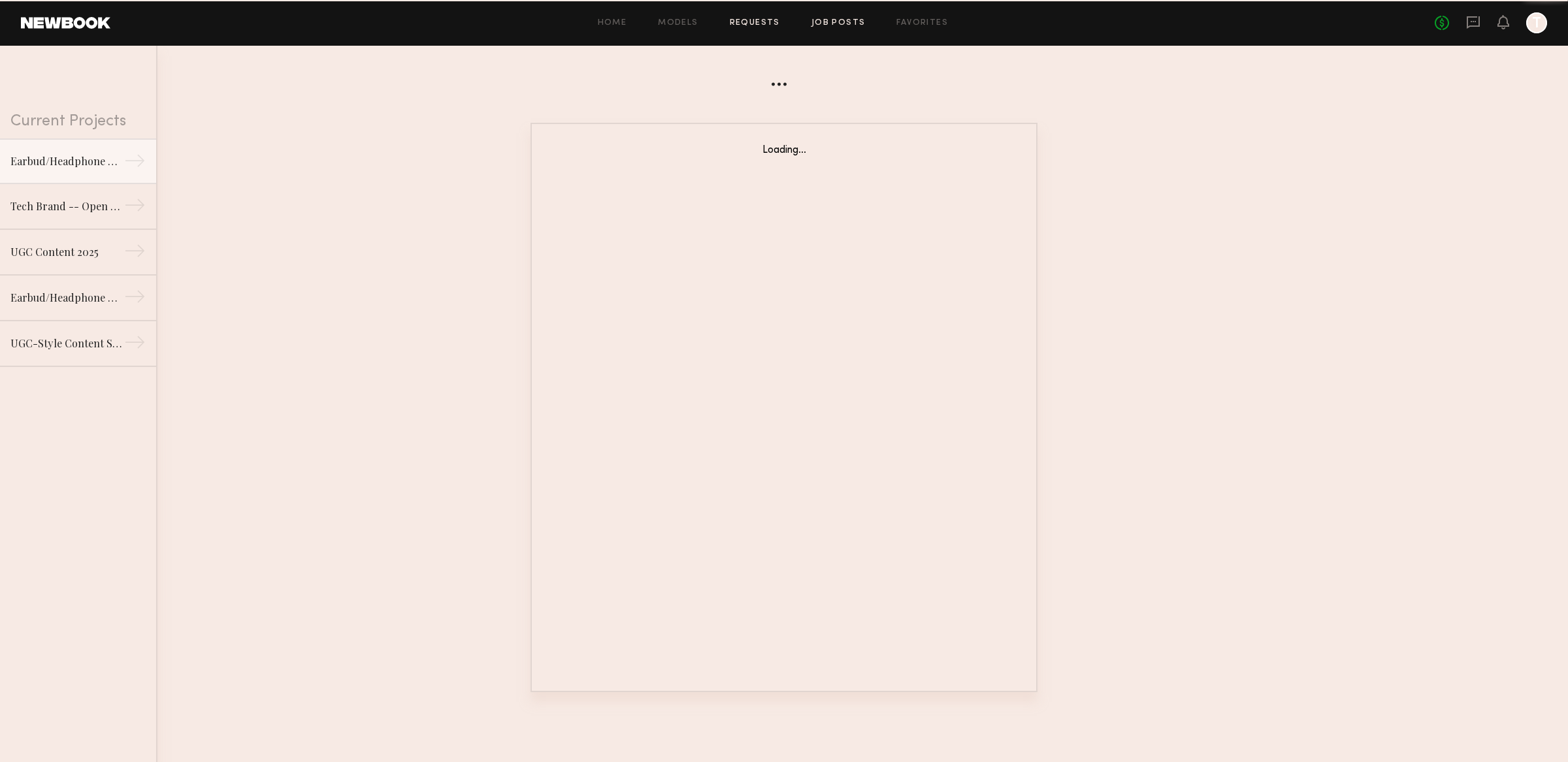
click at [851, 20] on link "Job Posts" at bounding box center [838, 23] width 54 height 8
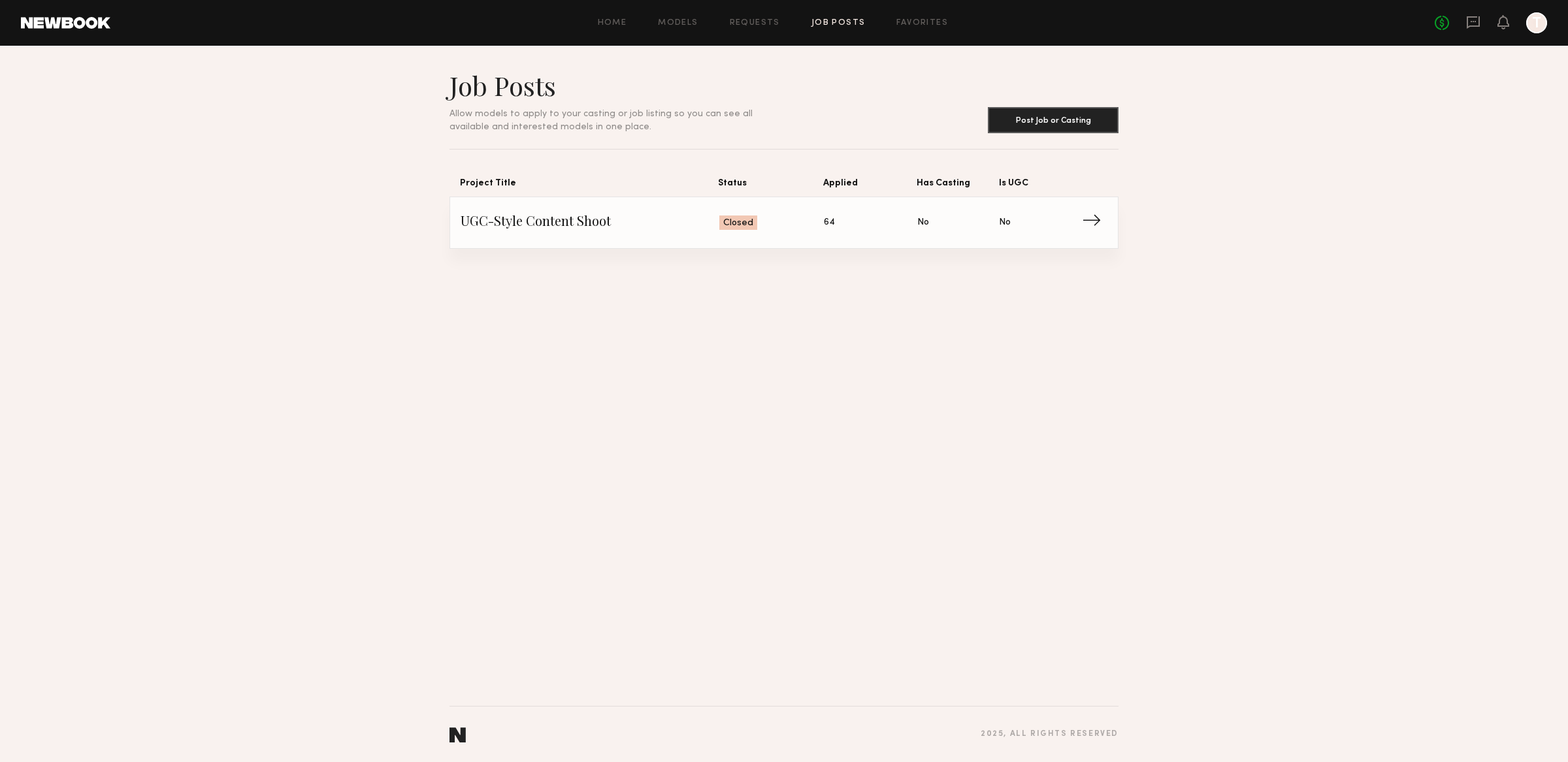
click at [1094, 210] on link "UGC-Style Content Shoot Status: Closed Applied: 64 Has Casting: No Is UGC: No →" at bounding box center [784, 222] width 647 height 51
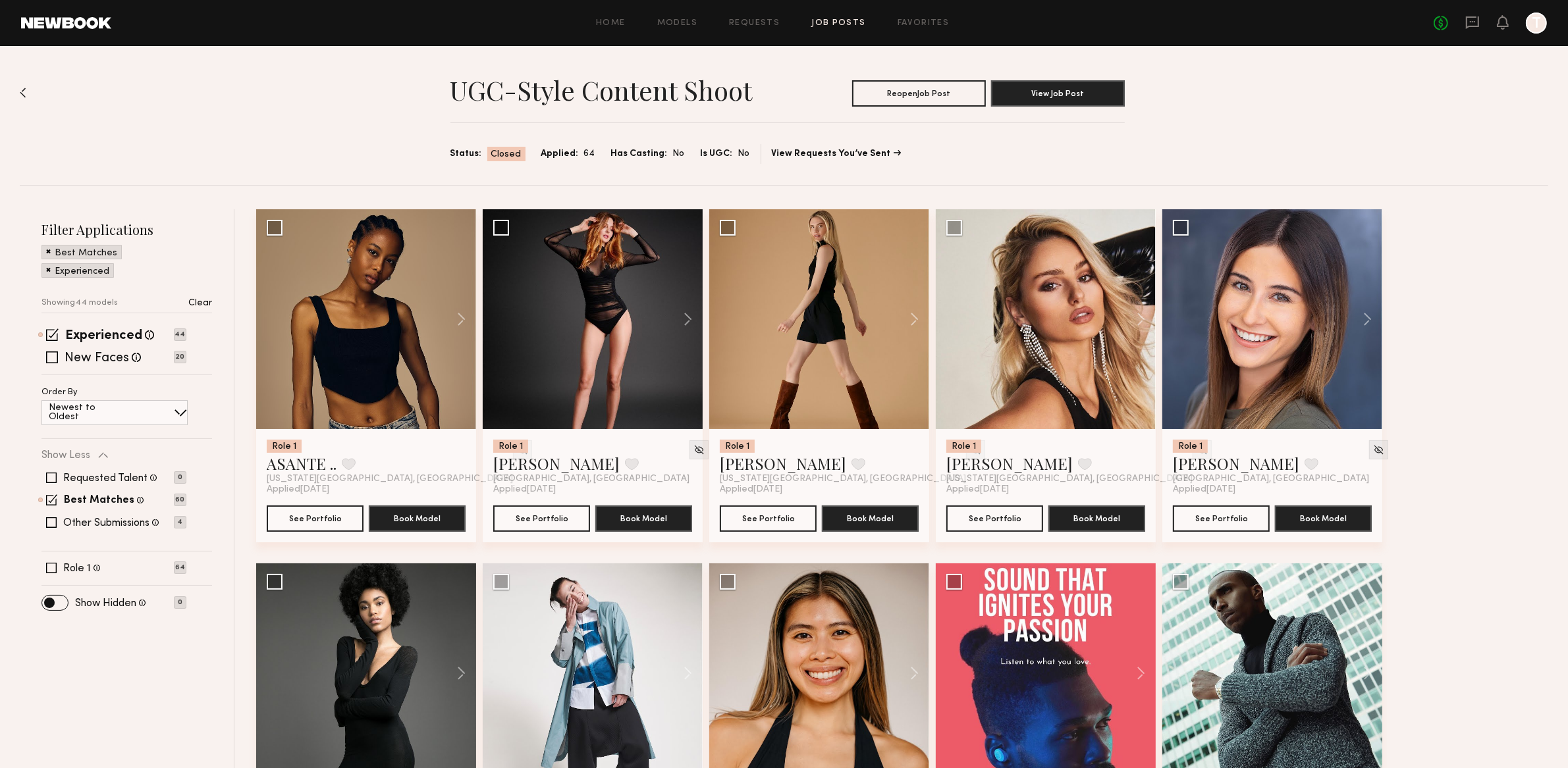
click at [750, 27] on div "Home Models Requests Job Posts Favorites Sign Out No fees up to $5,000 T" at bounding box center [829, 23] width 1435 height 21
click at [752, 21] on link "Requests" at bounding box center [753, 23] width 50 height 8
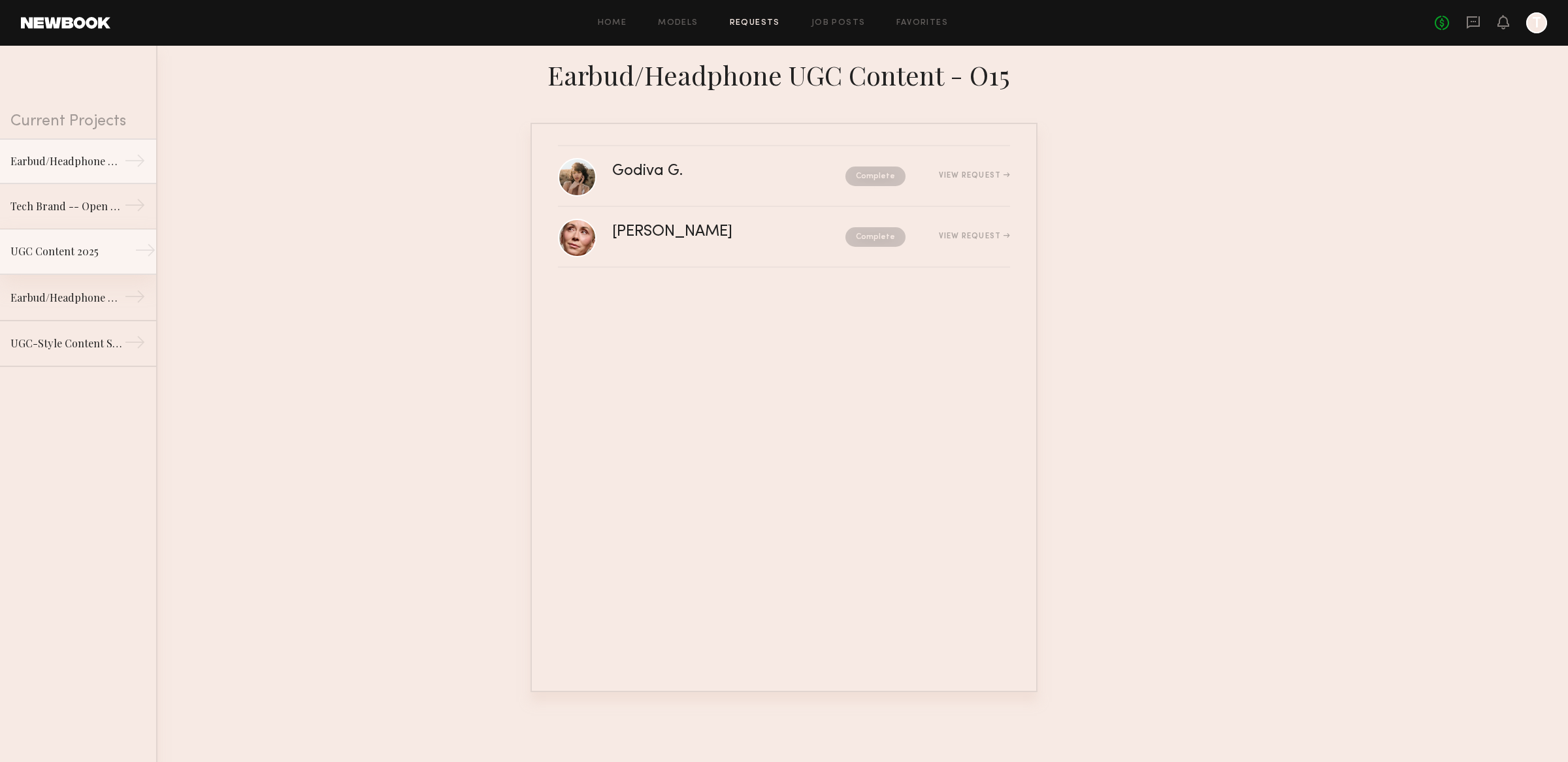
click at [48, 274] on link "UGC Content 2025 →" at bounding box center [78, 252] width 156 height 45
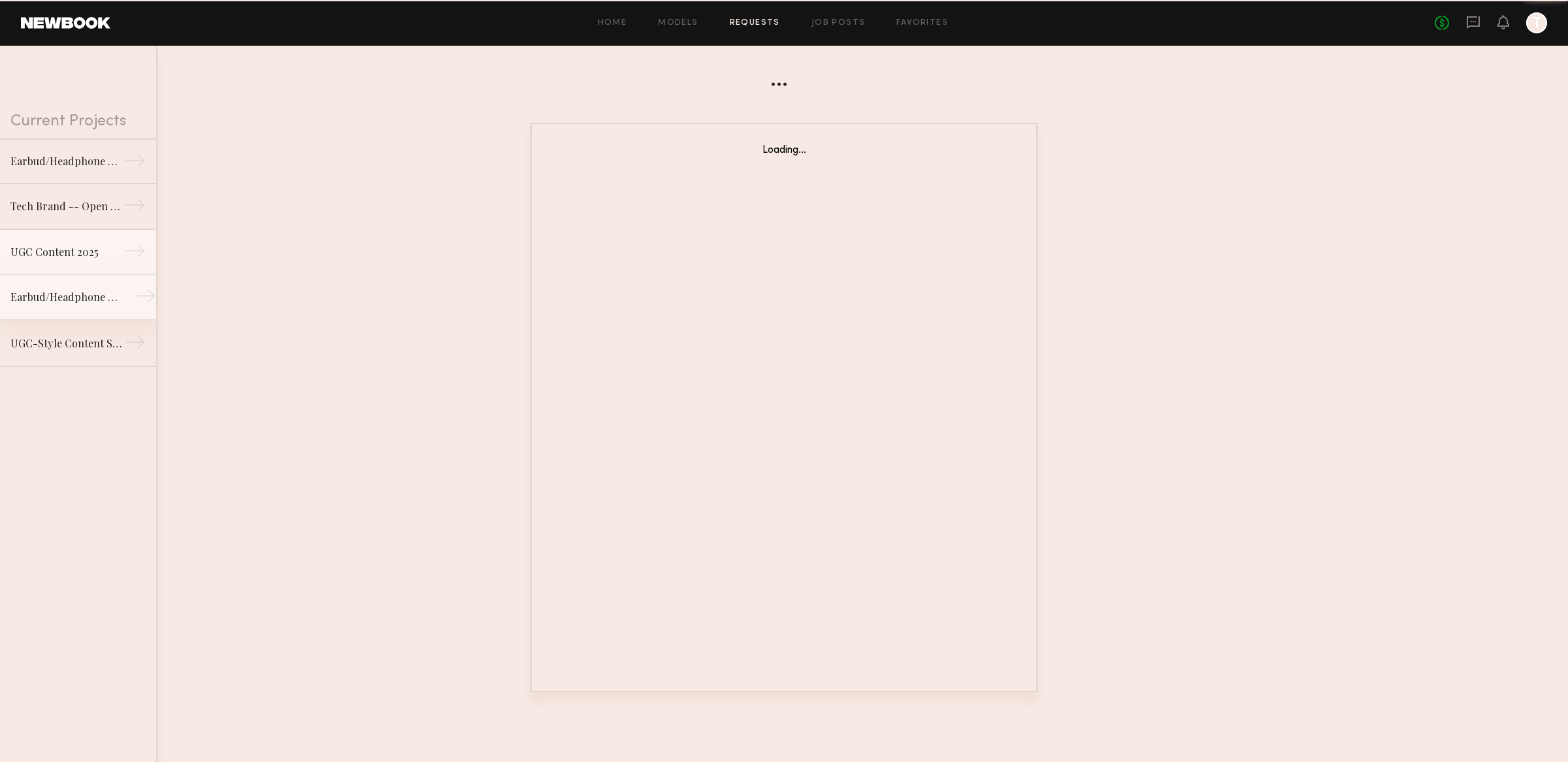
click at [44, 298] on div "Earbud/Headphone UGC Content" at bounding box center [67, 297] width 113 height 15
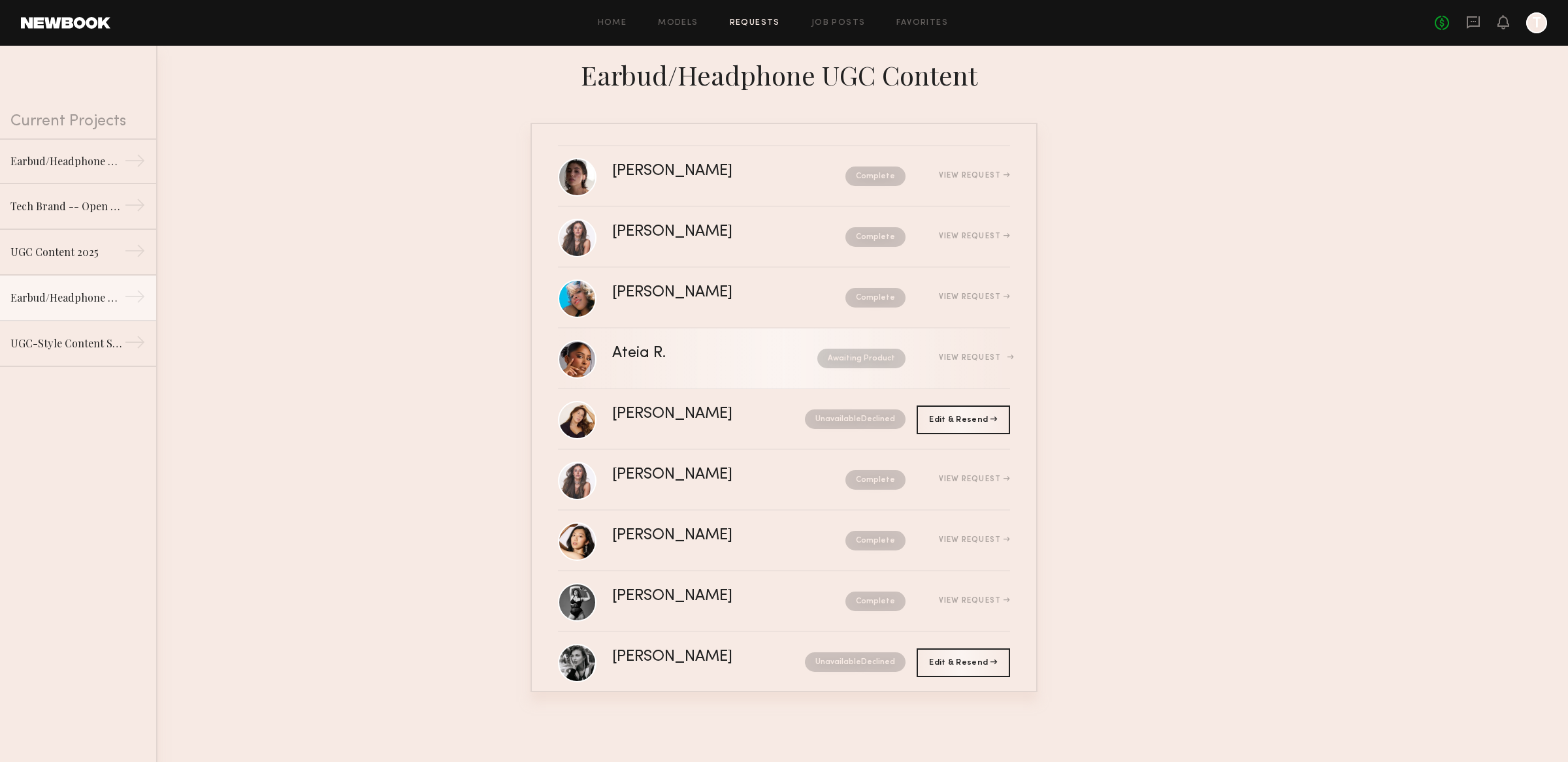
click at [858, 361] on nb-request-status "Awaiting Product" at bounding box center [861, 359] width 88 height 20
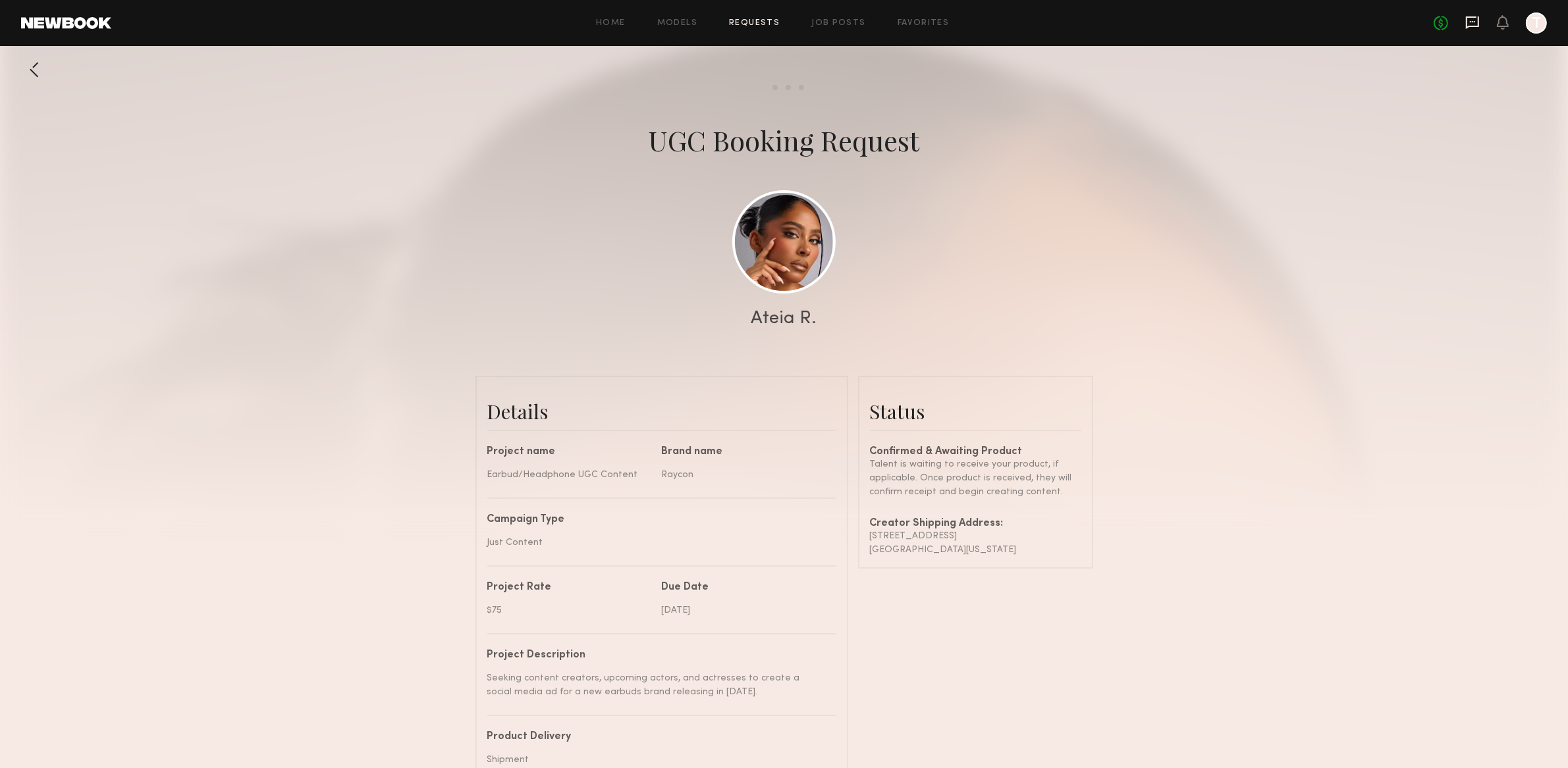
click at [1470, 22] on icon at bounding box center [1472, 23] width 15 height 15
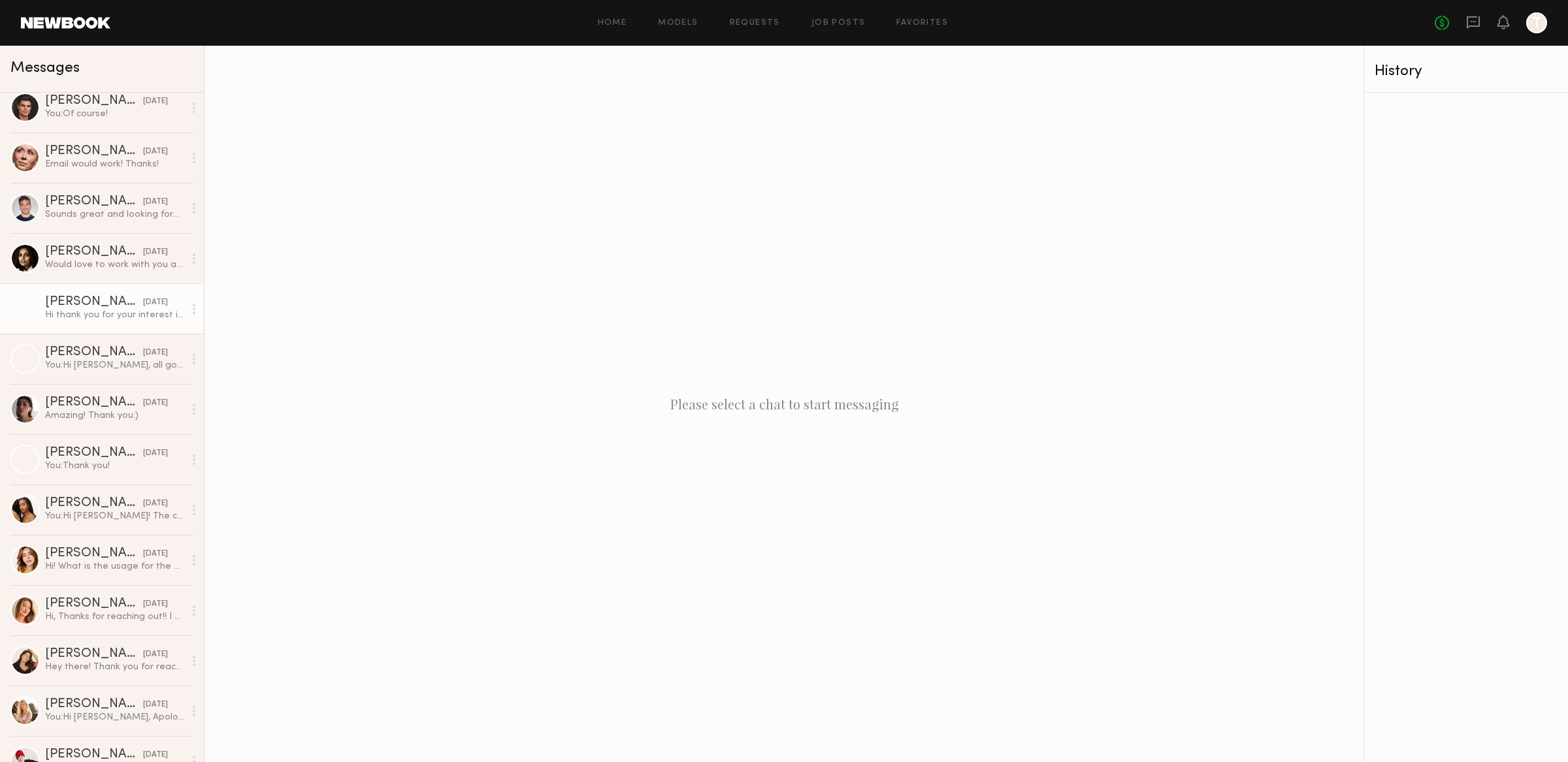
scroll to position [638, 0]
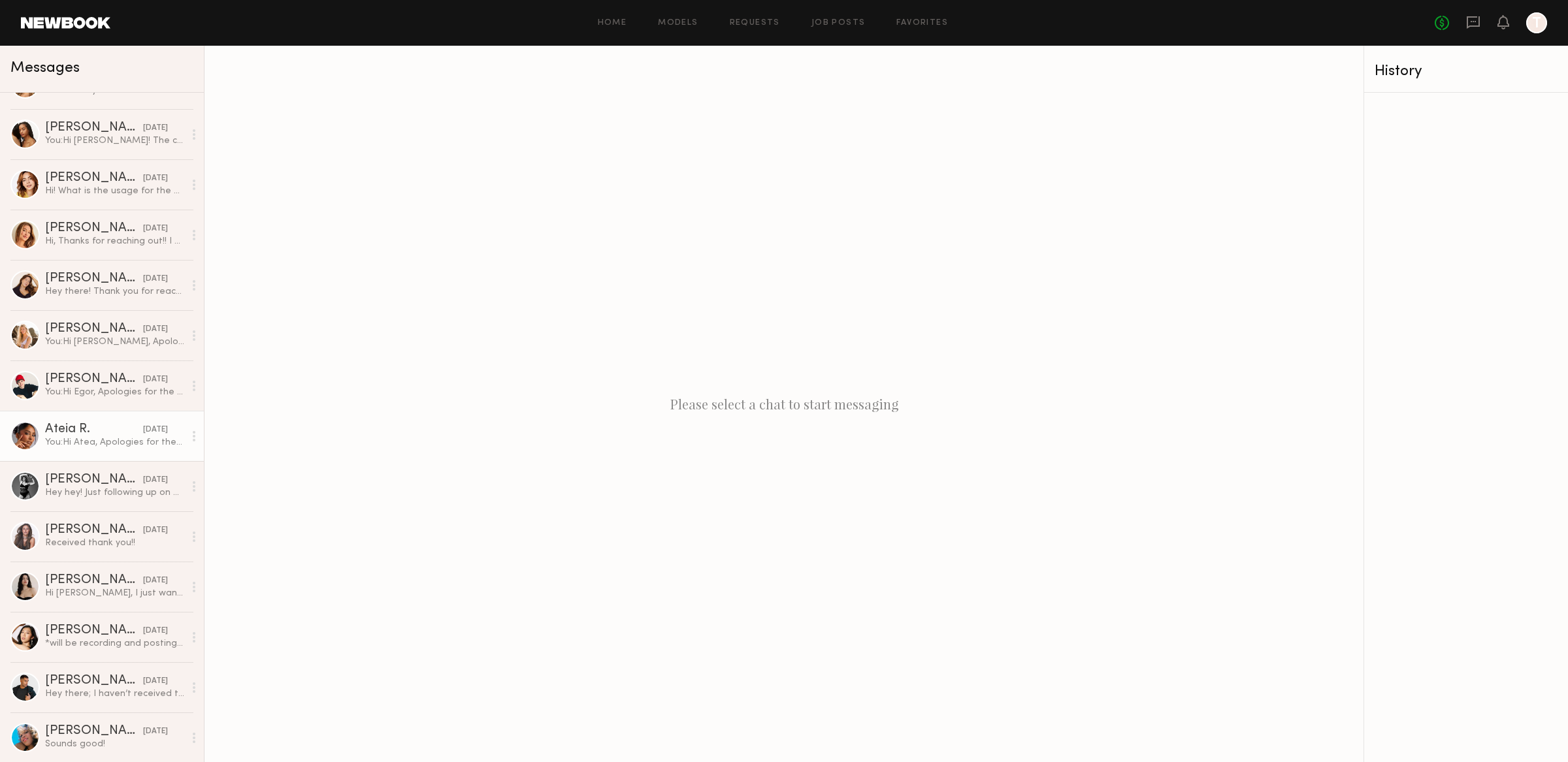
click at [102, 445] on div "You: Hi Atea, Apologies for the delay, the team member that worked on this proj…" at bounding box center [114, 443] width 139 height 13
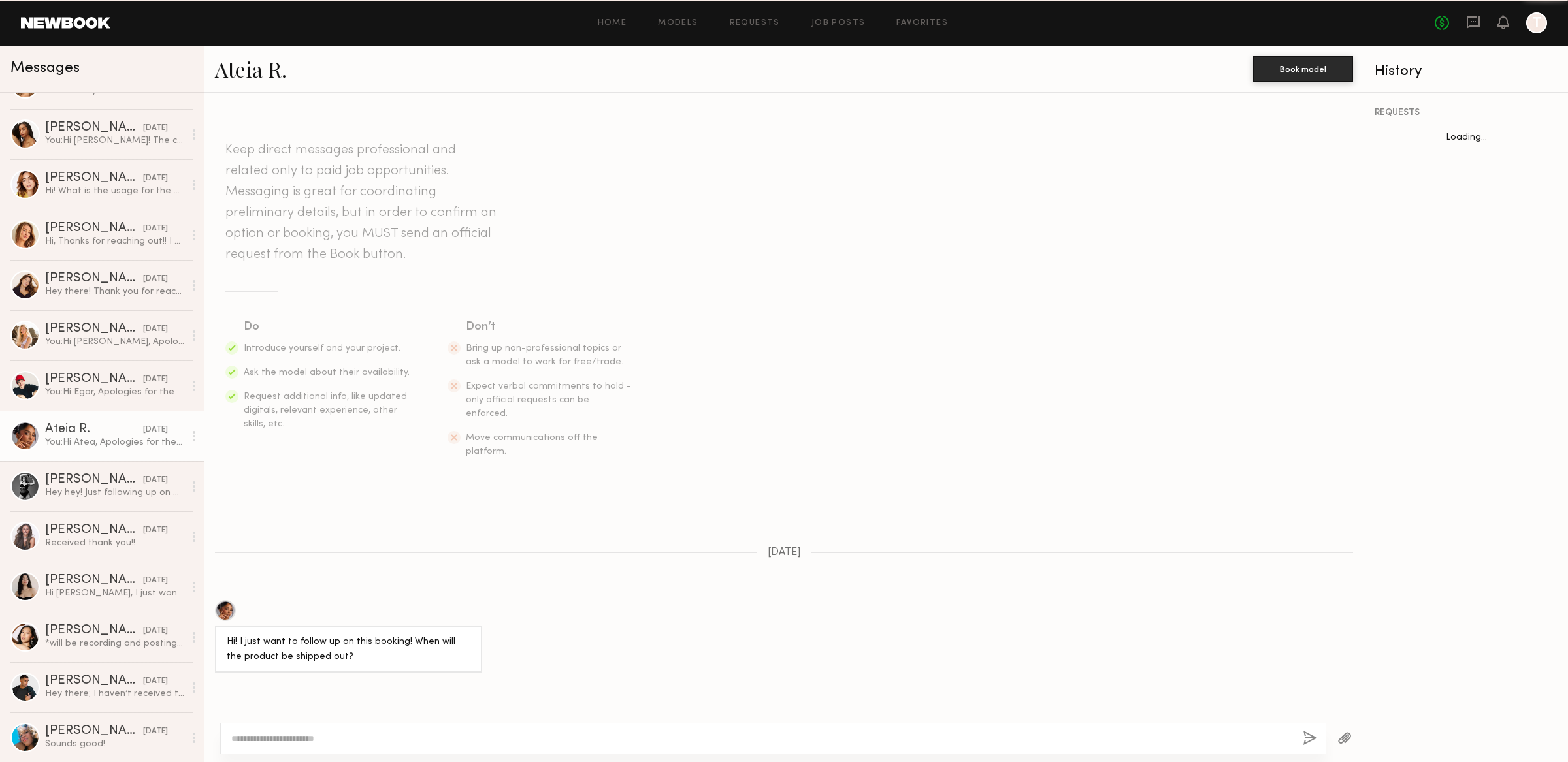
scroll to position [604, 0]
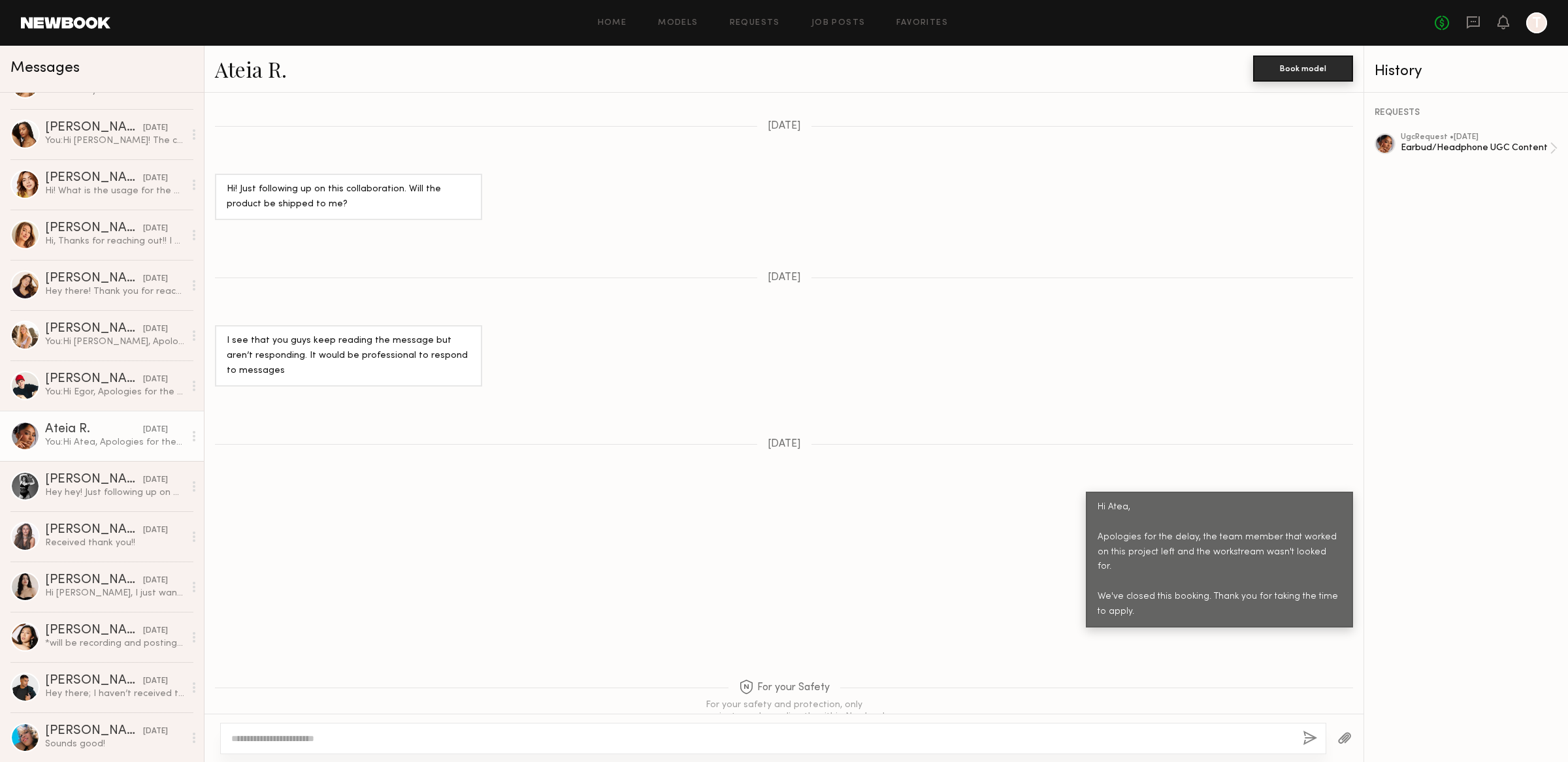
click at [1297, 59] on button "Book model" at bounding box center [1303, 68] width 100 height 26
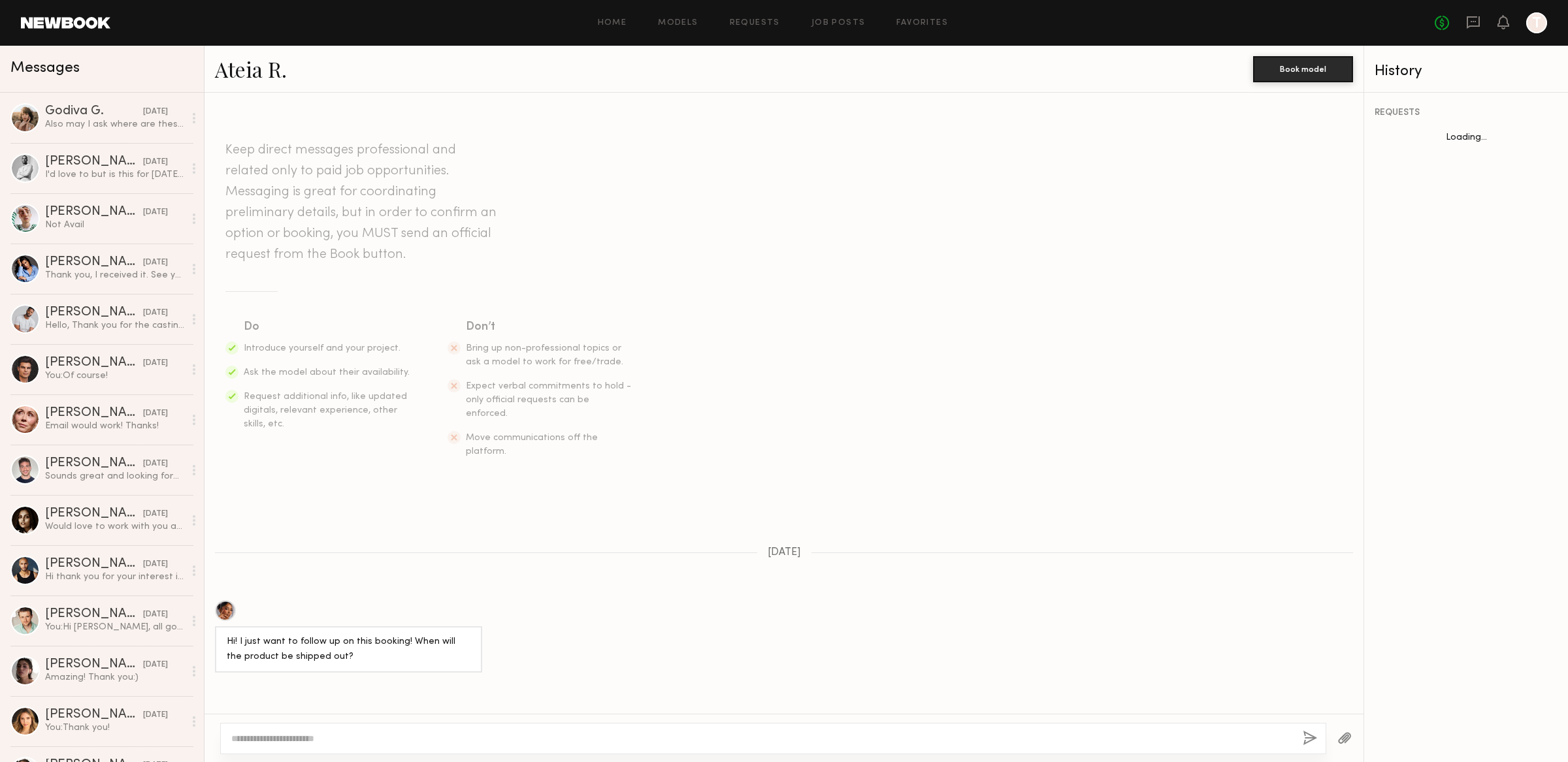
scroll to position [604, 0]
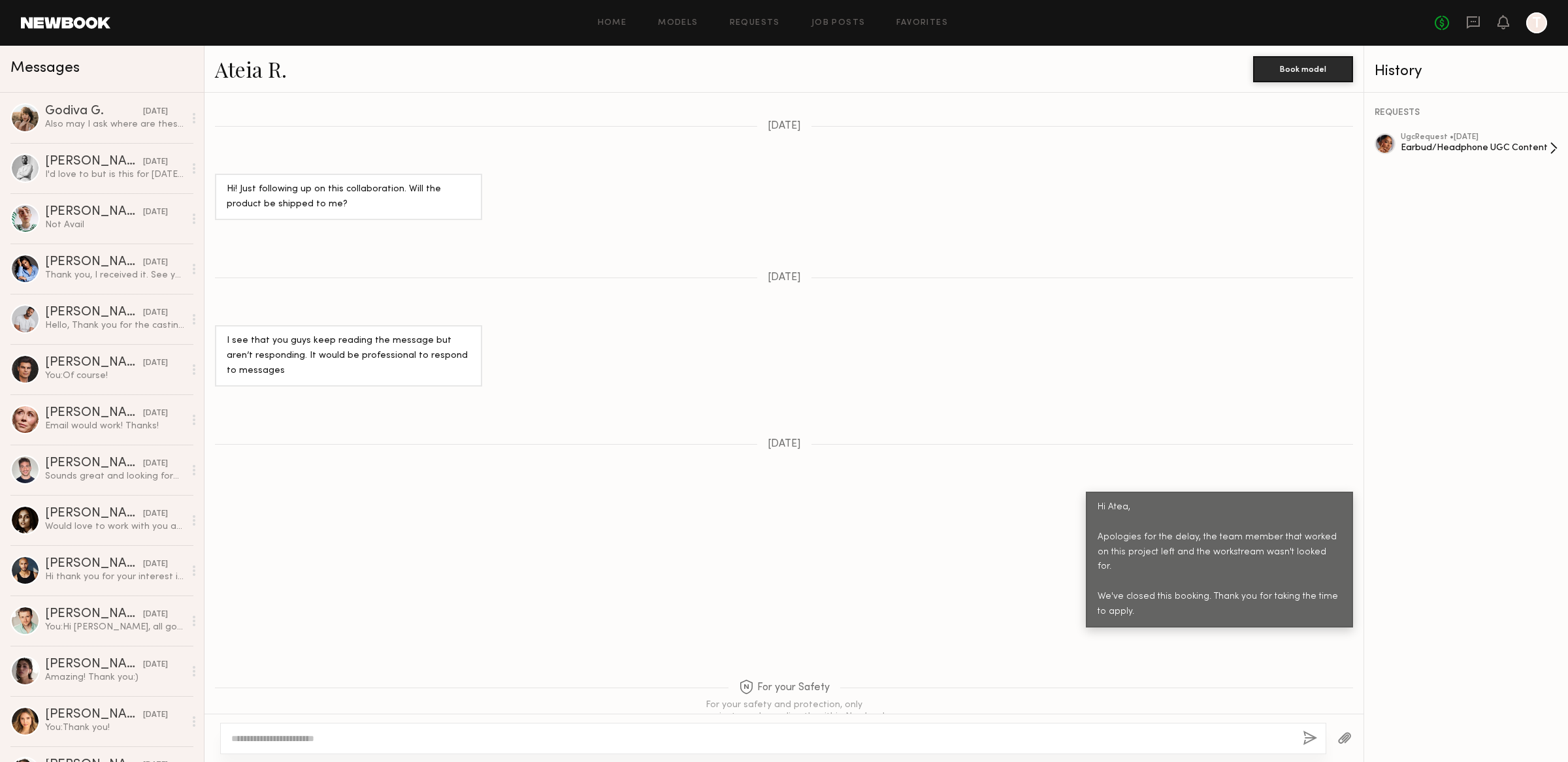
click at [1442, 142] on div "Earbud/Headphone UGC Content" at bounding box center [1475, 148] width 149 height 13
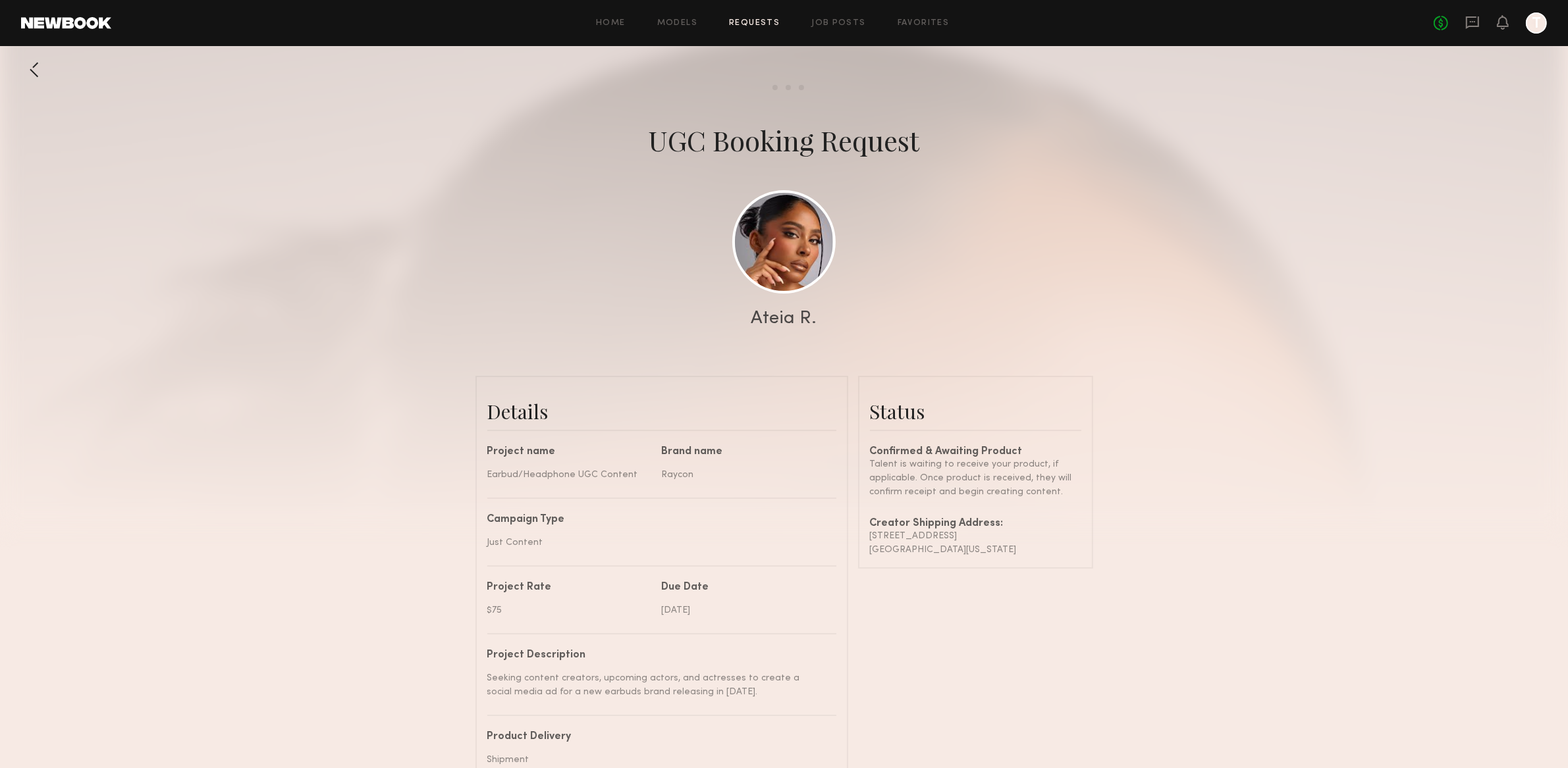
click at [88, 24] on link at bounding box center [66, 23] width 91 height 12
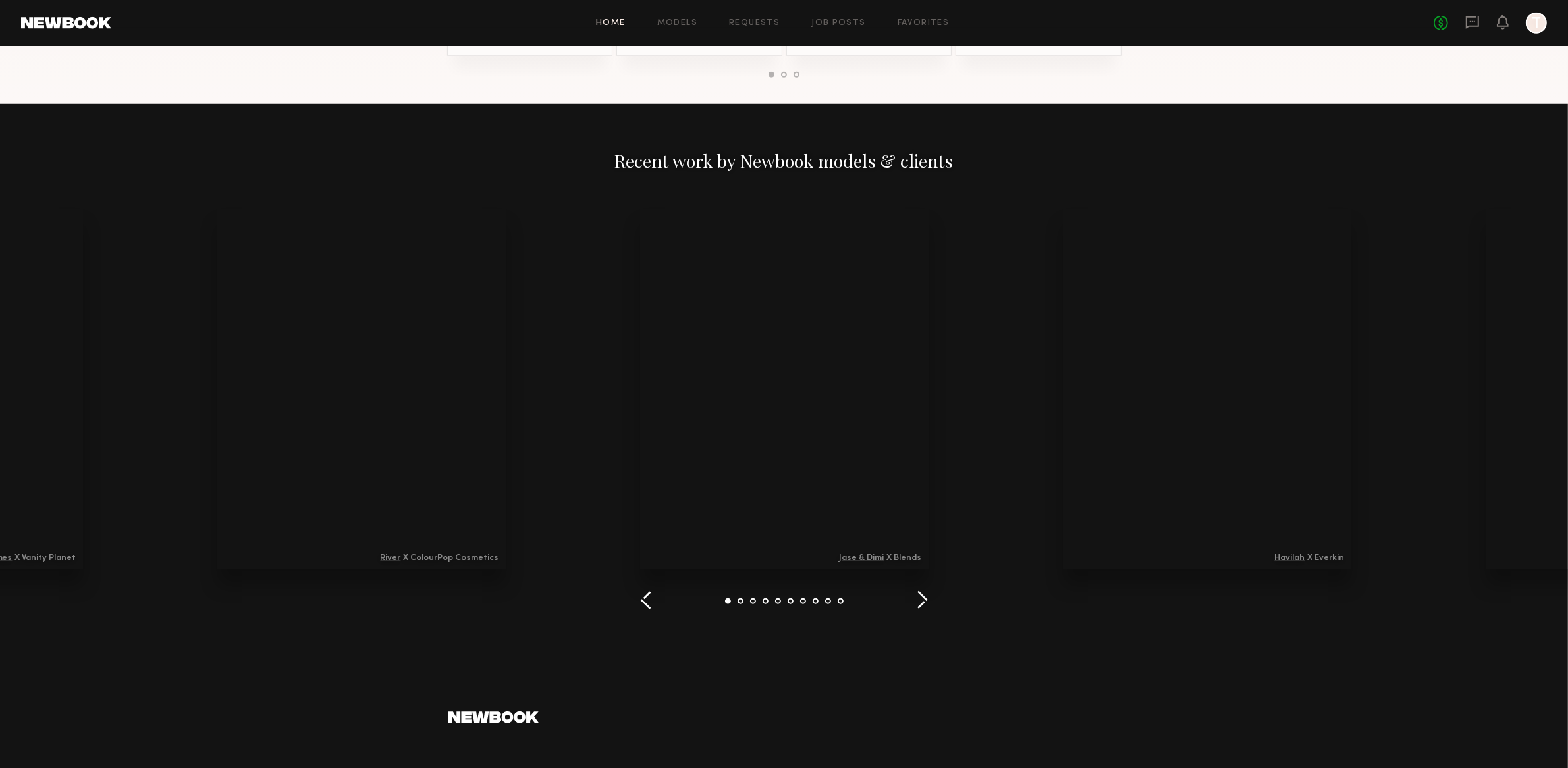
scroll to position [1629, 0]
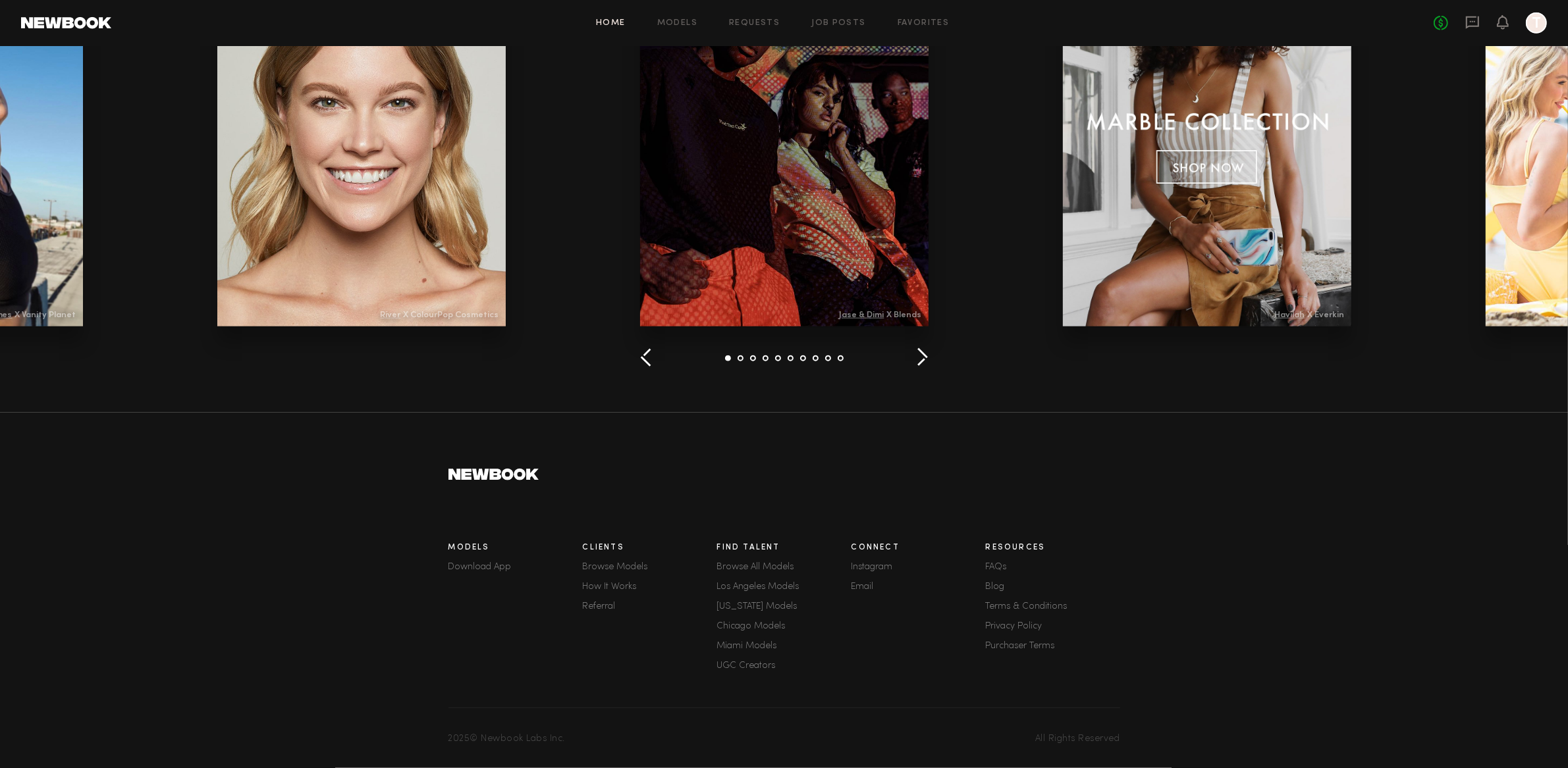
click at [997, 570] on link "FAQs" at bounding box center [1052, 568] width 134 height 9
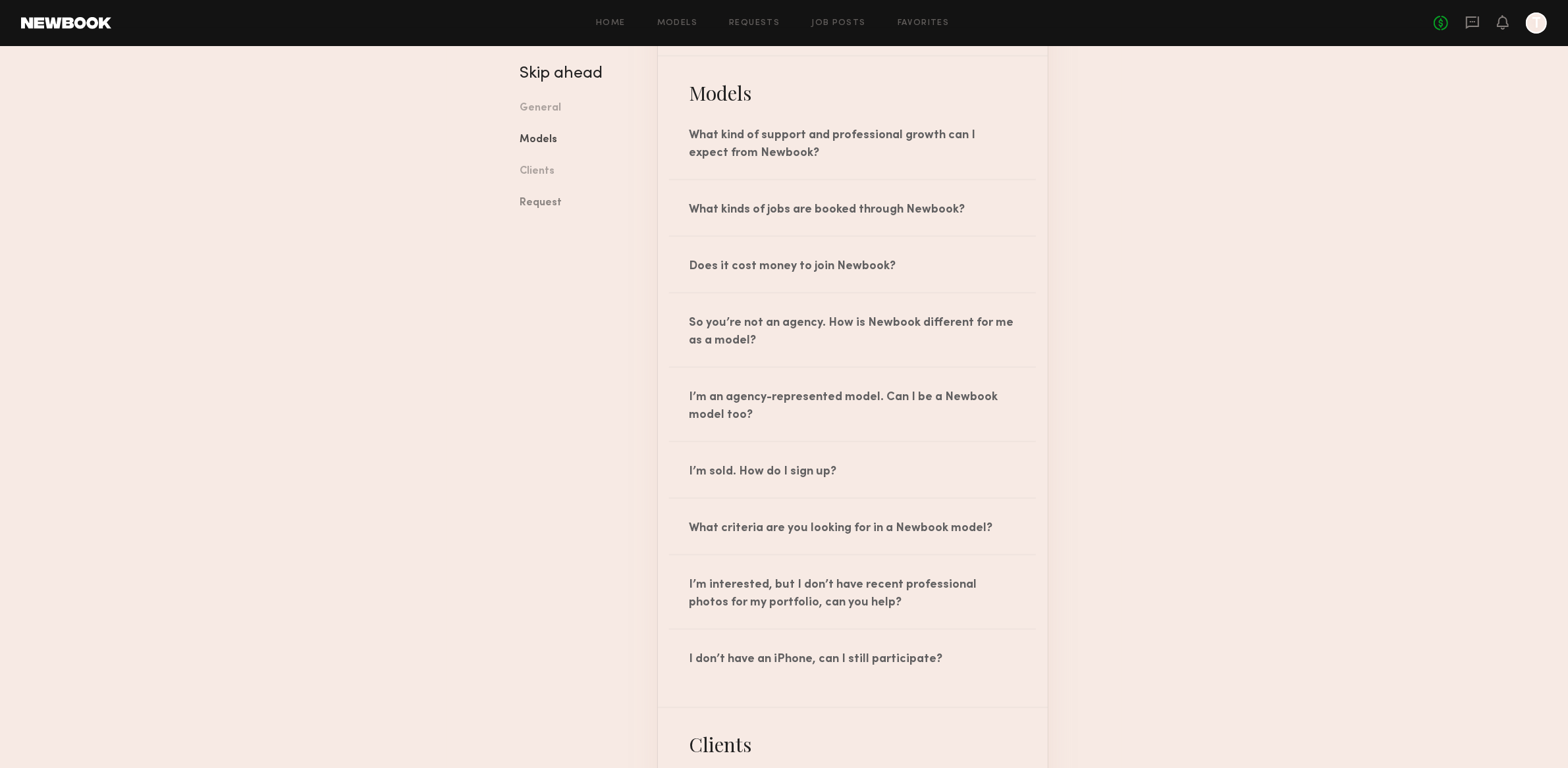
click at [555, 197] on link "Request" at bounding box center [579, 203] width 117 height 32
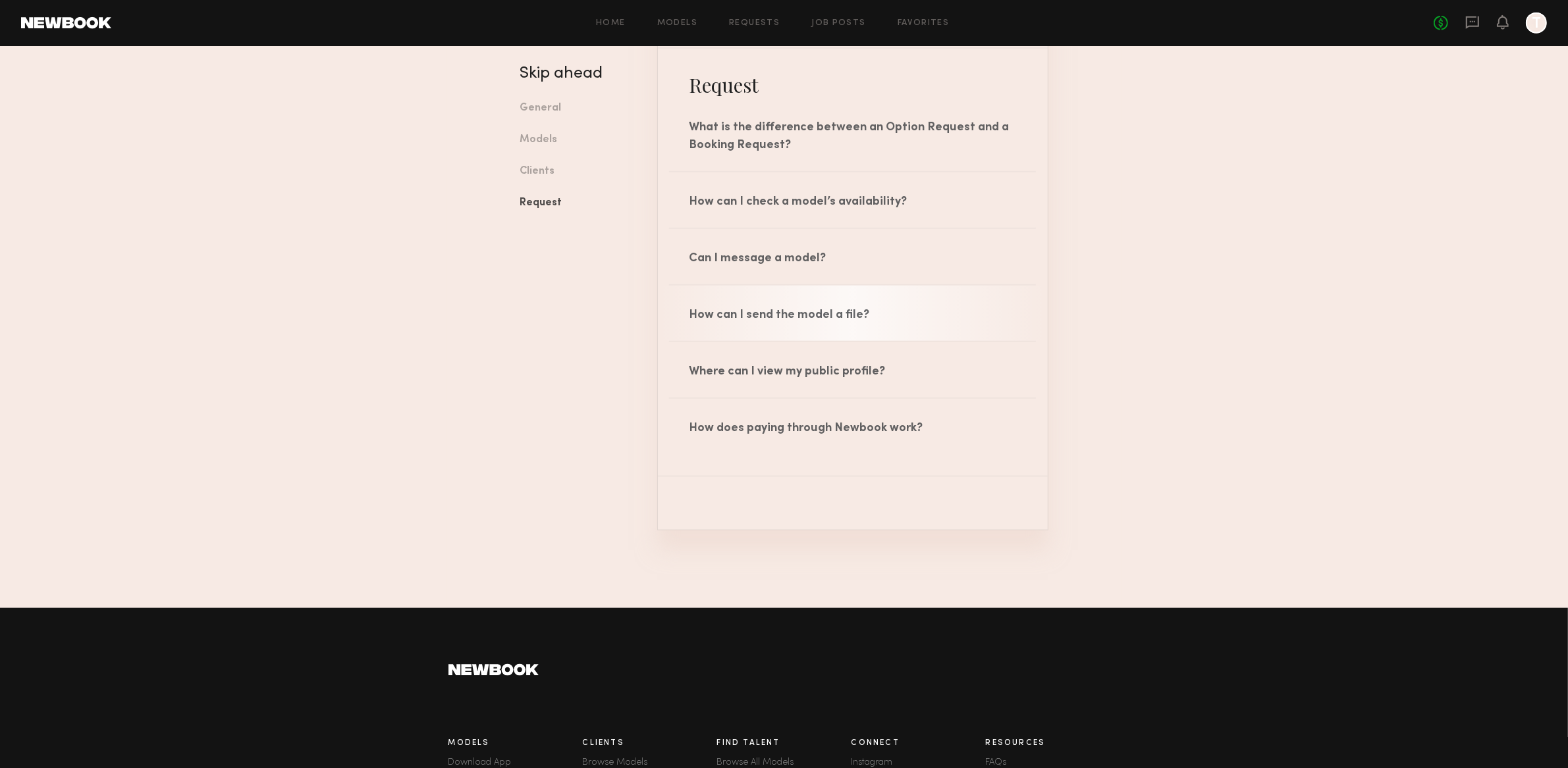
scroll to position [1942, 0]
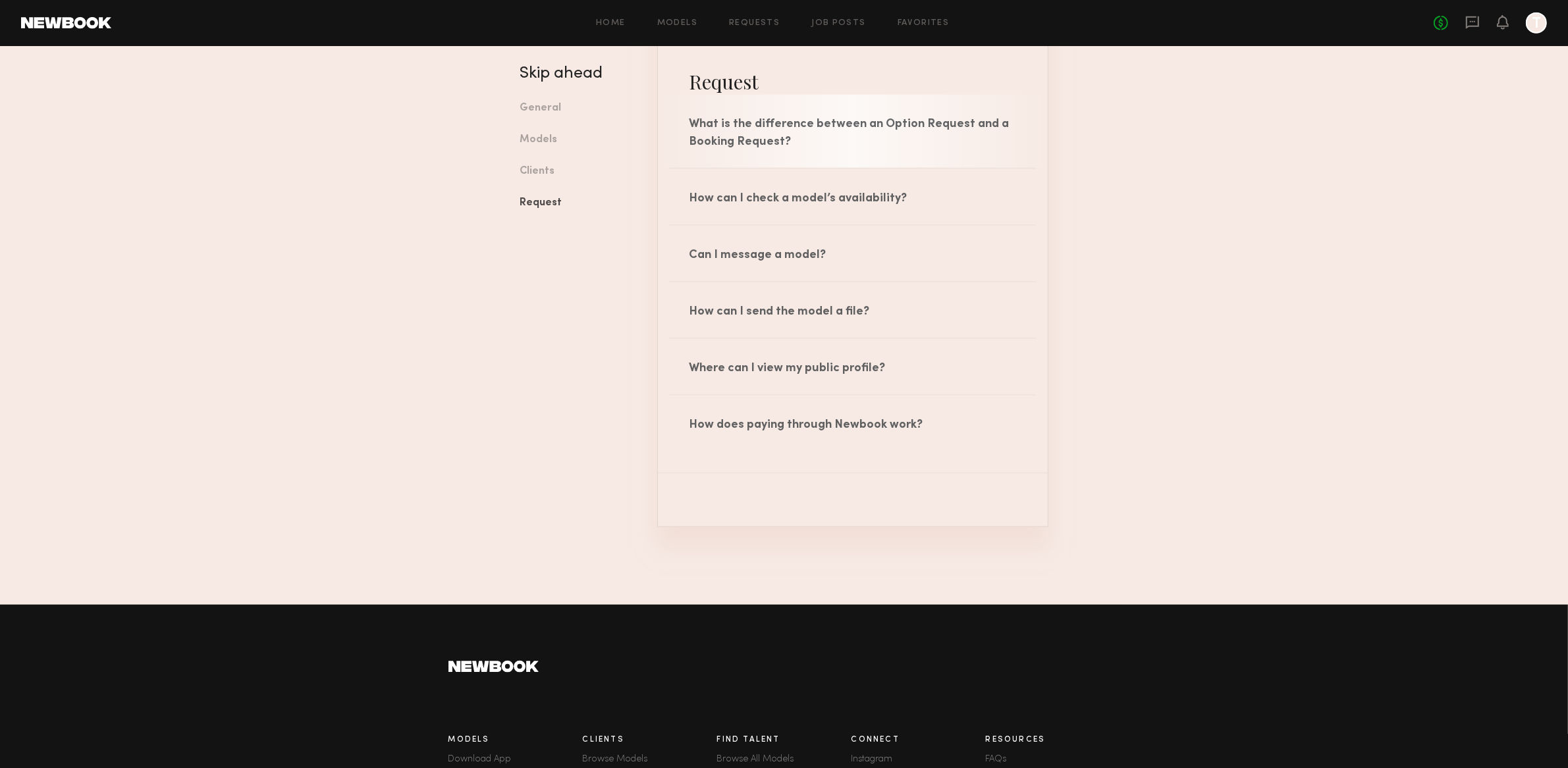
click at [756, 117] on div "What is the difference between an Option Request and a Booking Request?" at bounding box center [852, 132] width 389 height 73
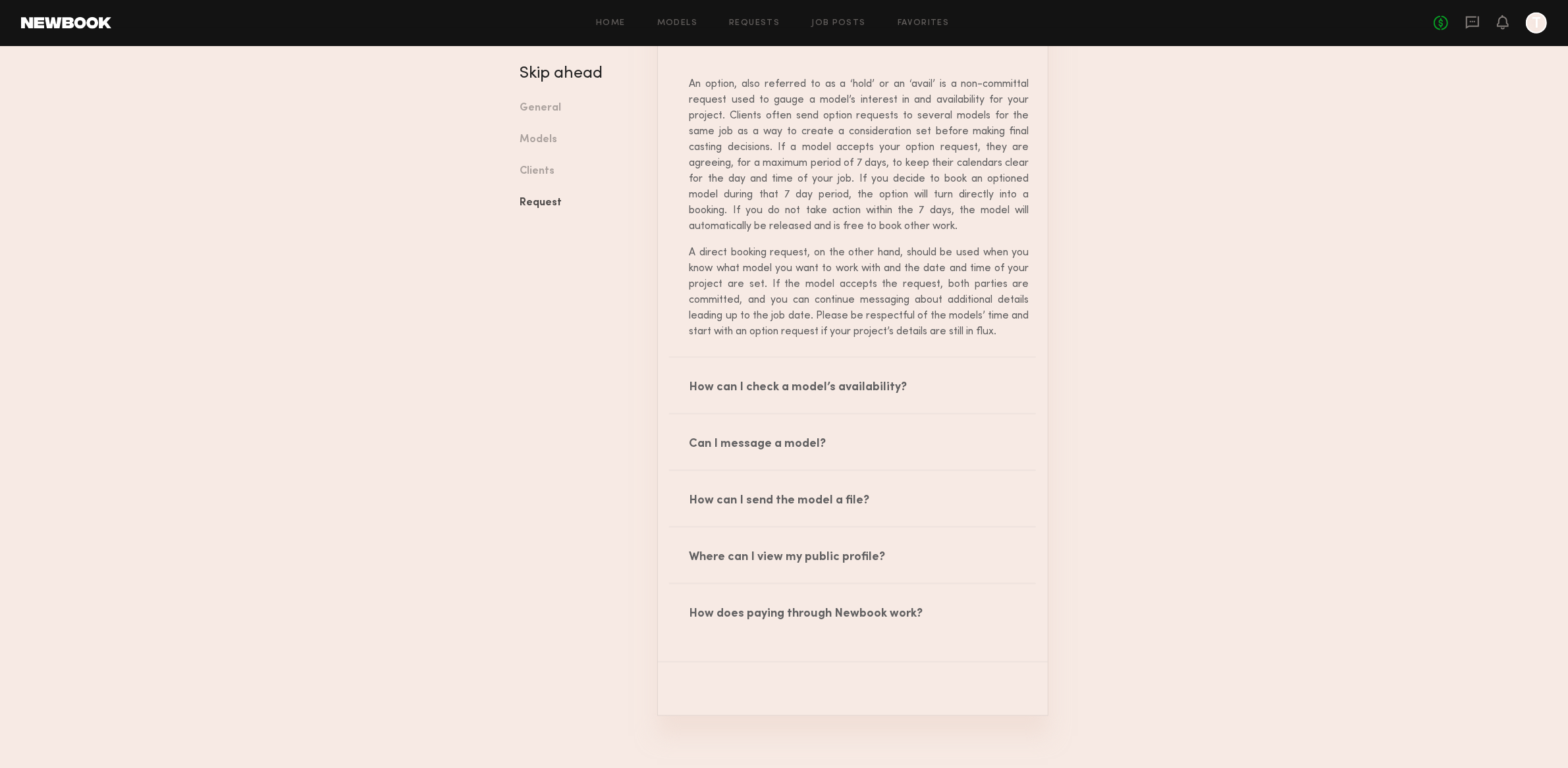
scroll to position [2045, 0]
click at [689, 22] on link "Models" at bounding box center [677, 23] width 40 height 8
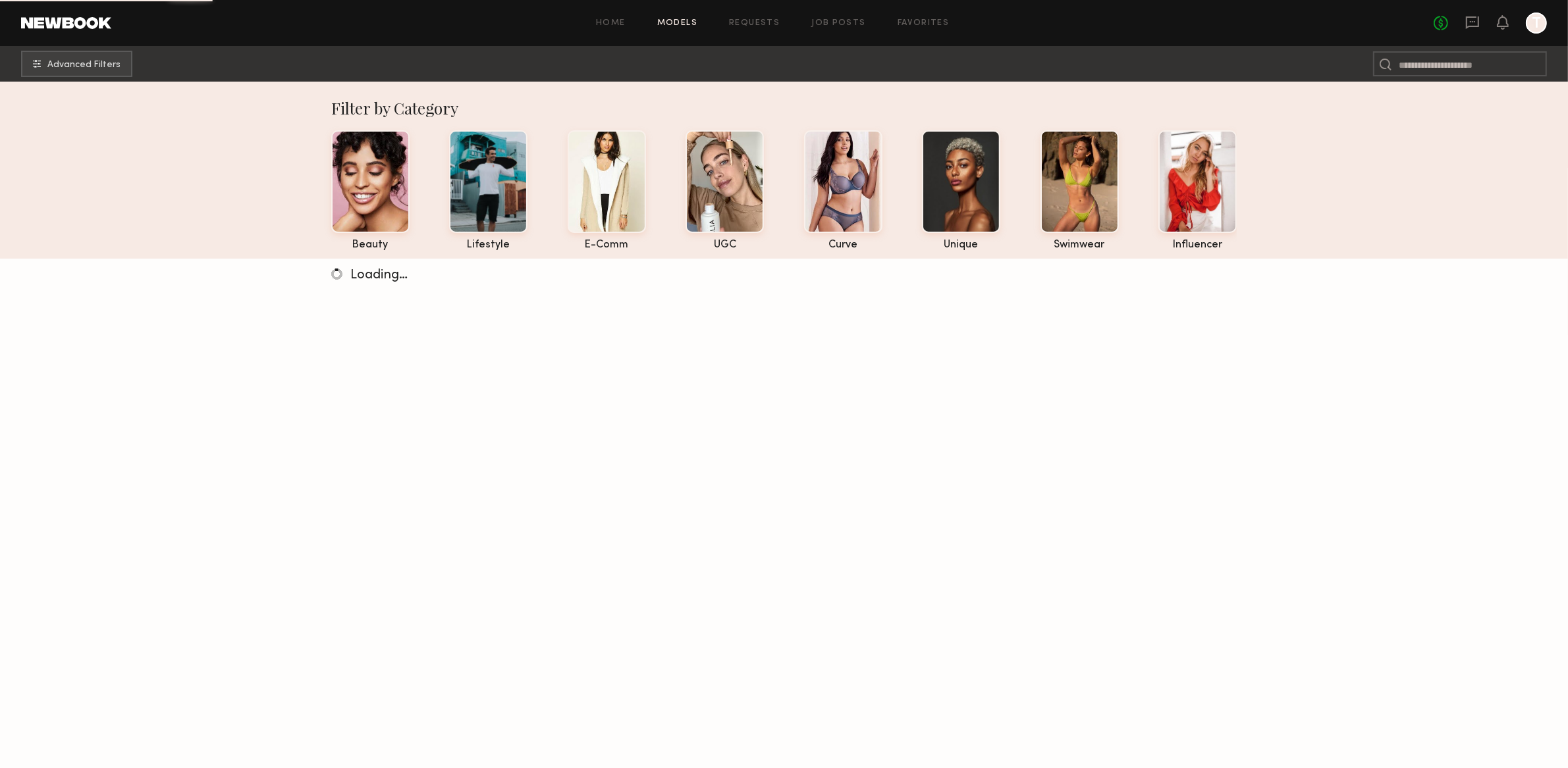
click at [747, 17] on div "Home Models Requests Job Posts Favorites Sign Out No fees up to $5,000 T" at bounding box center [829, 23] width 1435 height 21
click at [747, 23] on link "Requests" at bounding box center [753, 23] width 50 height 8
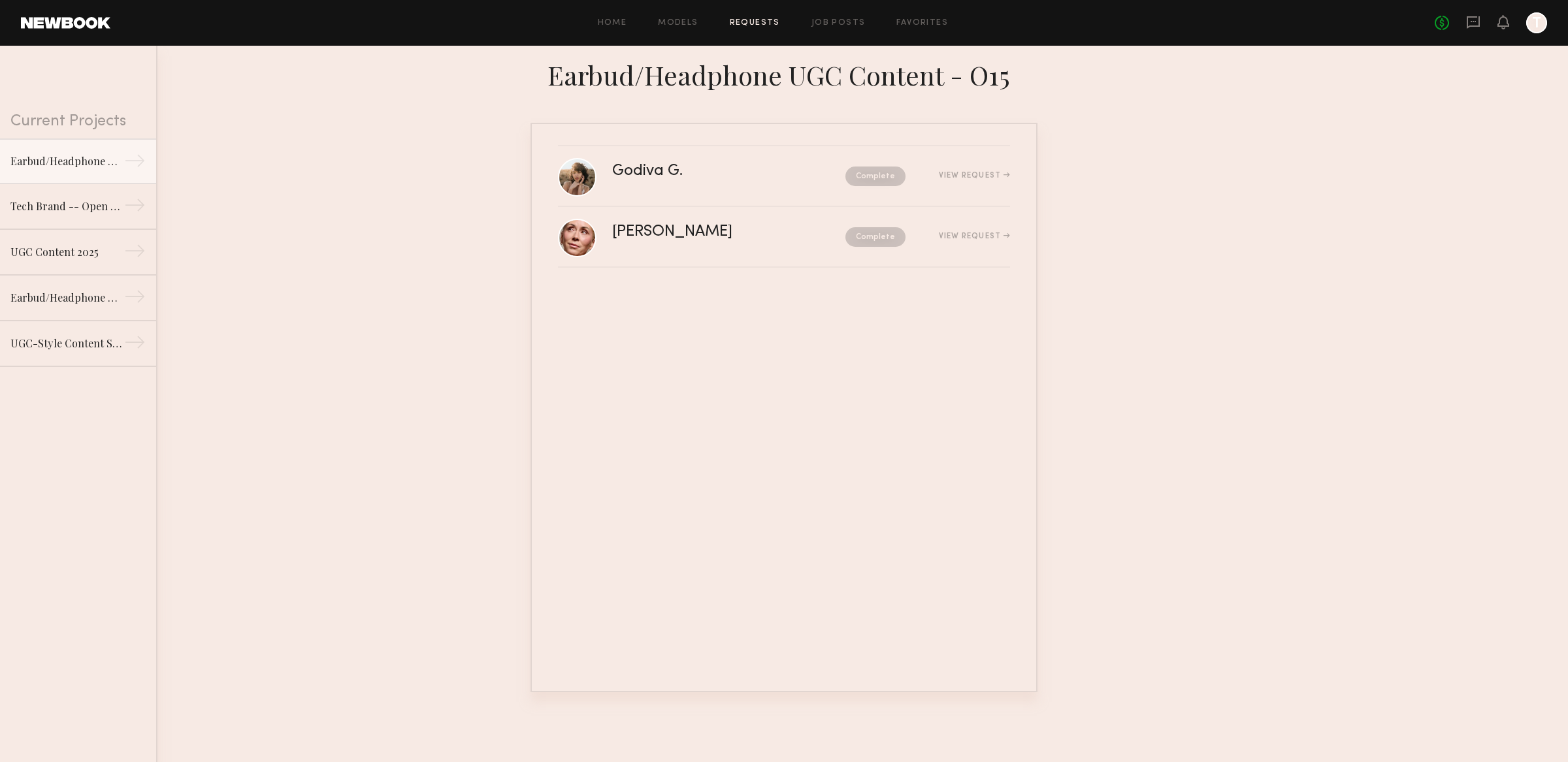
click at [995, 81] on div "Earbud/Headphone UGC Content - O15" at bounding box center [784, 73] width 507 height 35
click at [134, 163] on div "→" at bounding box center [145, 162] width 22 height 26
click at [436, 237] on nb-requests-list-container "Godiva G. Complete View Request Jill S. Complete View Request Commit to Booking…" at bounding box center [784, 407] width 1568 height 570
click at [637, 204] on link "Godiva G. Complete View Request" at bounding box center [784, 176] width 452 height 61
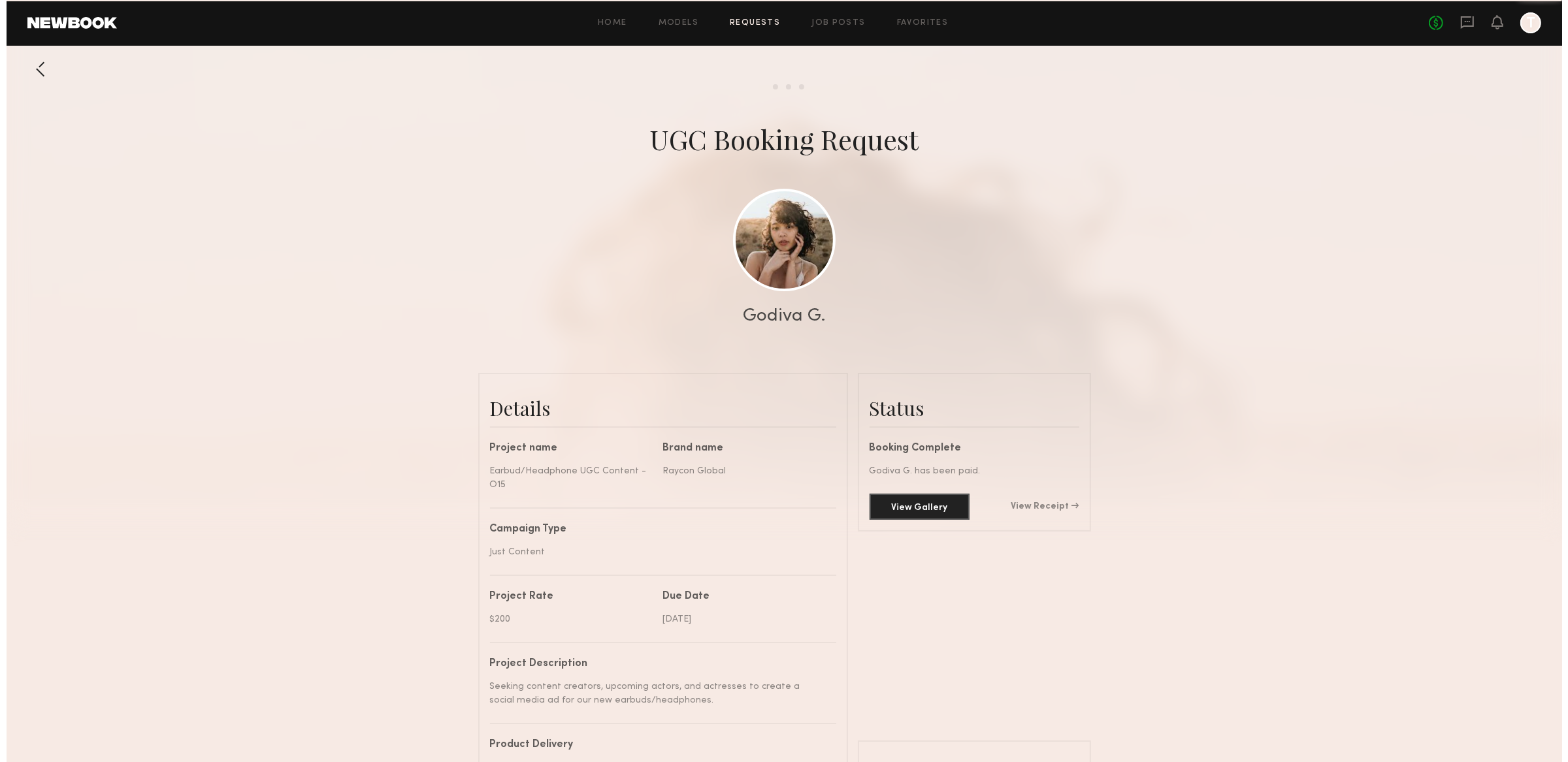
scroll to position [1028, 0]
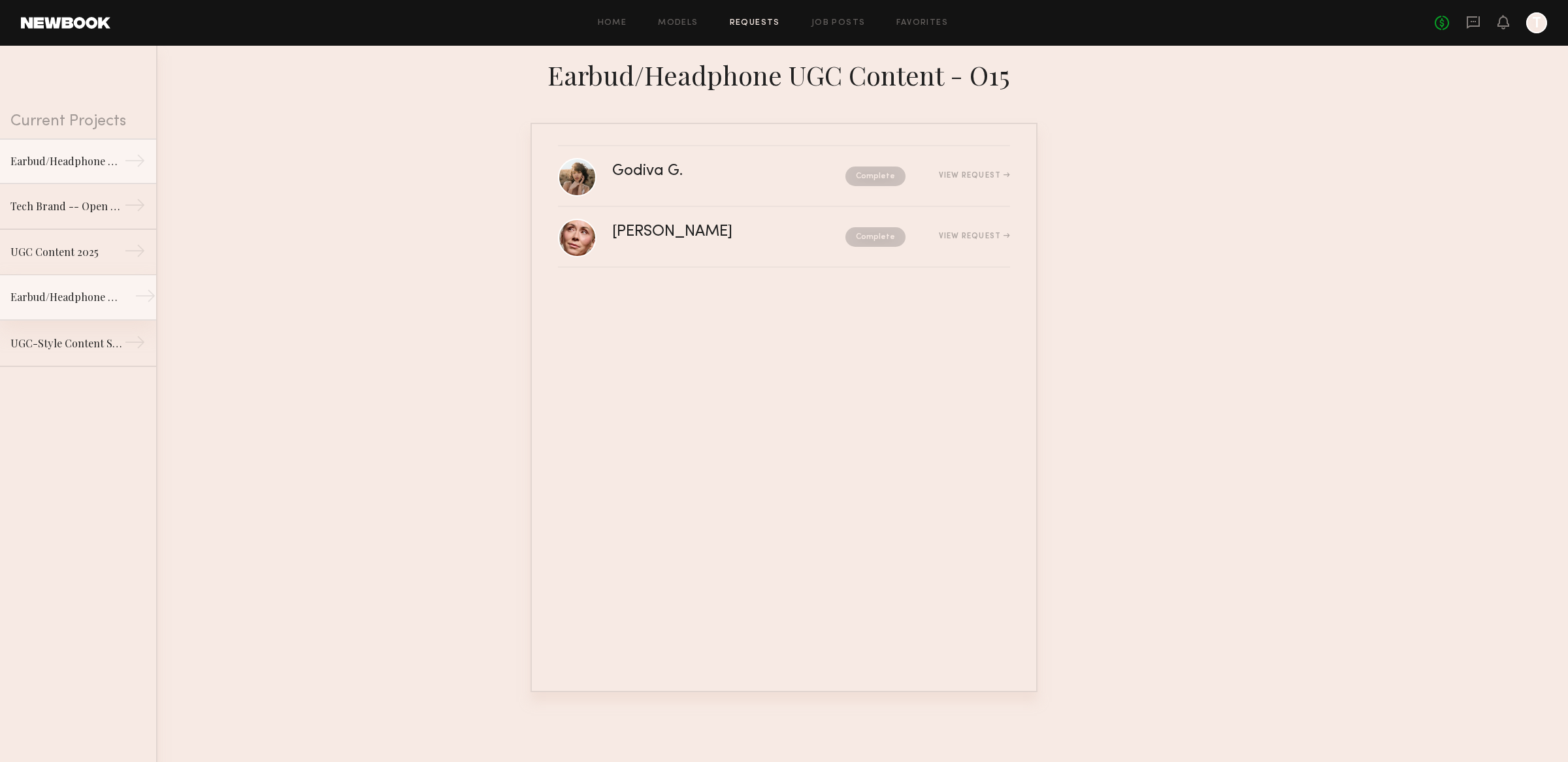
click at [85, 306] on link "Earbud/Headphone UGC Content →" at bounding box center [78, 298] width 156 height 45
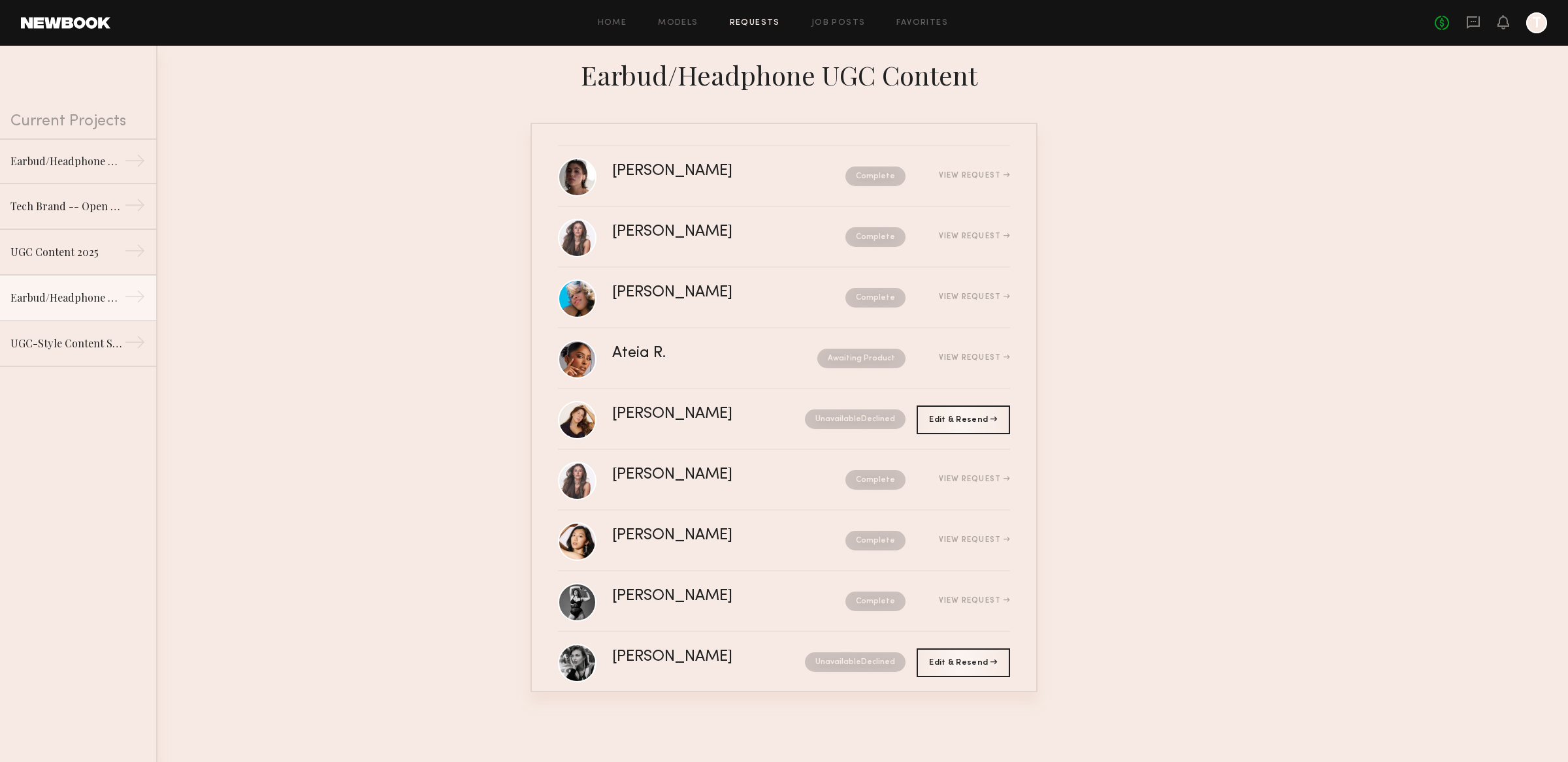
click at [1125, 528] on nb-requests-list-container "Kelsey H. Complete View Request Lindsay O. Complete View Request Mila F. Comple…" at bounding box center [784, 407] width 1568 height 570
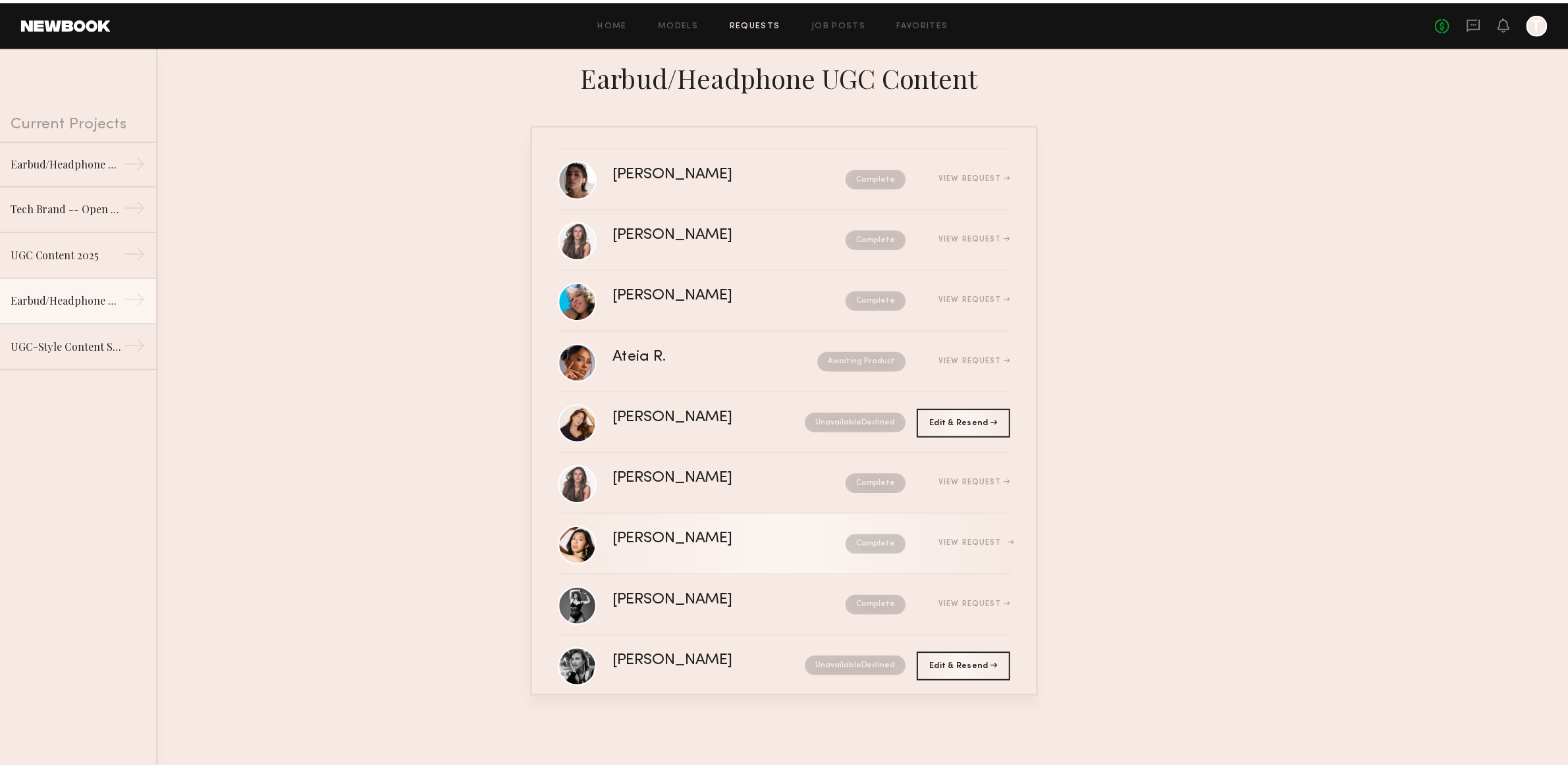
scroll to position [215, 0]
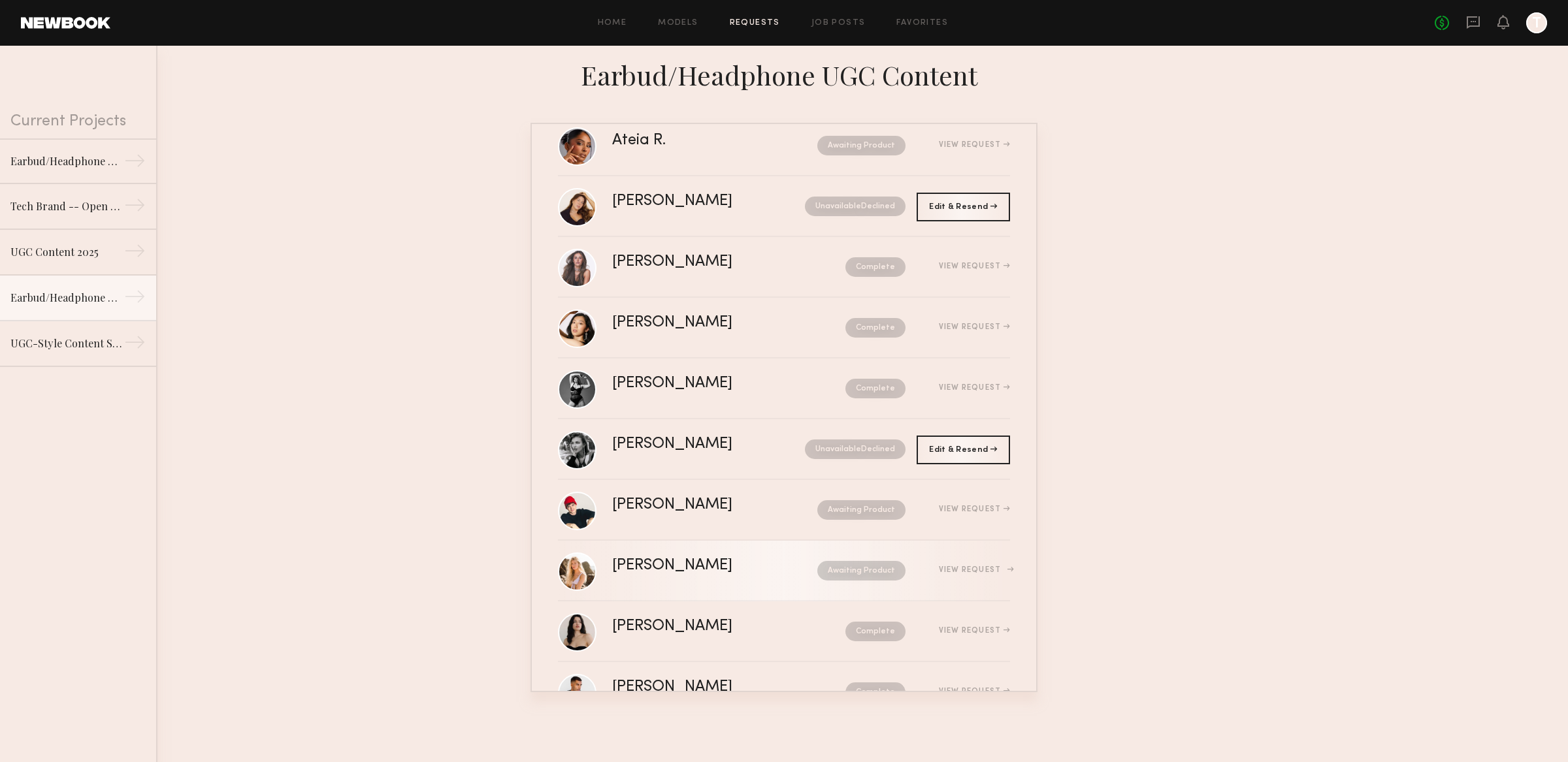
click at [951, 561] on div "Sophie Jordan C. Awaiting Product View Request" at bounding box center [811, 571] width 398 height 24
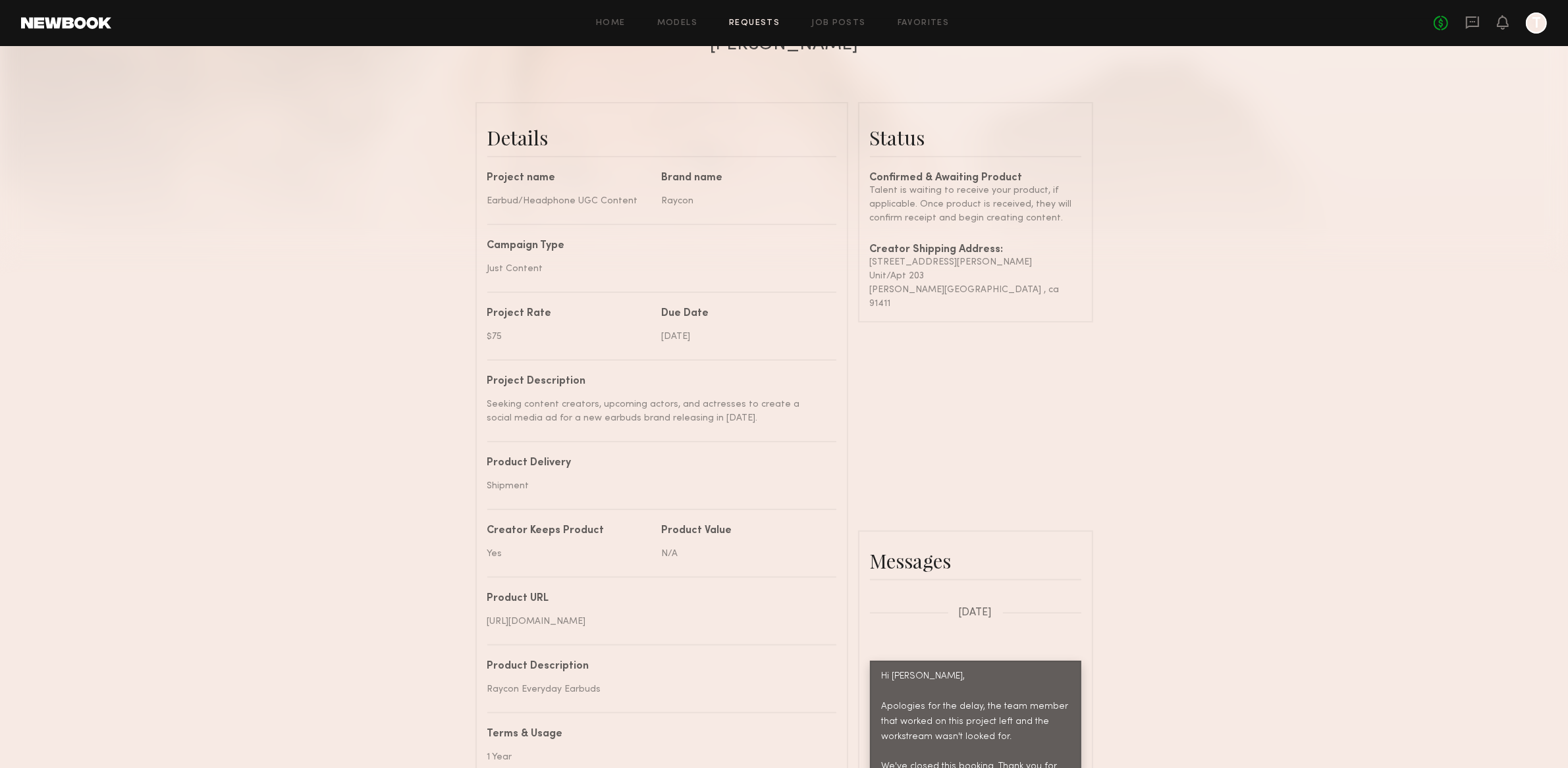
scroll to position [753, 0]
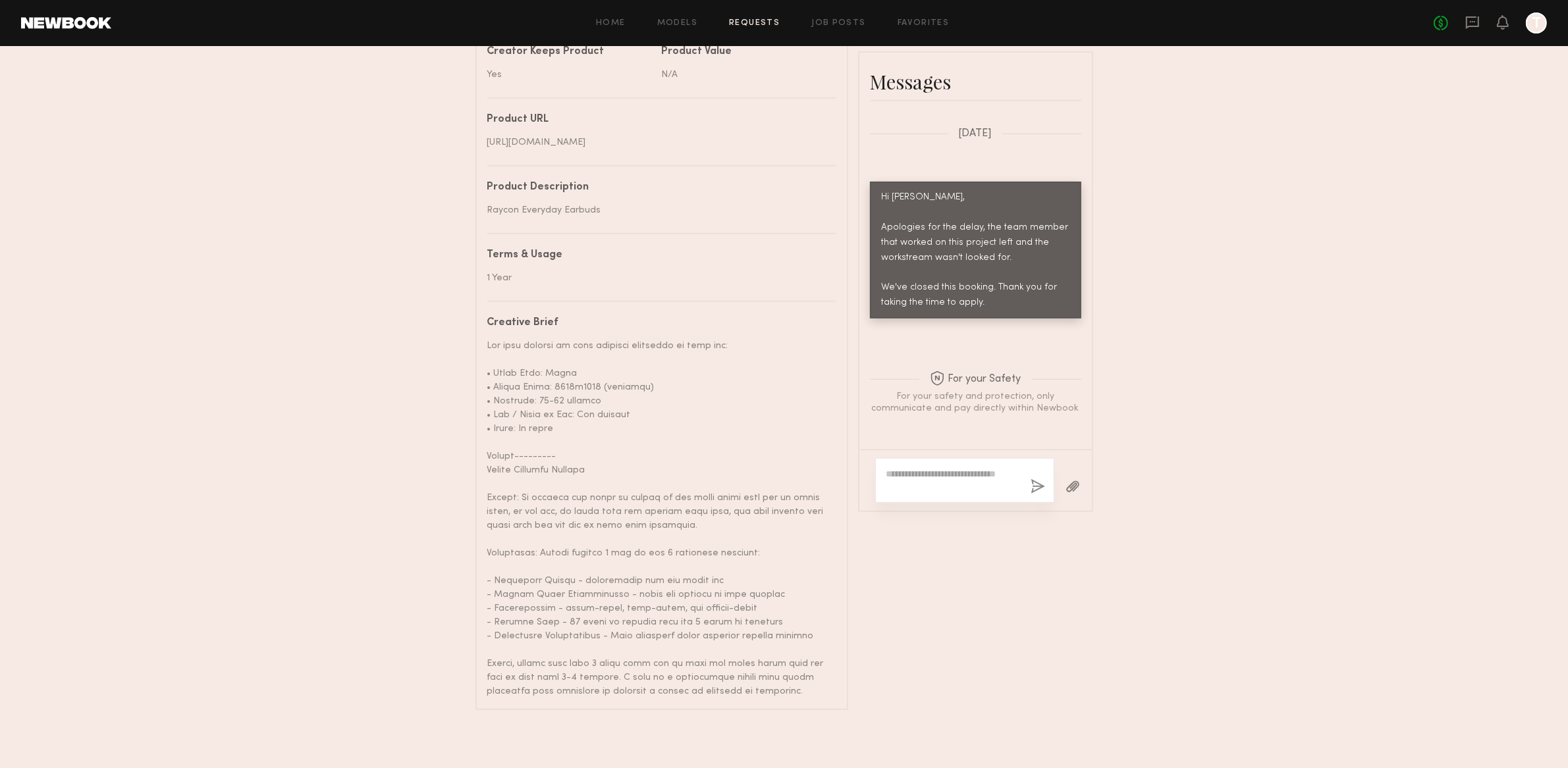
click at [977, 380] on div "For your Safety For your safety and protection, only communicate and pay direct…" at bounding box center [976, 377] width 232 height 106
click at [955, 472] on textarea at bounding box center [953, 480] width 133 height 27
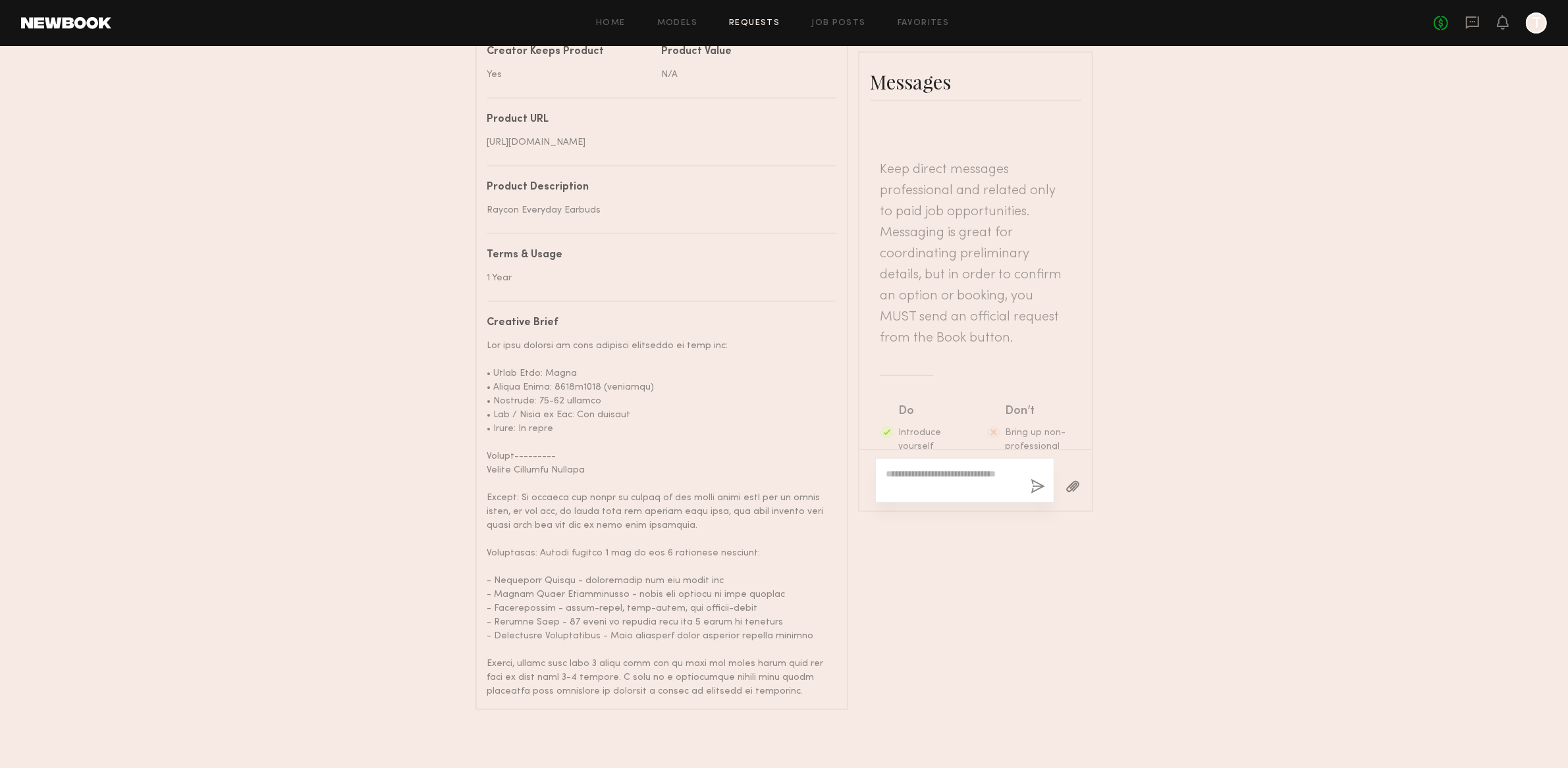
scroll to position [1328, 0]
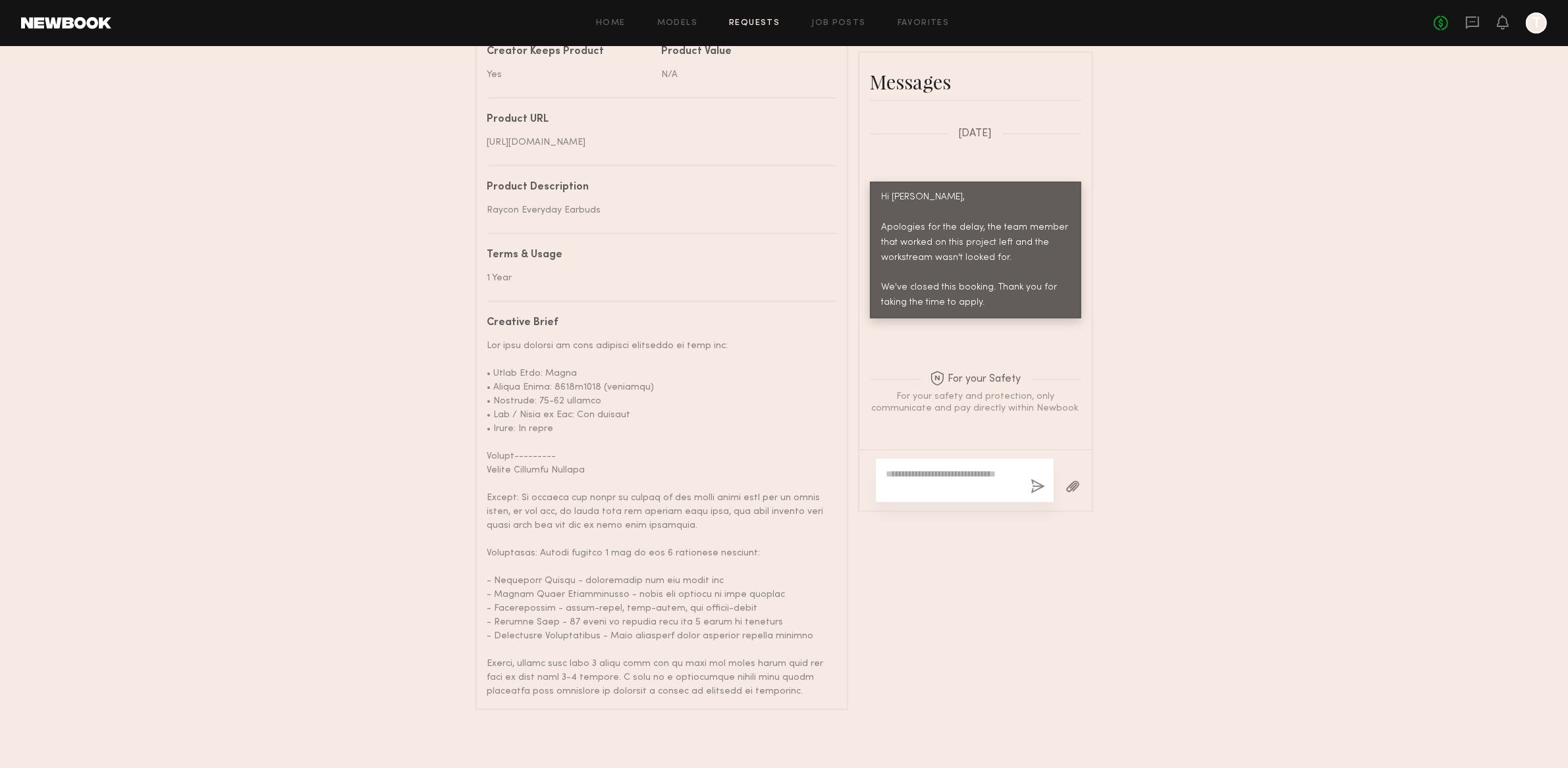
click at [605, 603] on div at bounding box center [656, 518] width 339 height 359
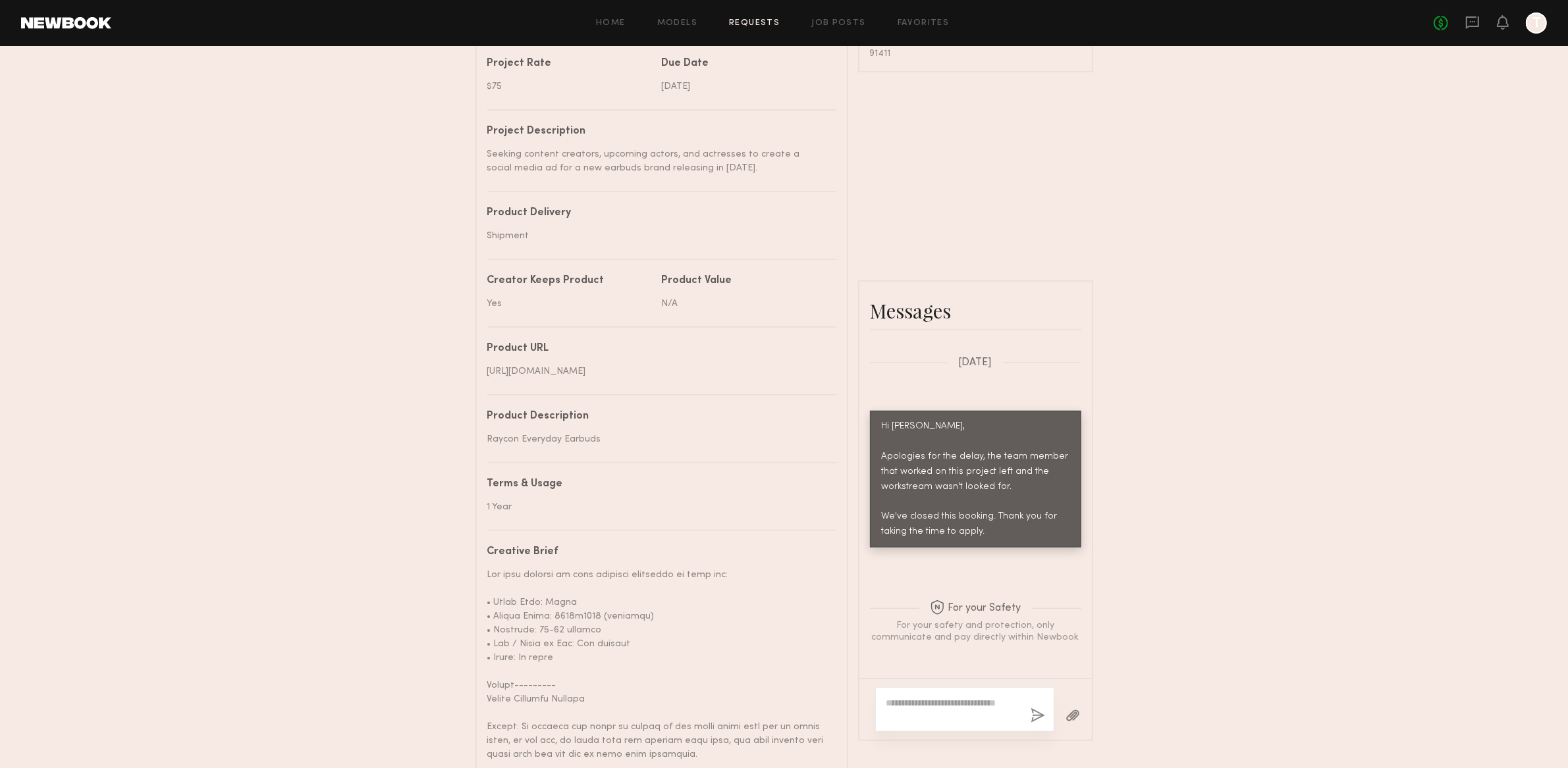
scroll to position [523, 0]
click at [605, 603] on div at bounding box center [656, 749] width 339 height 359
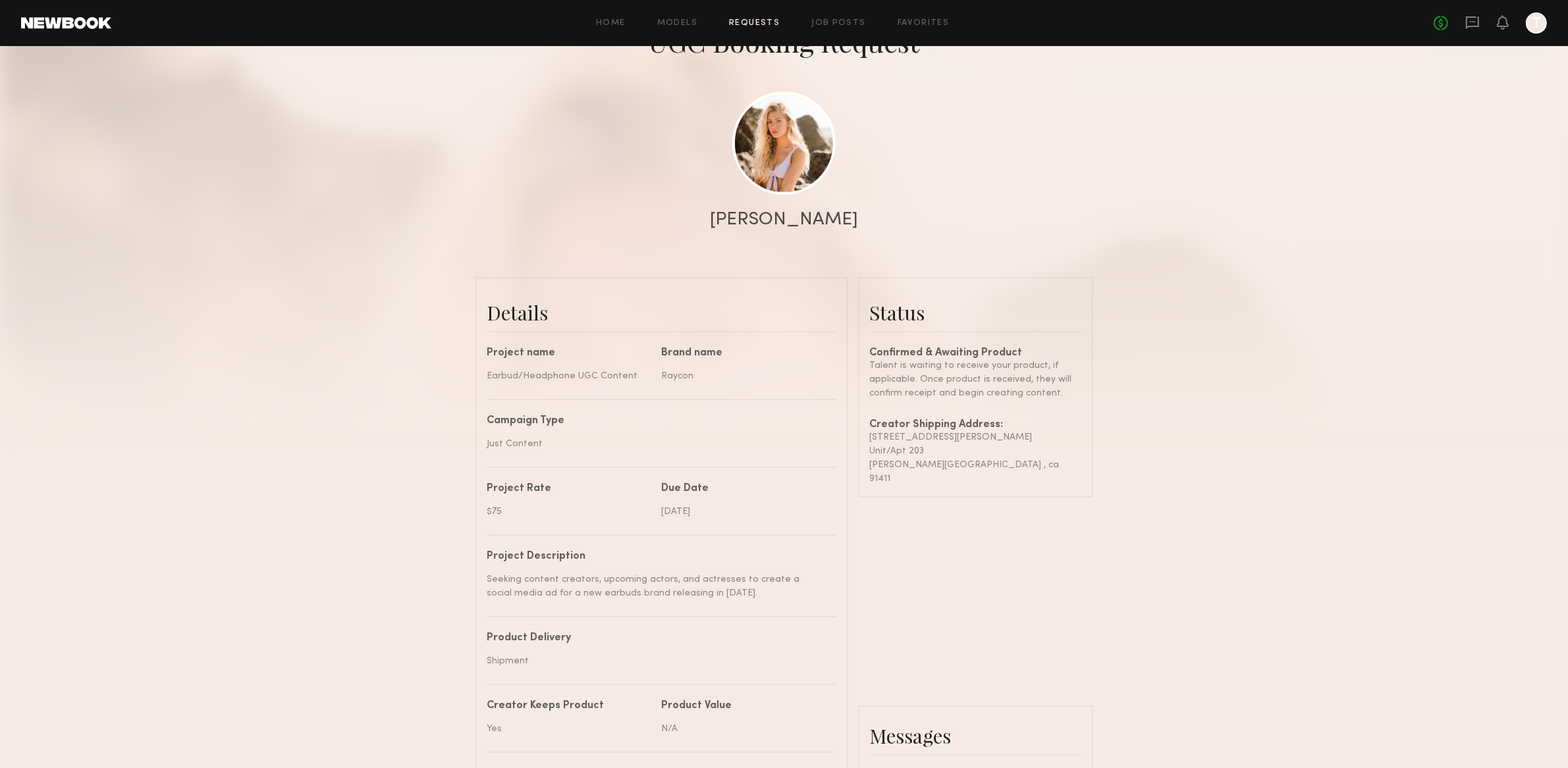
scroll to position [91, 0]
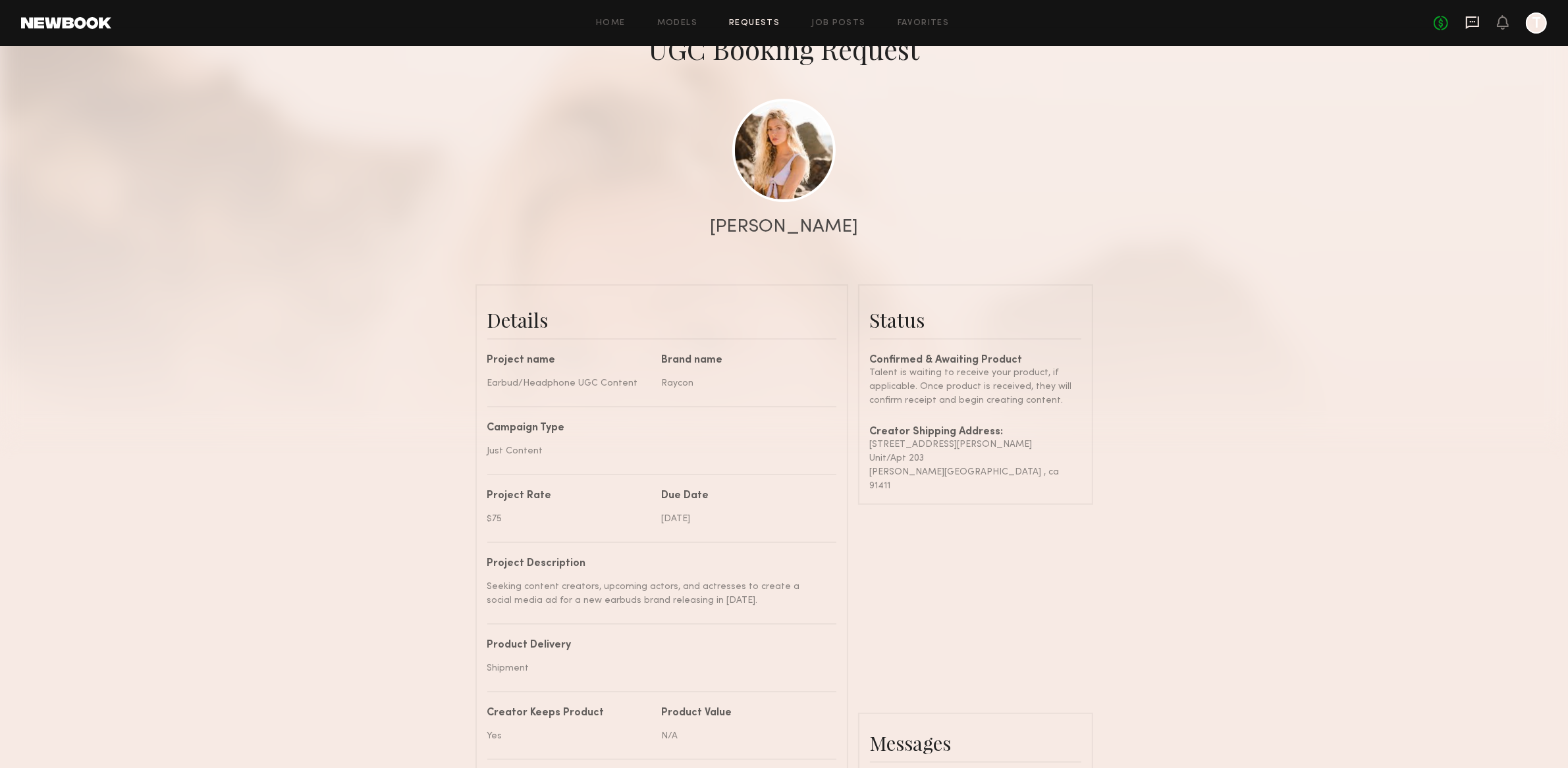
click at [1475, 19] on icon at bounding box center [1472, 23] width 15 height 15
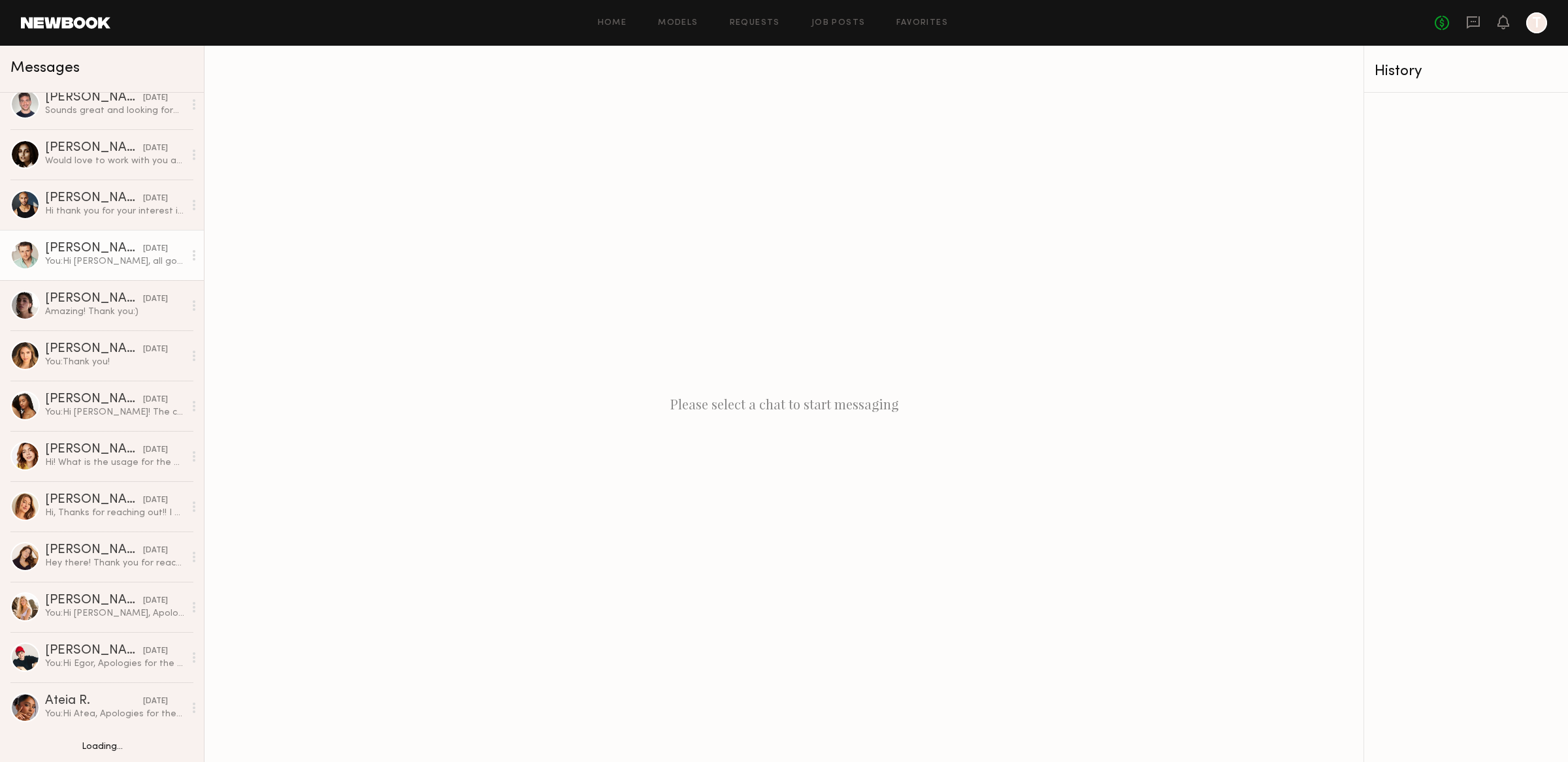
scroll to position [638, 0]
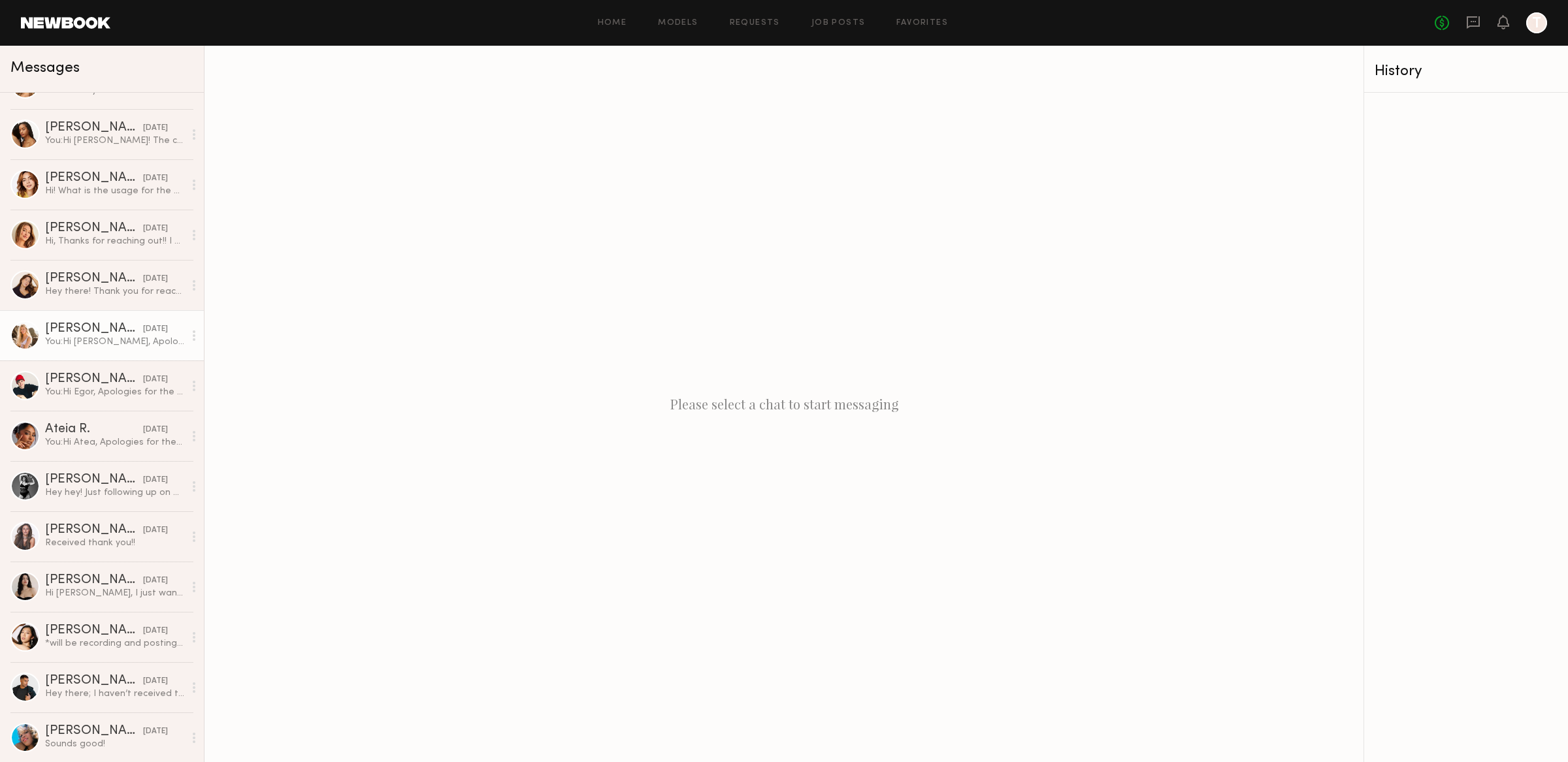
click at [103, 342] on div "You: Hi Sophie, Apologies for the delay, the team member that worked on this pr…" at bounding box center [114, 342] width 139 height 13
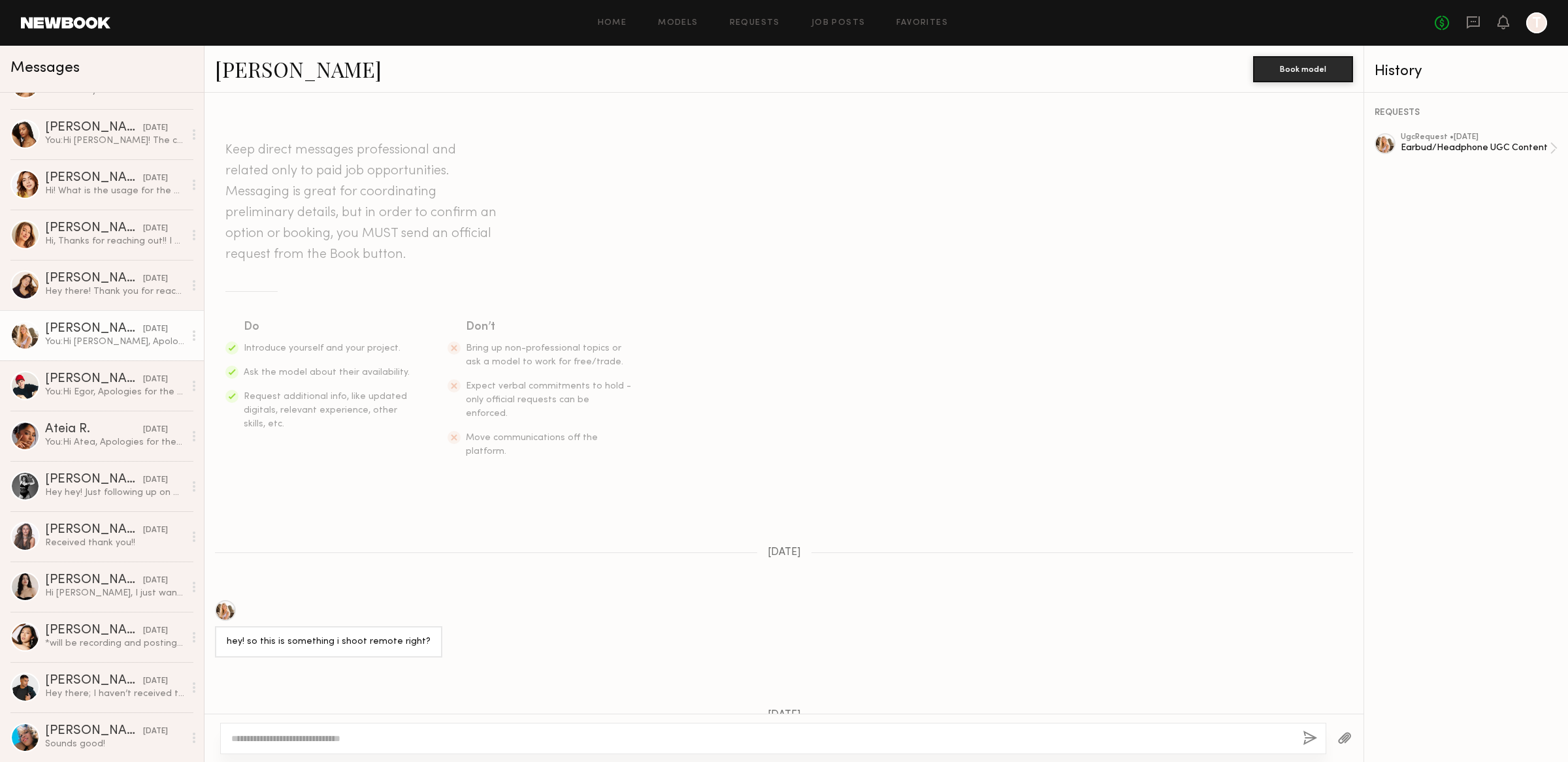
scroll to position [768, 0]
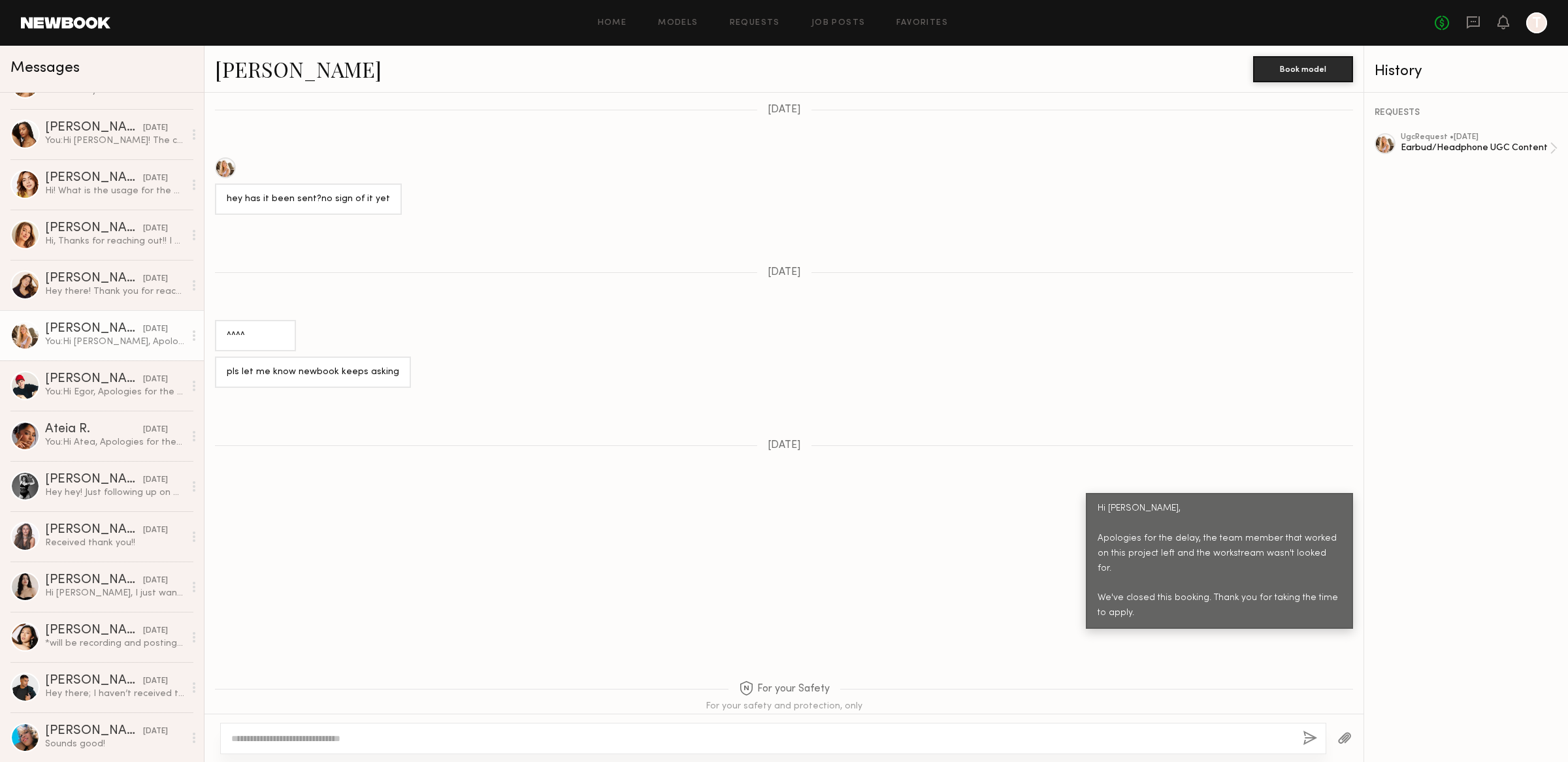
click at [1098, 562] on div "Hi Sophie, Apologies for the delay, the team member that worked on this project…" at bounding box center [1220, 562] width 244 height 121
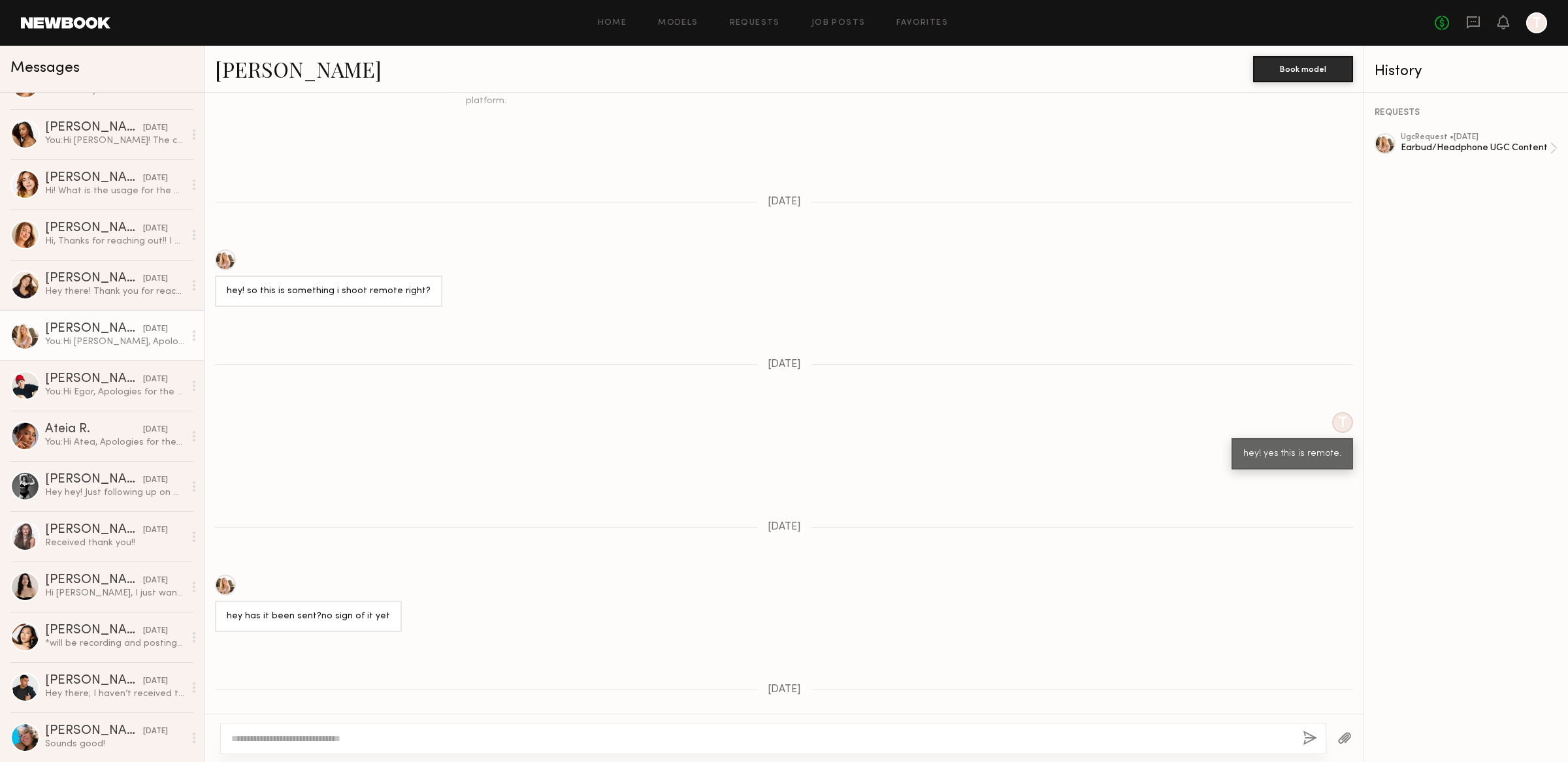
scroll to position [298, 0]
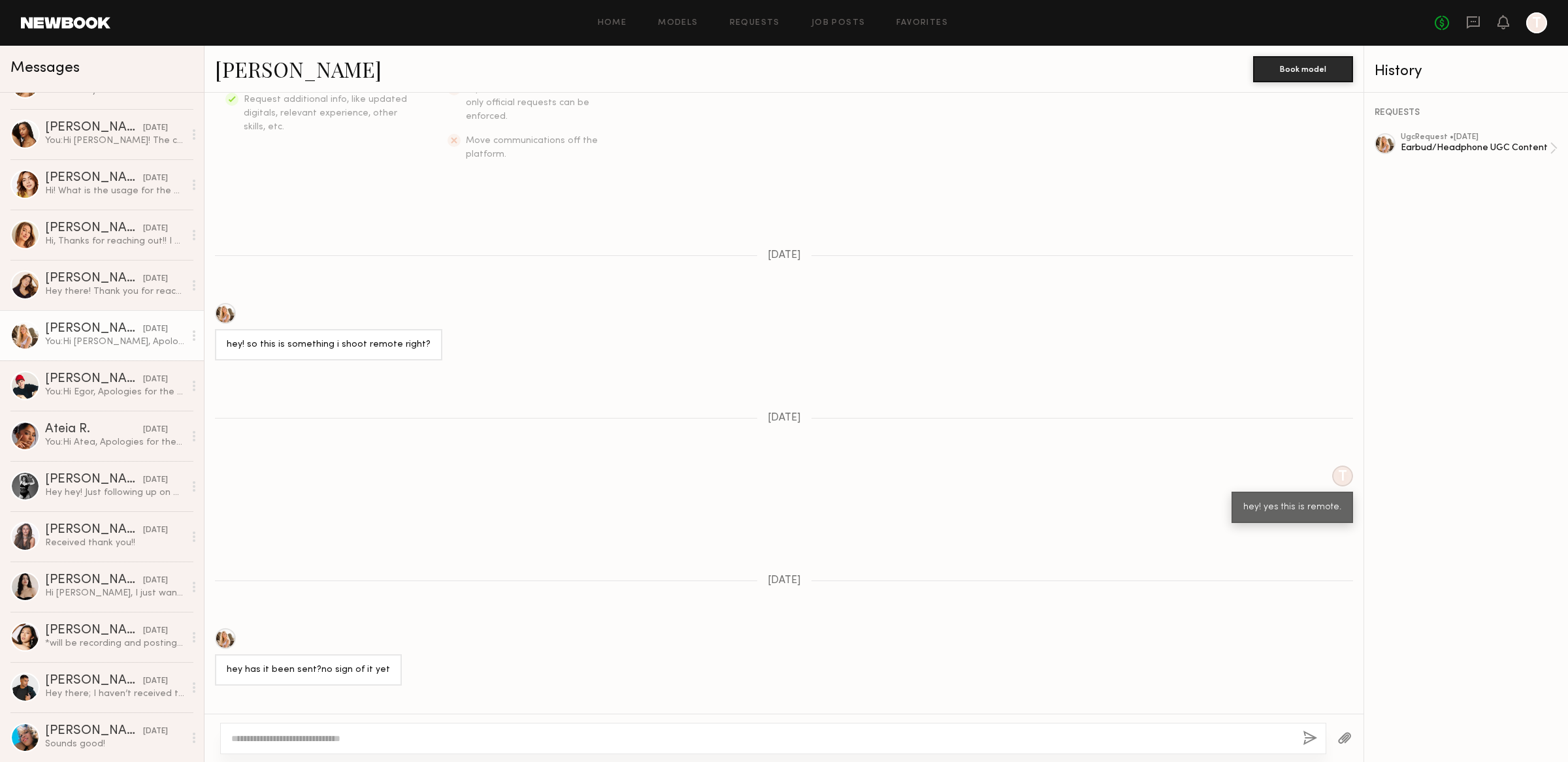
click at [1333, 465] on div at bounding box center [1342, 475] width 21 height 21
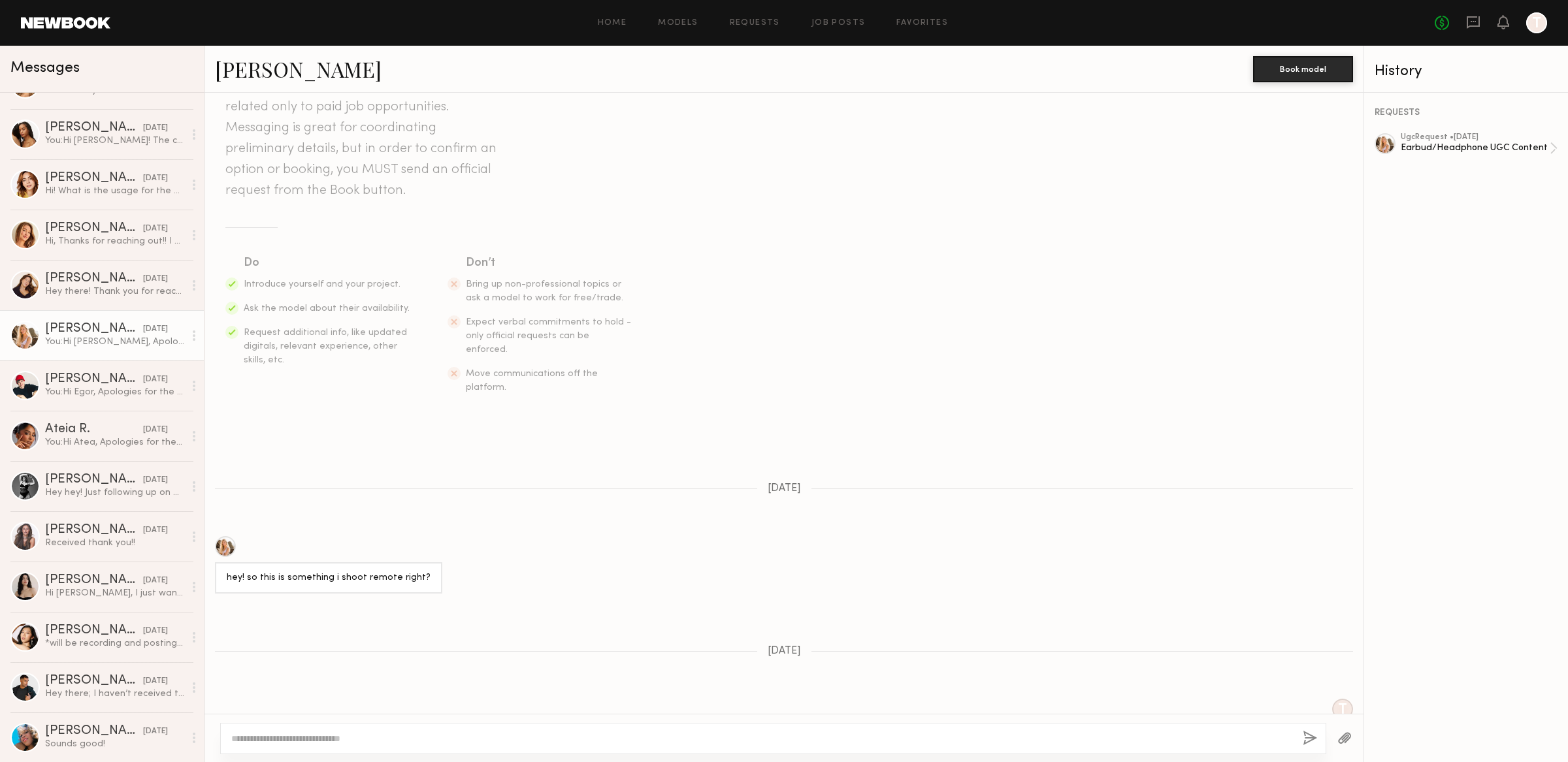
scroll to position [0, 0]
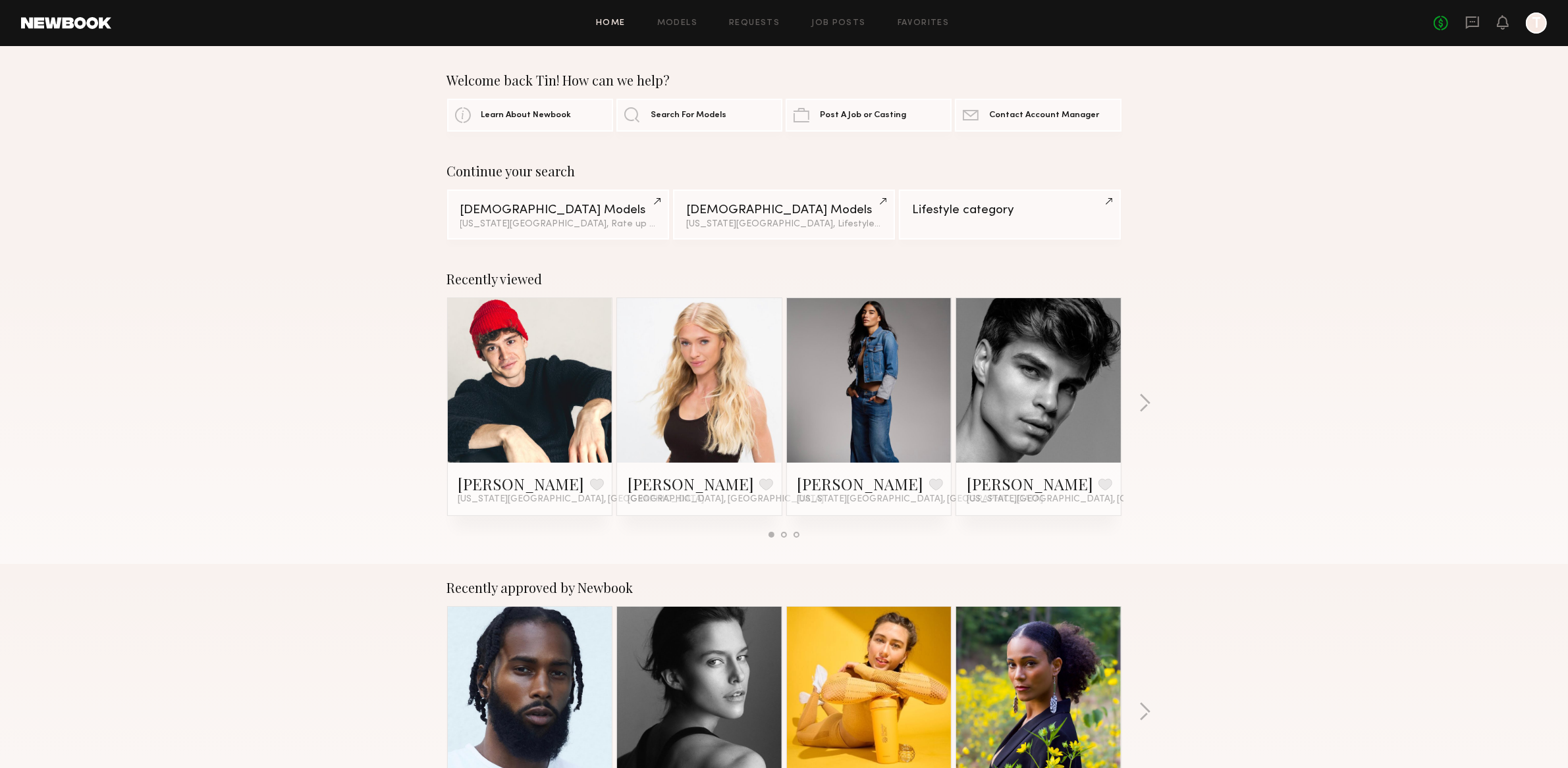
click at [1537, 24] on div at bounding box center [1536, 23] width 21 height 21
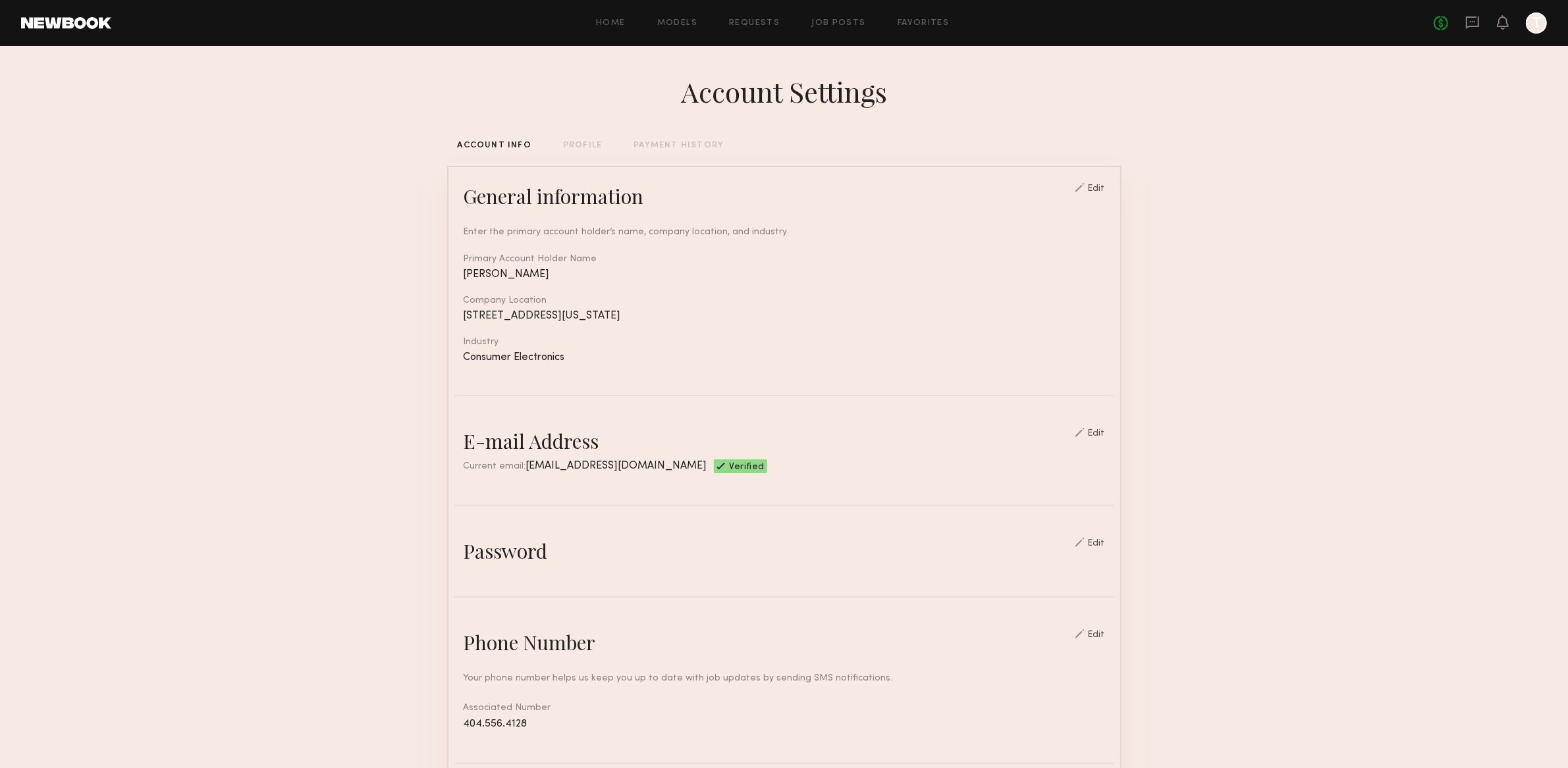
click at [1095, 431] on div "Edit" at bounding box center [1096, 434] width 17 height 9
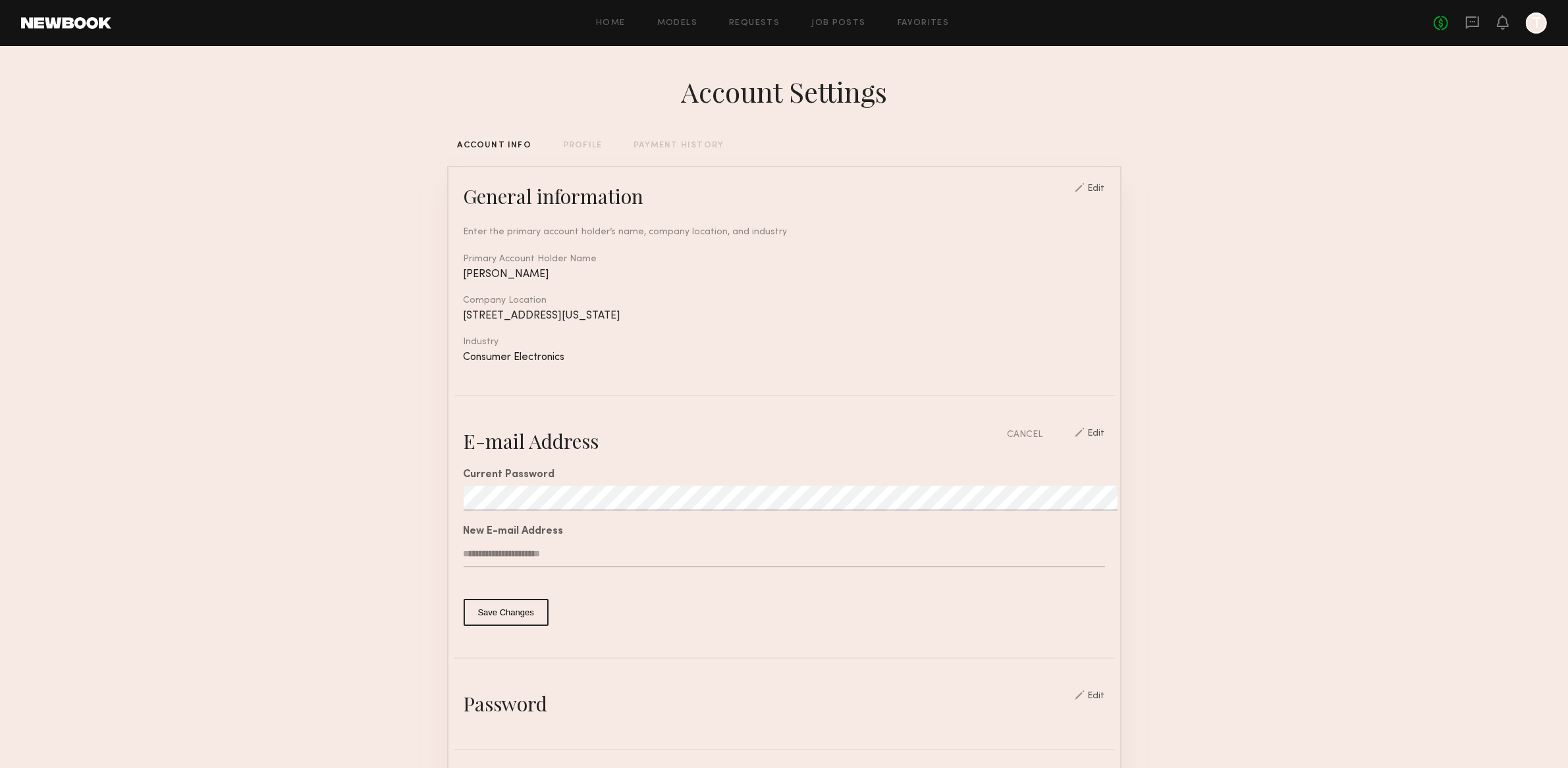
click at [485, 549] on input "**********" at bounding box center [784, 554] width 641 height 25
type input "**********"
click at [540, 645] on common-border "**********" at bounding box center [784, 717] width 674 height 1104
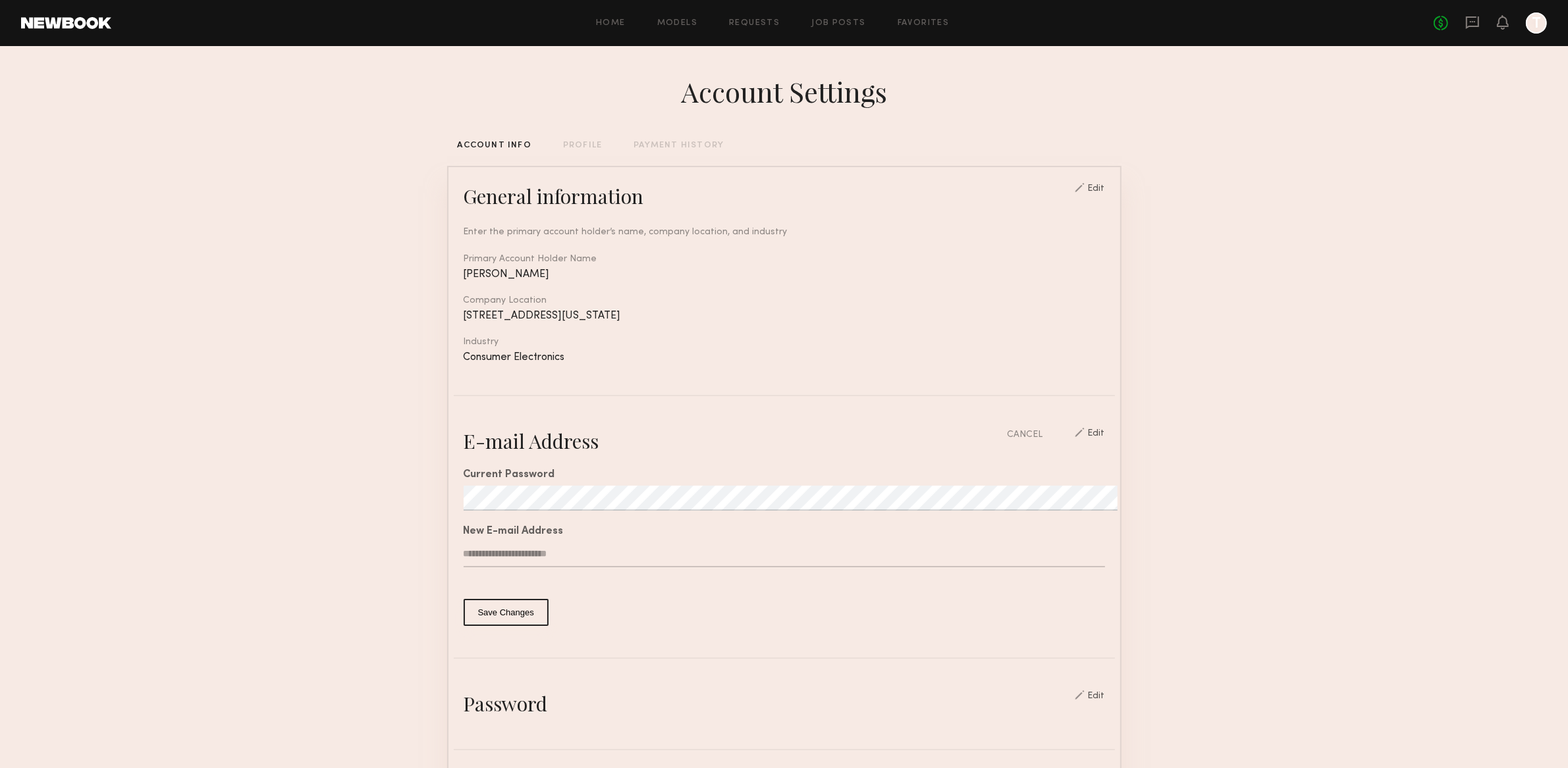
click at [511, 602] on button "Save Changes" at bounding box center [506, 613] width 85 height 27
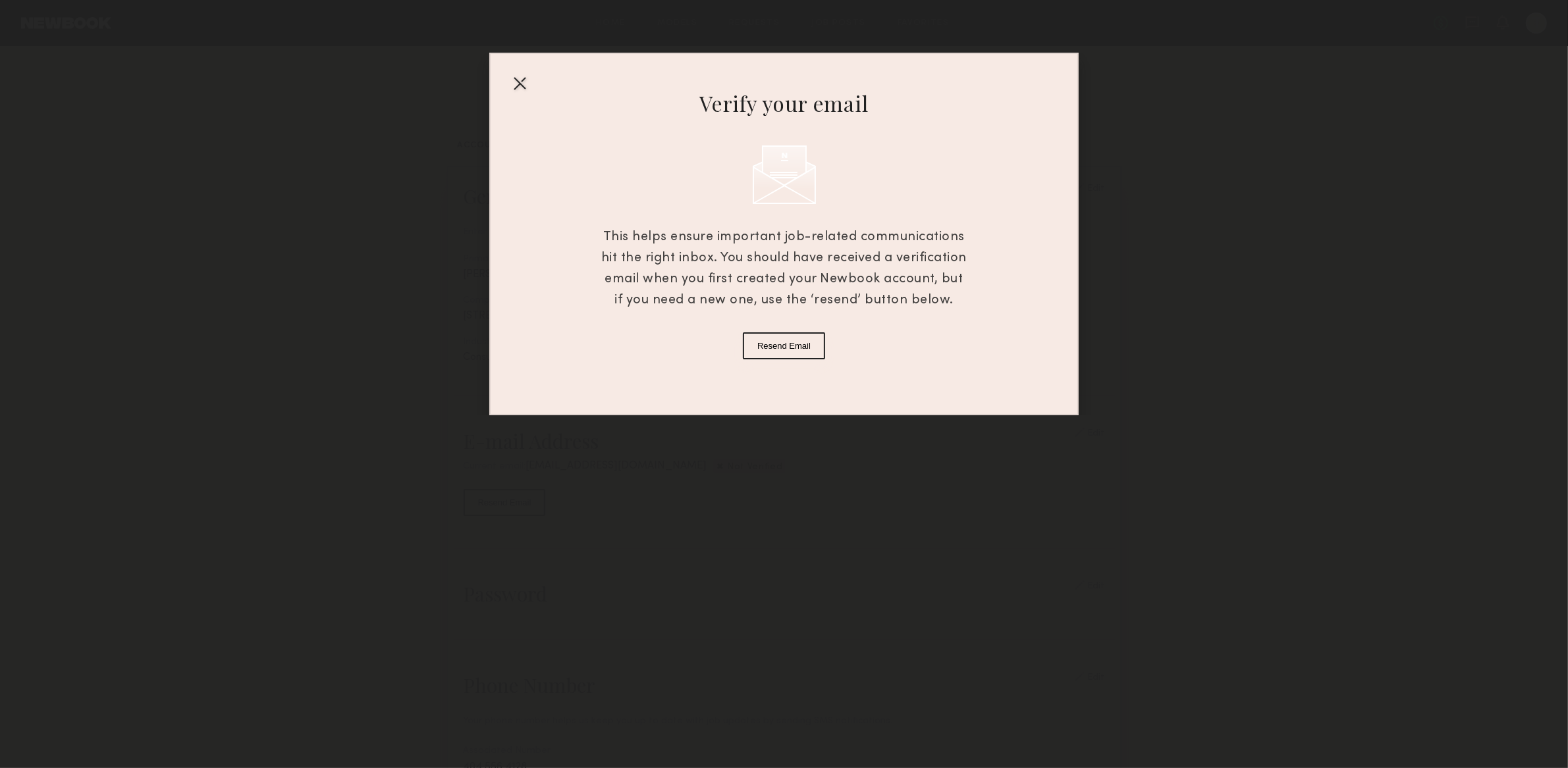
click at [521, 88] on div at bounding box center [519, 82] width 21 height 21
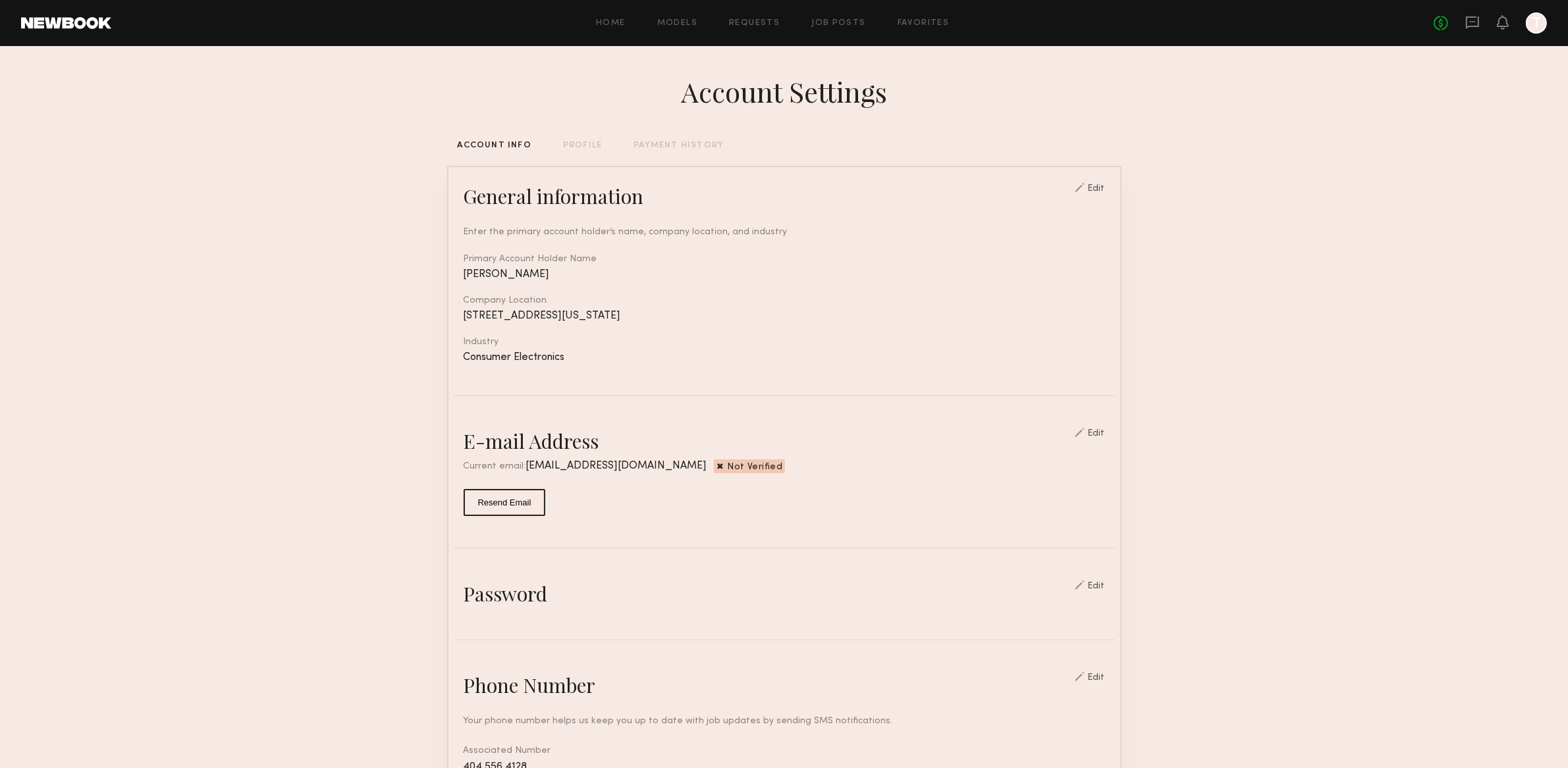
click at [1222, 420] on section "Account Settings ACCOUNT INFO PROFILE PAYMENT HISTORY General information Edit …" at bounding box center [784, 660] width 1568 height 1230
click at [656, 518] on common-border "General information Edit Enter the primary account holder’s name, company locat…" at bounding box center [784, 662] width 674 height 994
click at [716, 465] on common-icon at bounding box center [720, 466] width 7 height 7
click at [728, 467] on span "Not Verified" at bounding box center [755, 468] width 55 height 11
